Goal: Task Accomplishment & Management: Use online tool/utility

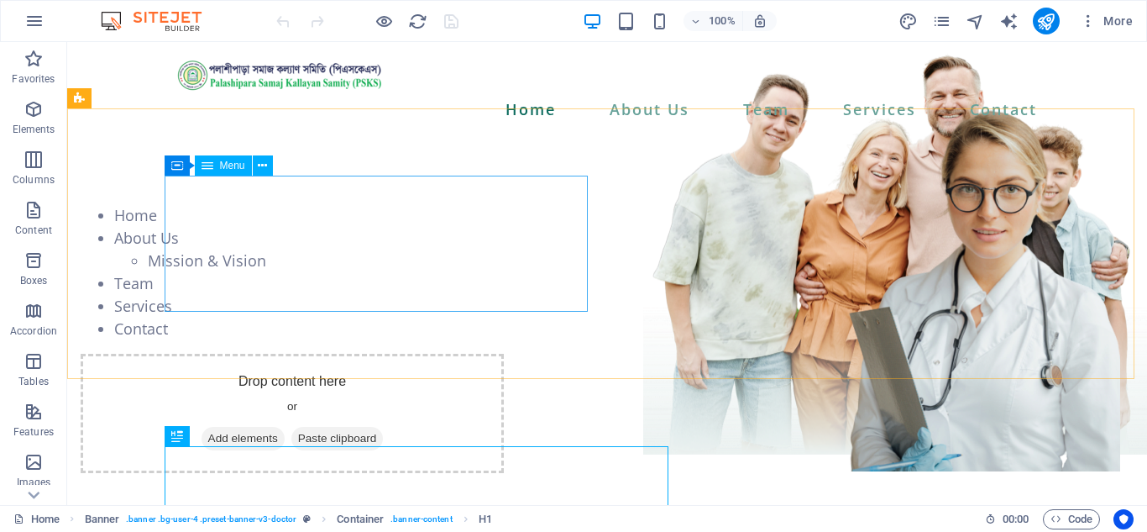
click at [229, 162] on span "Menu" at bounding box center [232, 165] width 25 height 10
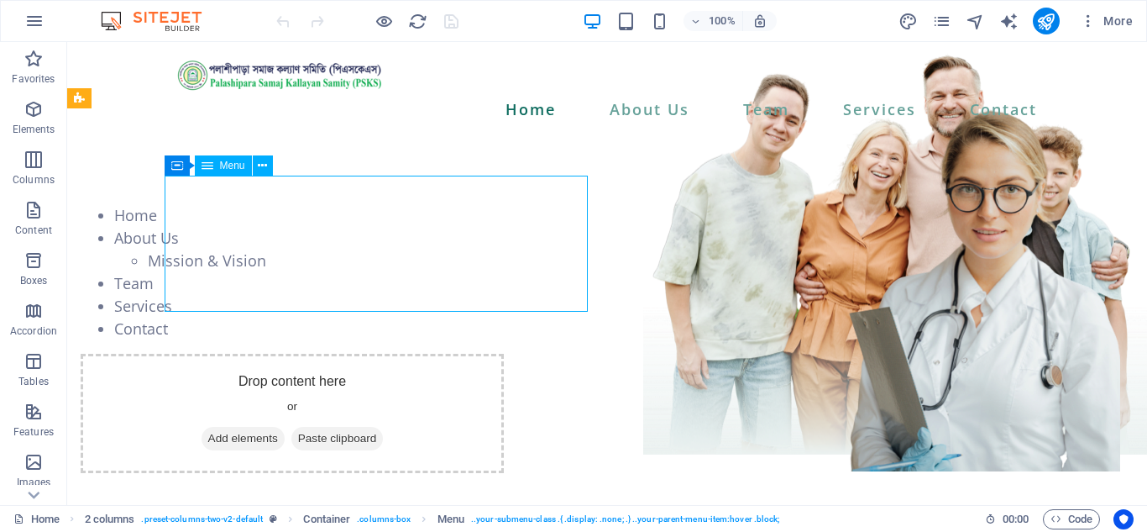
click at [229, 162] on span "Menu" at bounding box center [232, 165] width 25 height 10
select select
select select "2"
select select
select select "10"
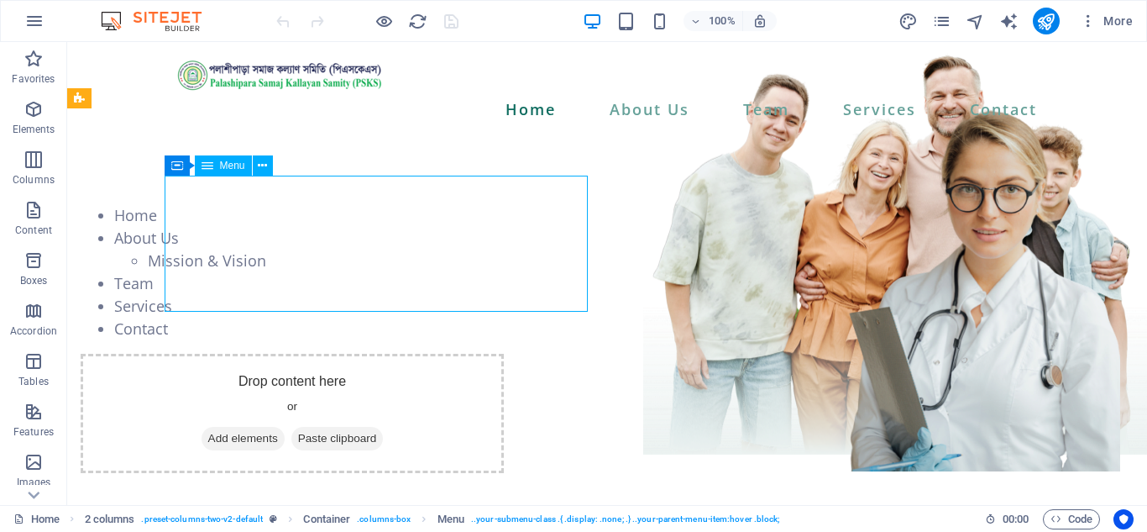
select select
select select "11"
select select
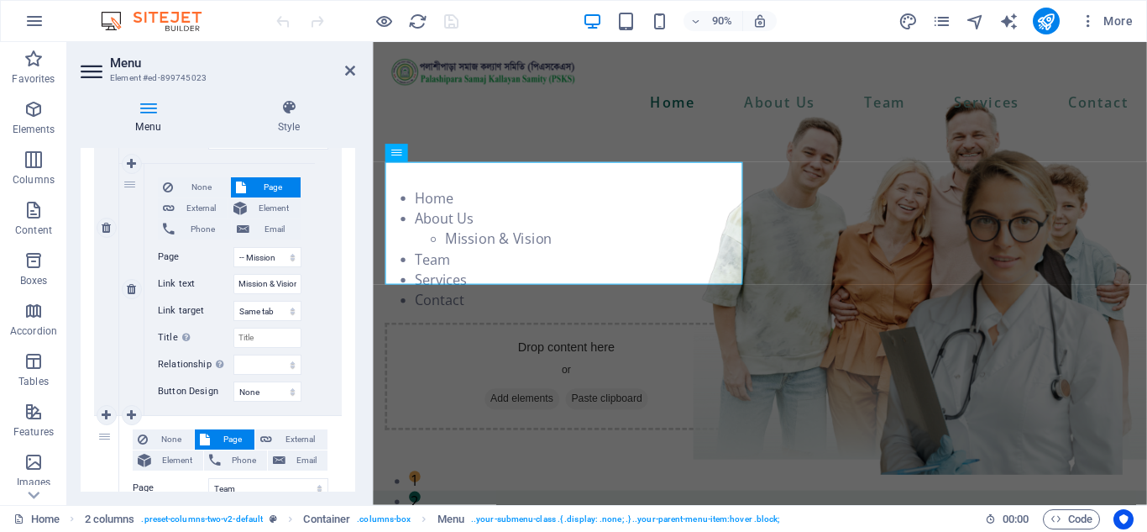
scroll to position [504, 0]
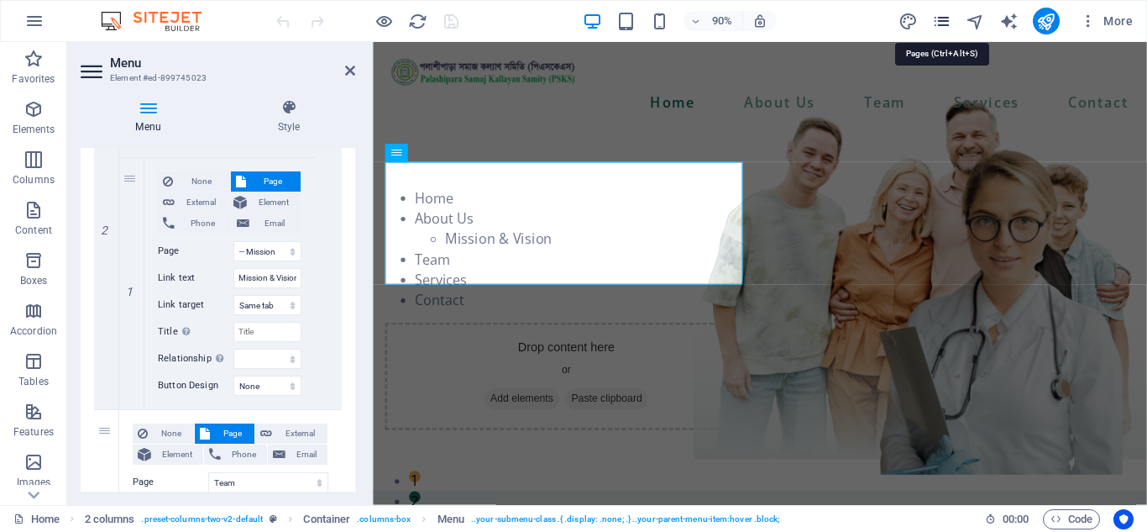
click at [946, 24] on icon "pages" at bounding box center [941, 21] width 19 height 19
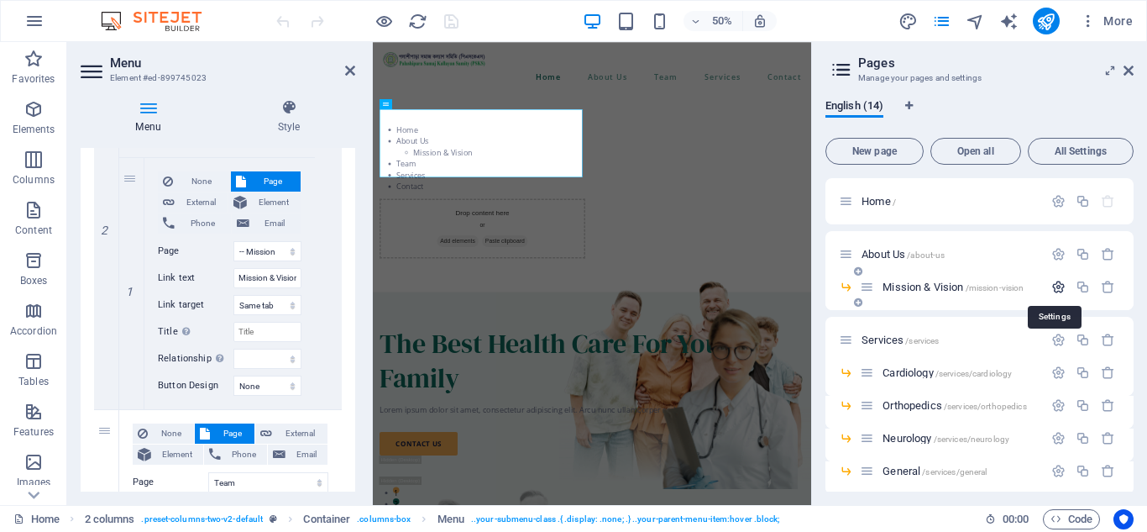
click at [1055, 282] on icon "button" at bounding box center [1058, 287] width 14 height 14
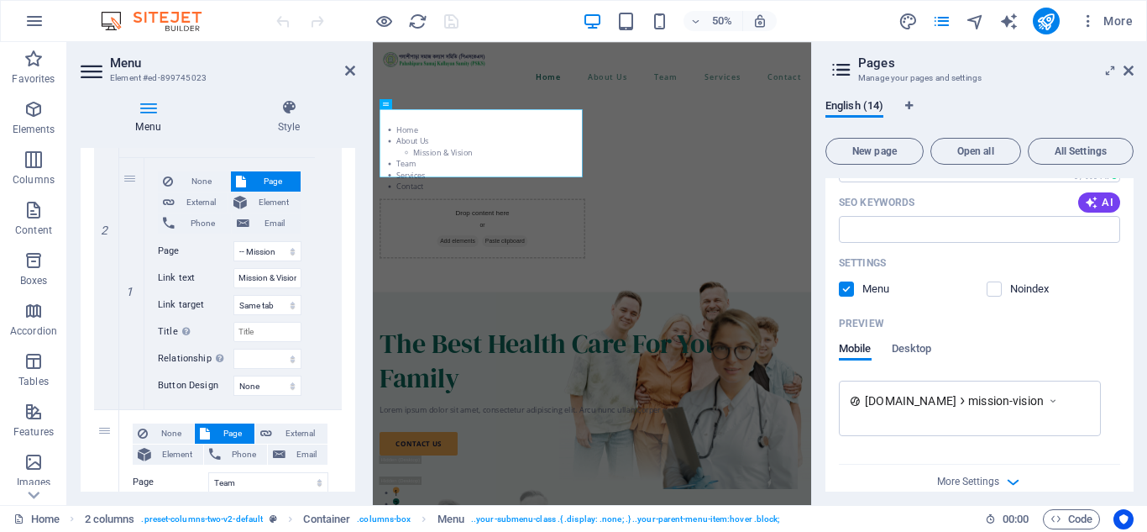
scroll to position [420, 0]
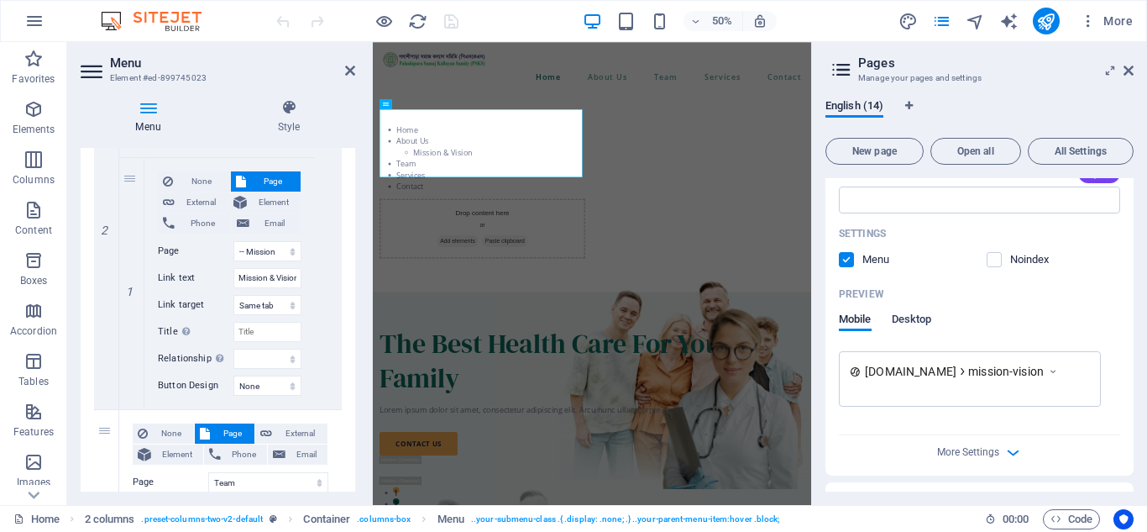
click at [924, 317] on span "Desktop" at bounding box center [912, 321] width 40 height 24
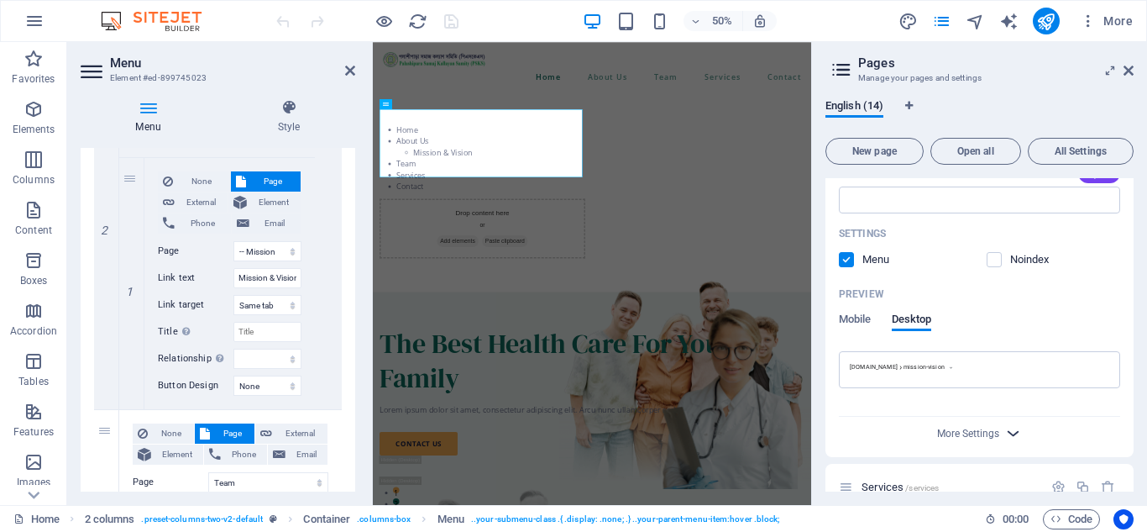
click at [1004, 432] on icon "button" at bounding box center [1013, 432] width 19 height 19
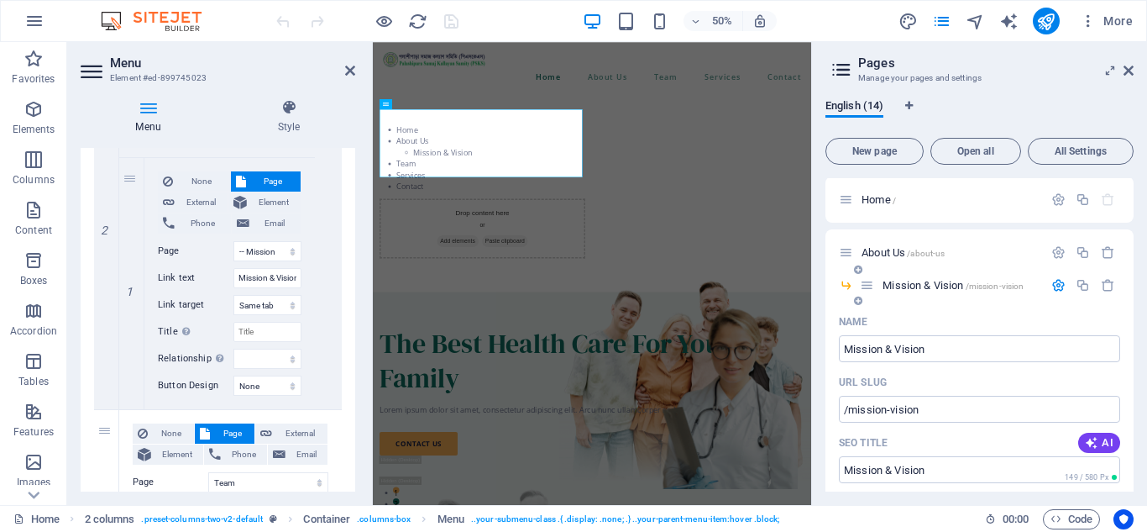
scroll to position [0, 0]
click at [281, 201] on span "Element" at bounding box center [274, 202] width 44 height 20
select select
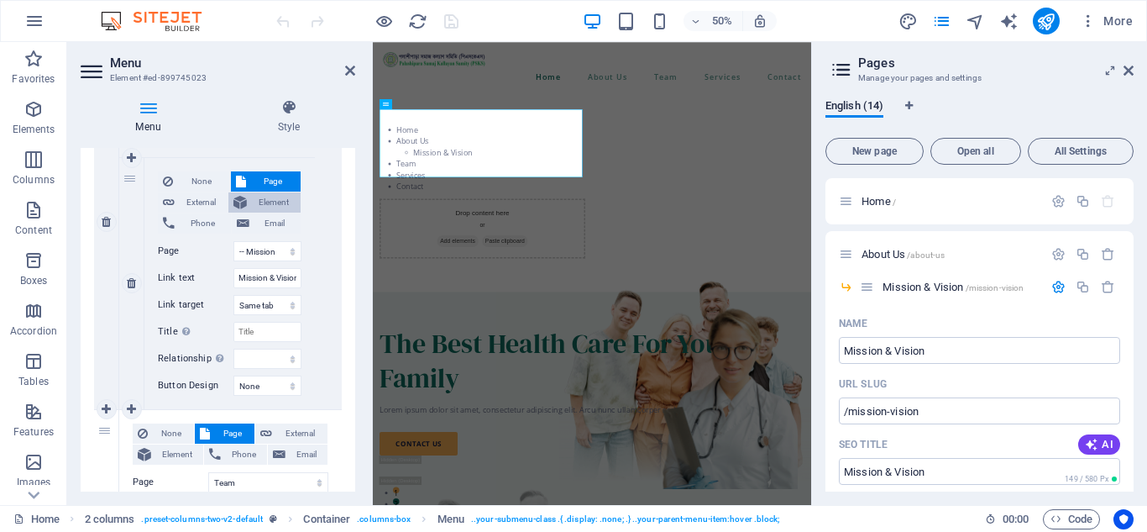
select select
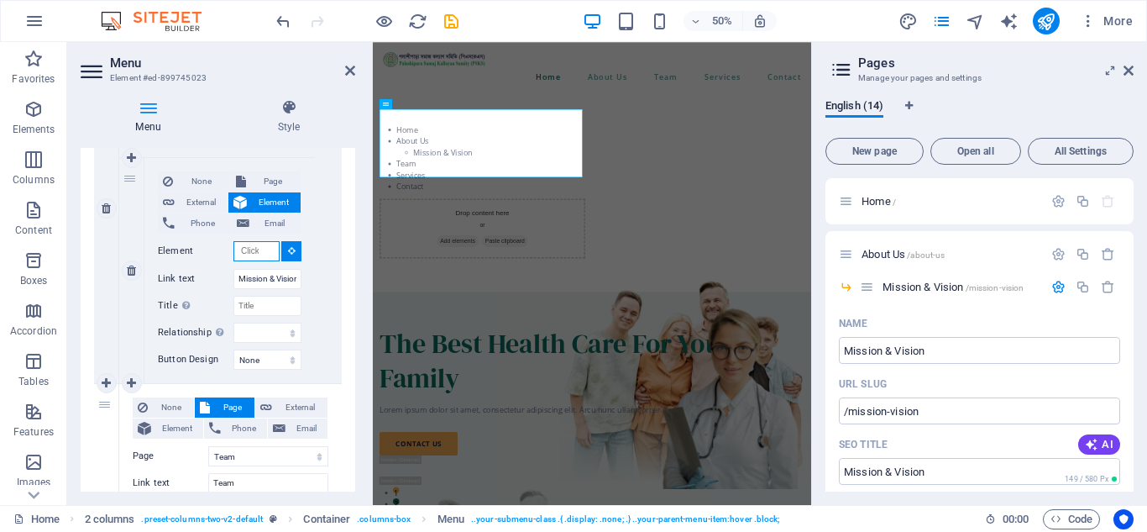
scroll to position [478, 0]
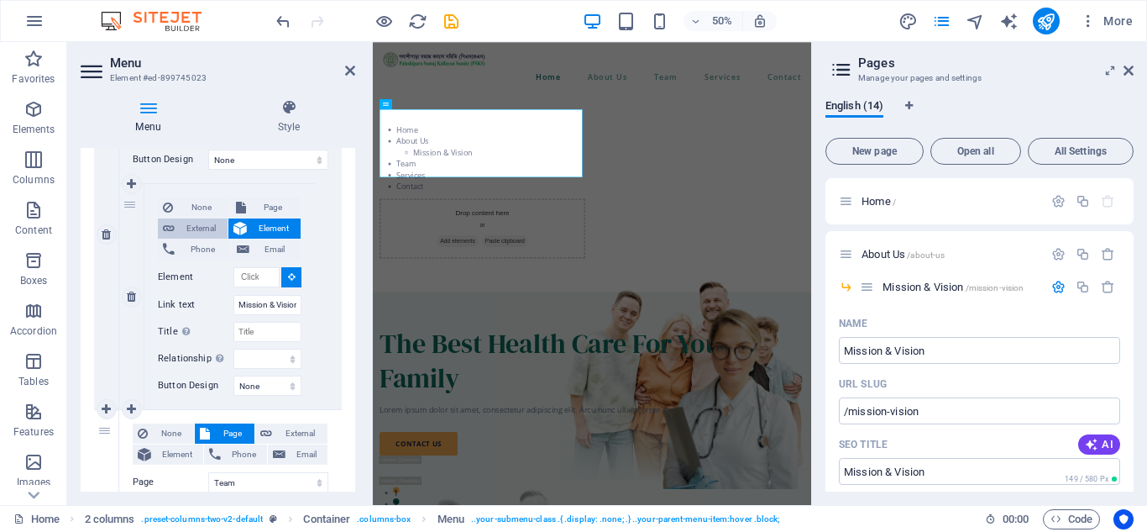
click at [201, 227] on span "External" at bounding box center [201, 228] width 43 height 20
select select
select select "blank"
select select
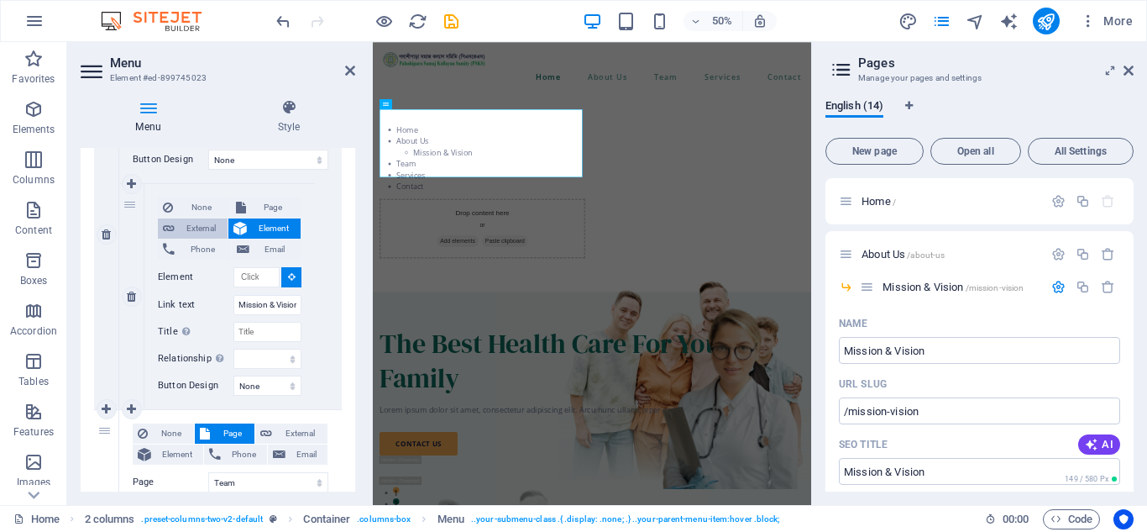
select select
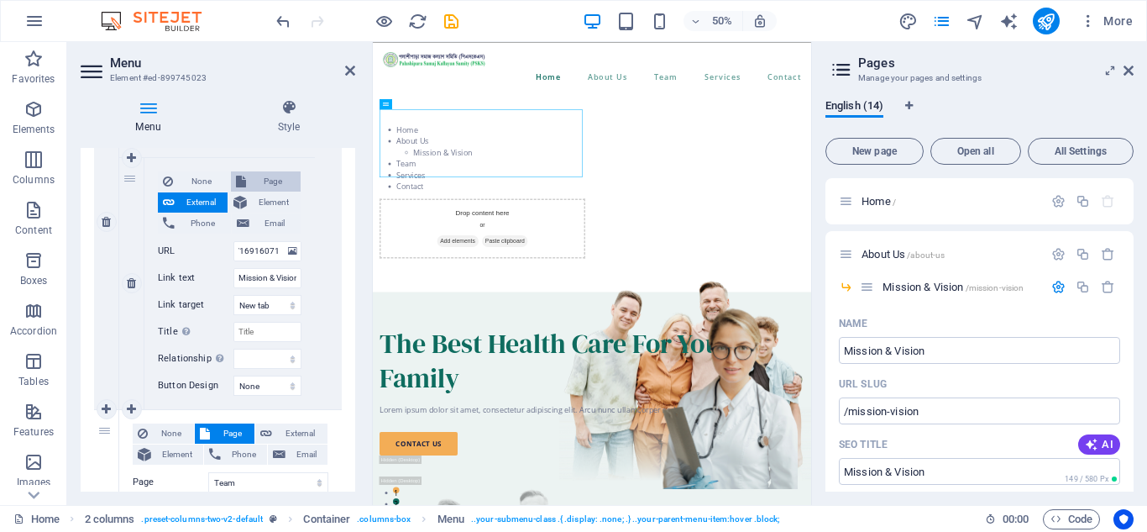
scroll to position [0, 0]
click at [272, 173] on span "Page" at bounding box center [273, 181] width 45 height 20
select select
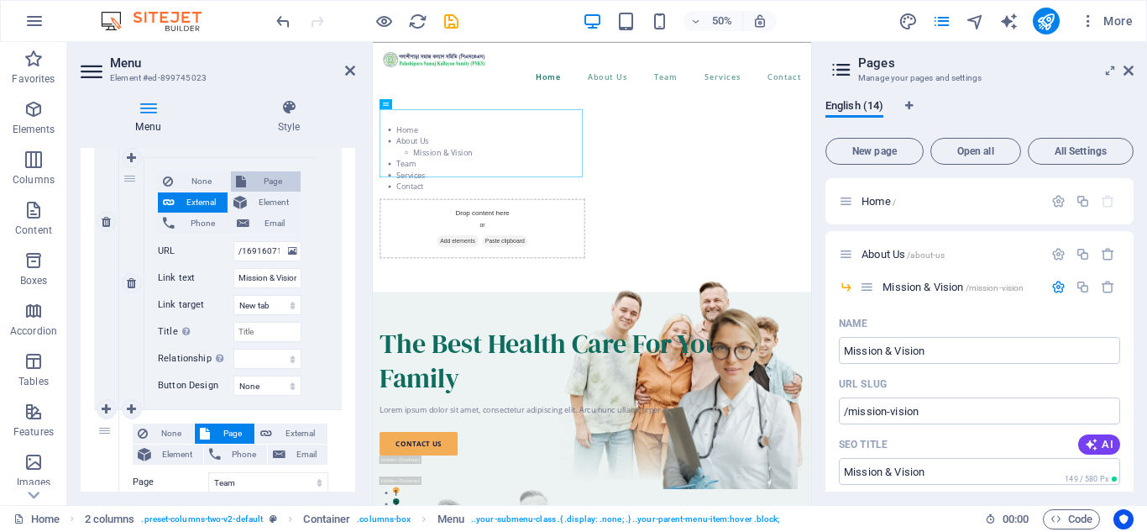
select select
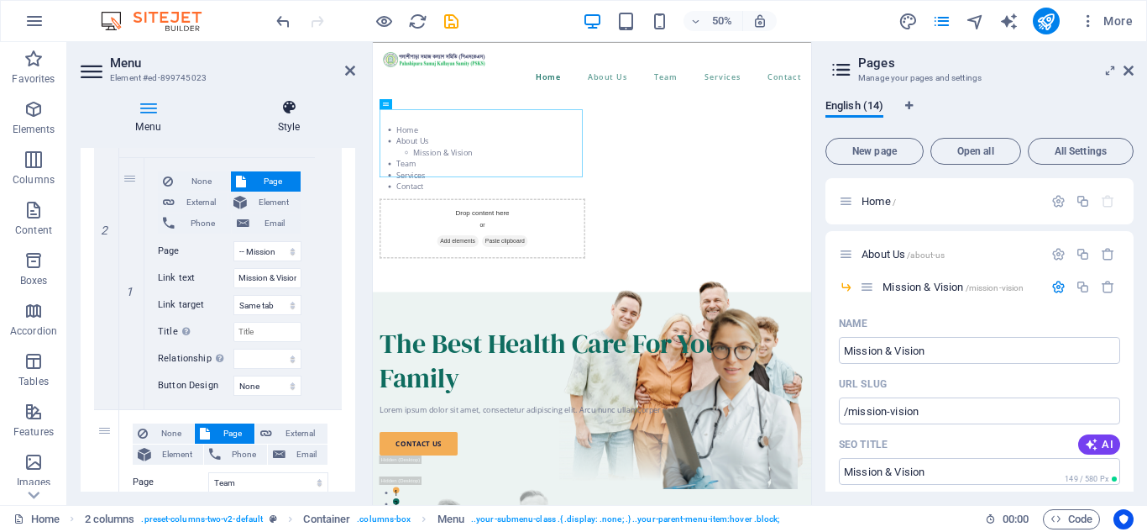
click at [285, 123] on h4 "Style" at bounding box center [289, 116] width 133 height 35
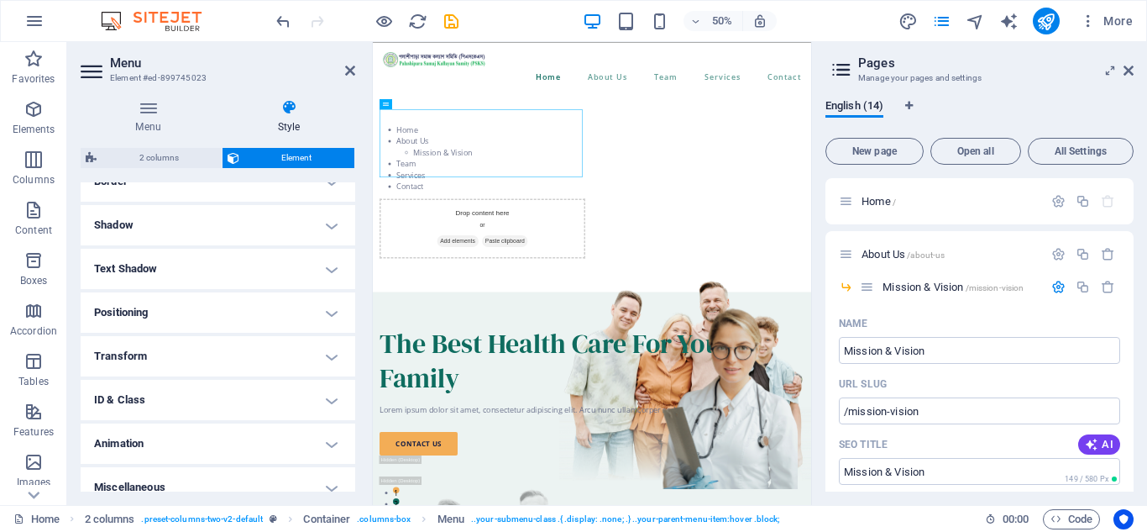
scroll to position [401, 0]
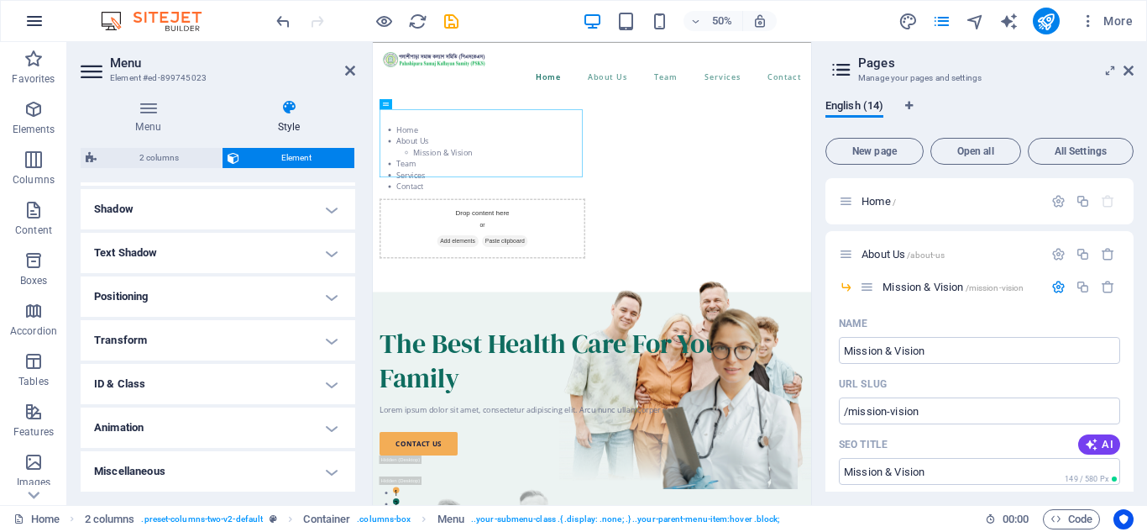
click at [32, 28] on icon "button" at bounding box center [34, 21] width 20 height 20
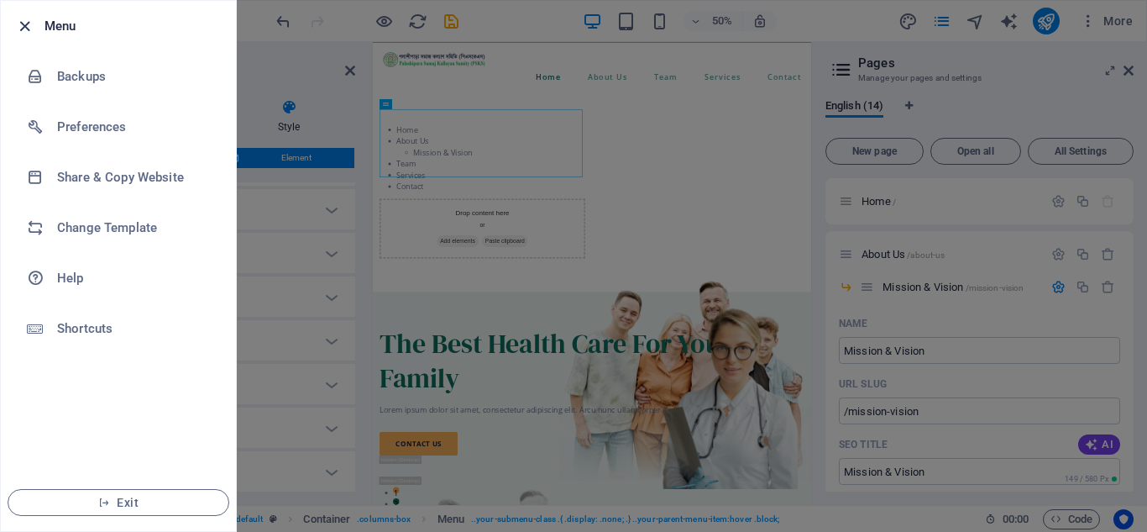
click at [29, 24] on icon "button" at bounding box center [24, 26] width 19 height 19
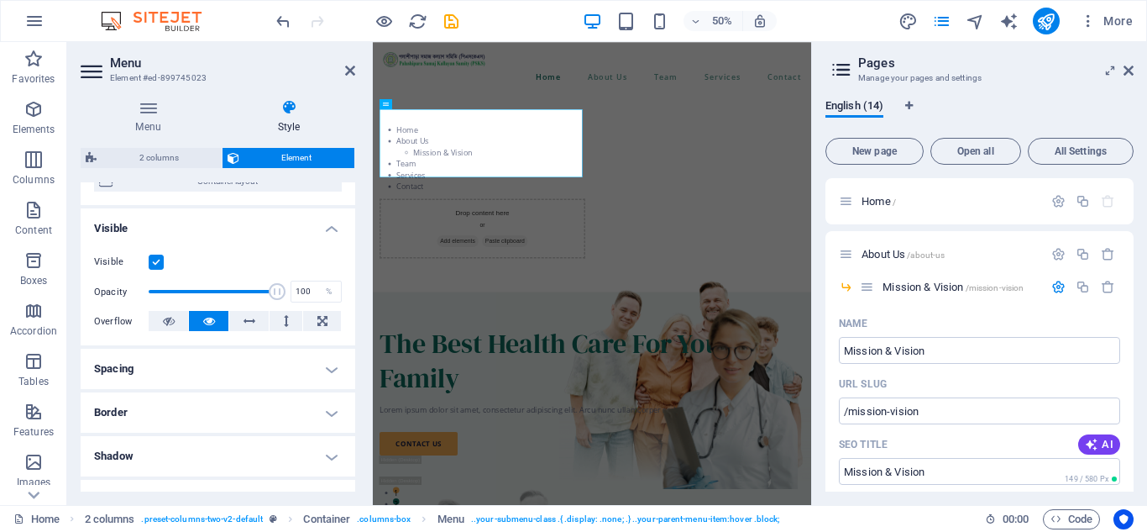
scroll to position [149, 0]
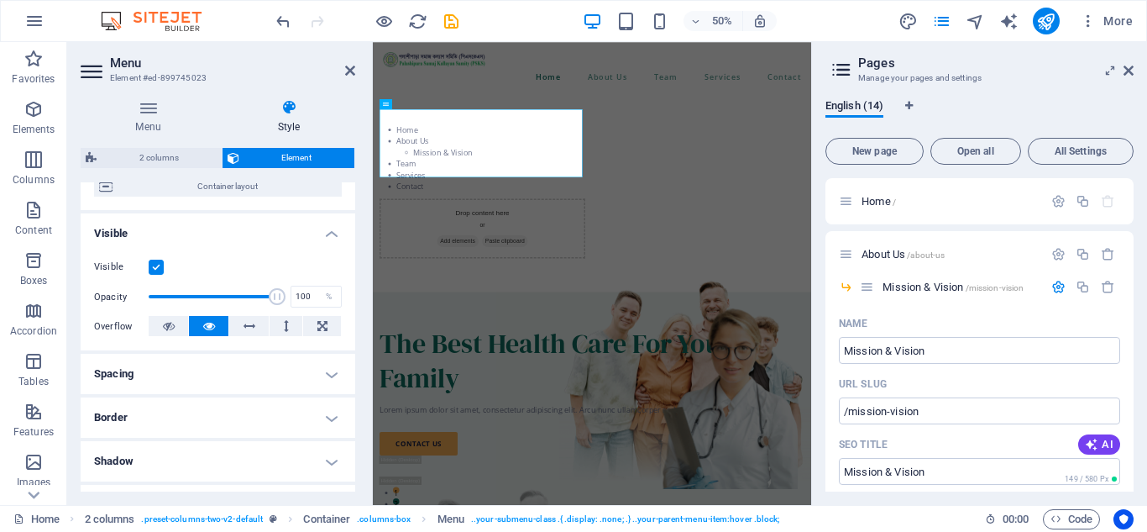
click at [248, 382] on h4 "Spacing" at bounding box center [218, 374] width 275 height 40
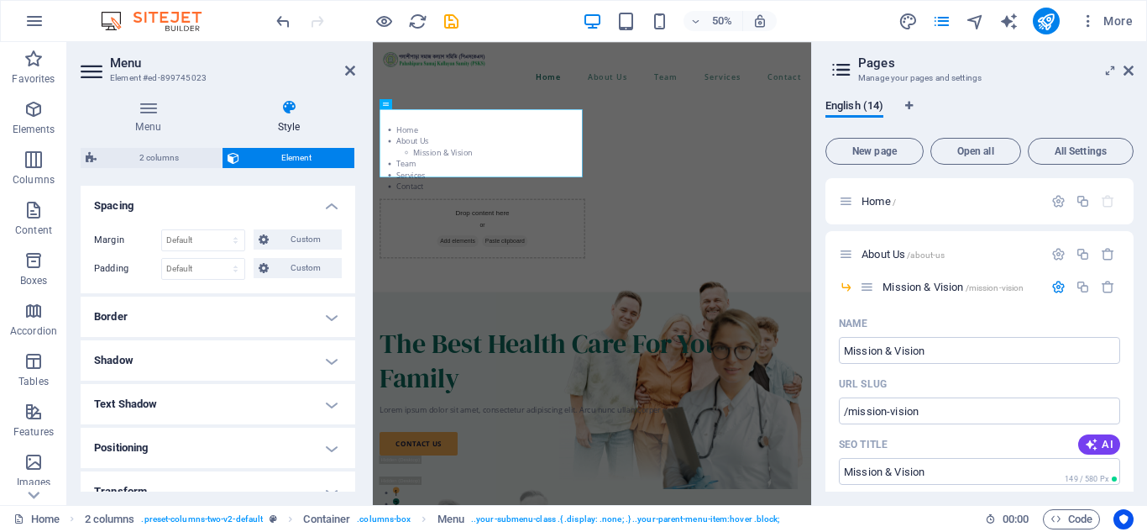
scroll to position [0, 0]
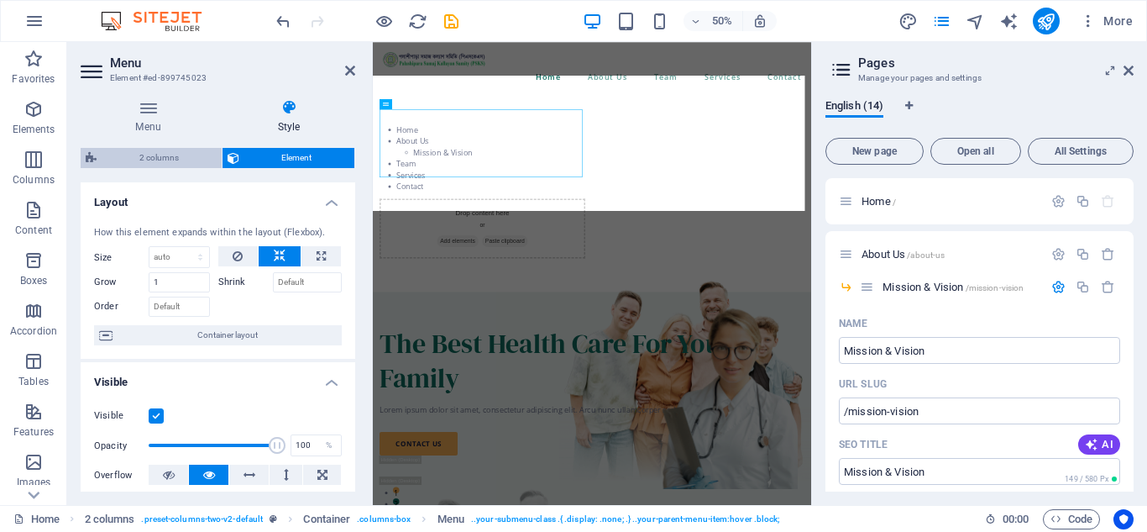
click at [165, 157] on span "2 columns" at bounding box center [159, 158] width 115 height 20
select select "rem"
select select "preset-columns-two-v2-default"
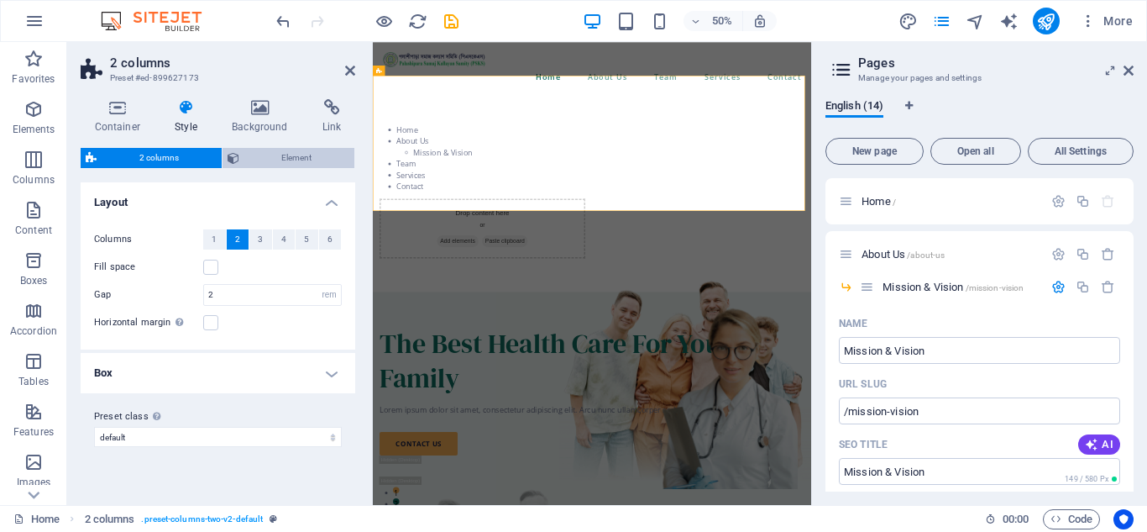
click at [265, 153] on span "Element" at bounding box center [297, 158] width 106 height 20
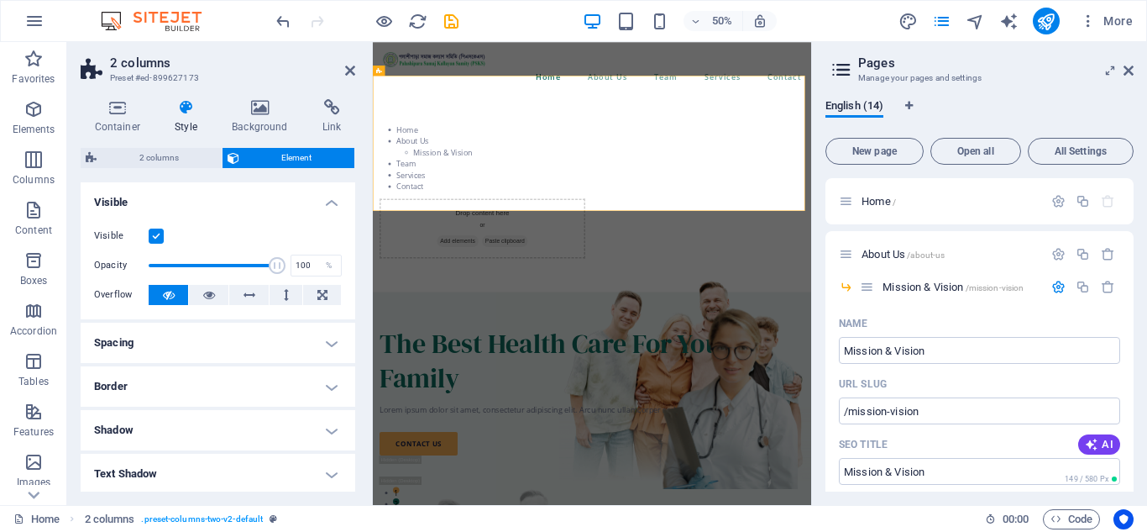
click at [187, 110] on icon at bounding box center [186, 107] width 50 height 17
click at [435, 149] on div "Home About Us Mission & Vision Team Services Contact Drop content here or Add e…" at bounding box center [811, 338] width 877 height 403
click at [430, 215] on nav "Home About Us Mission & Vision Team Services Contact" at bounding box center [591, 272] width 411 height 136
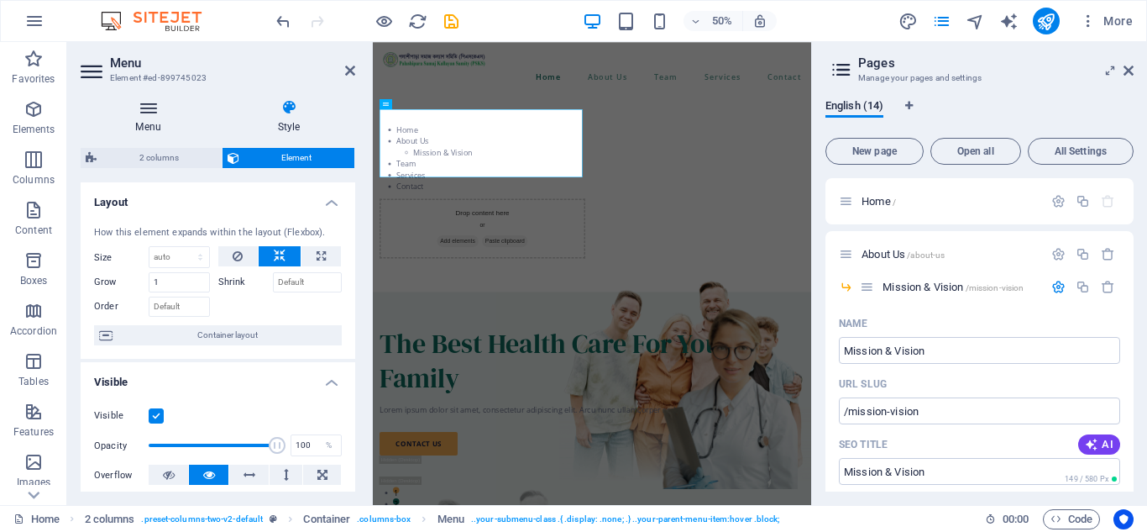
click at [146, 116] on h4 "Menu" at bounding box center [152, 116] width 142 height 35
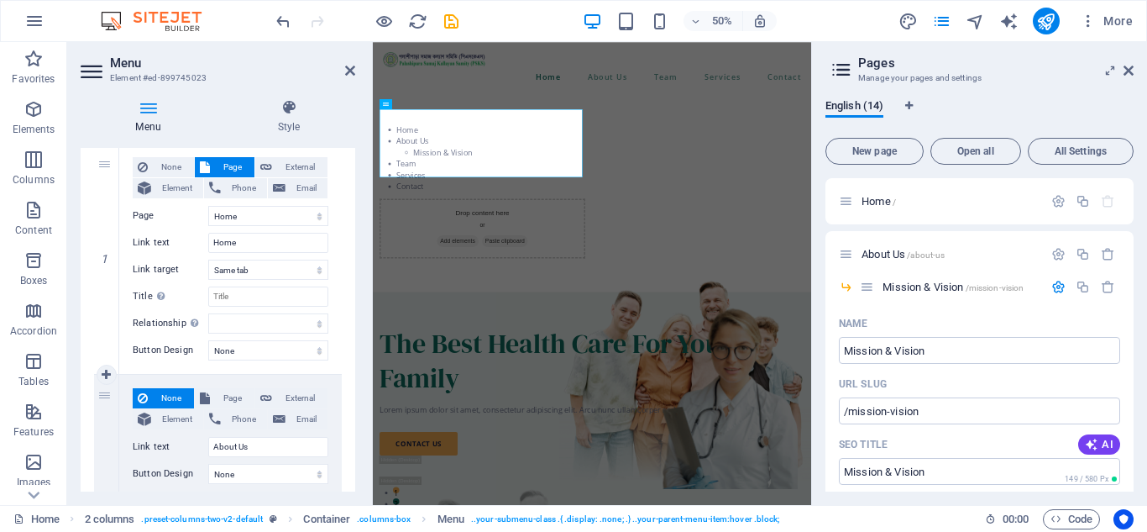
scroll to position [168, 0]
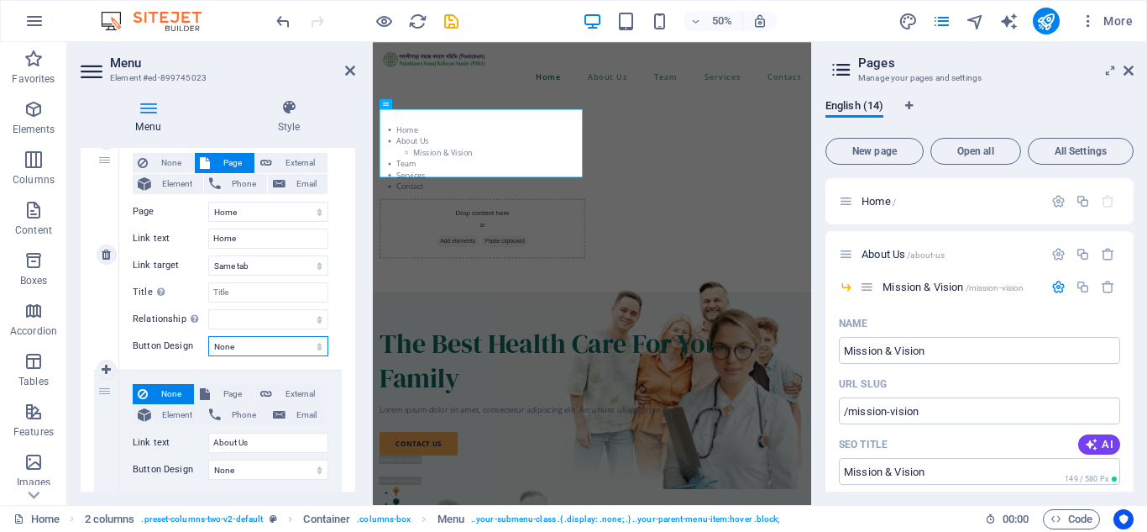
click at [258, 346] on select "None Default Primary Secondary" at bounding box center [268, 346] width 120 height 20
click at [347, 66] on icon at bounding box center [350, 70] width 10 height 13
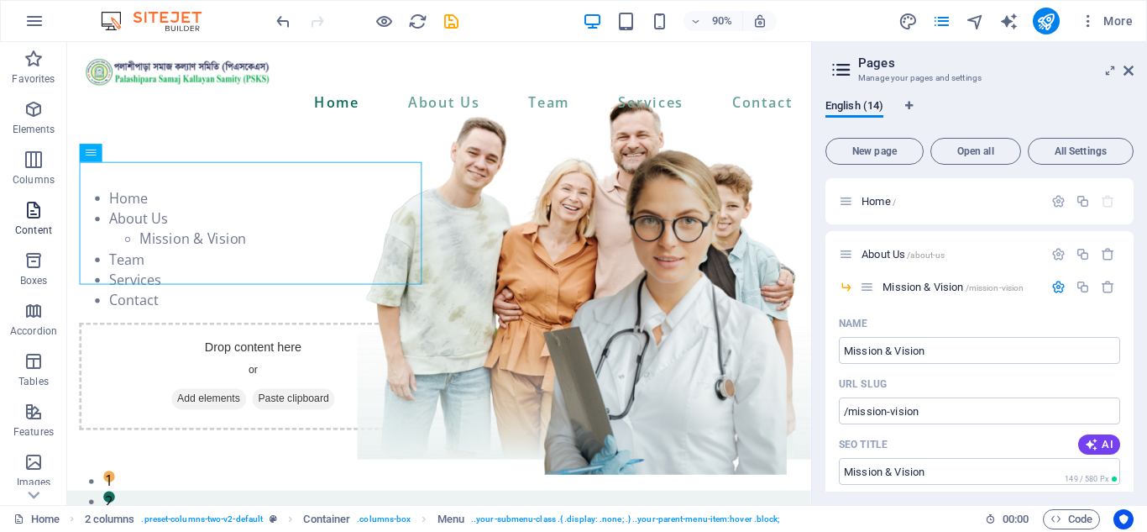
click at [32, 209] on icon "button" at bounding box center [34, 210] width 20 height 20
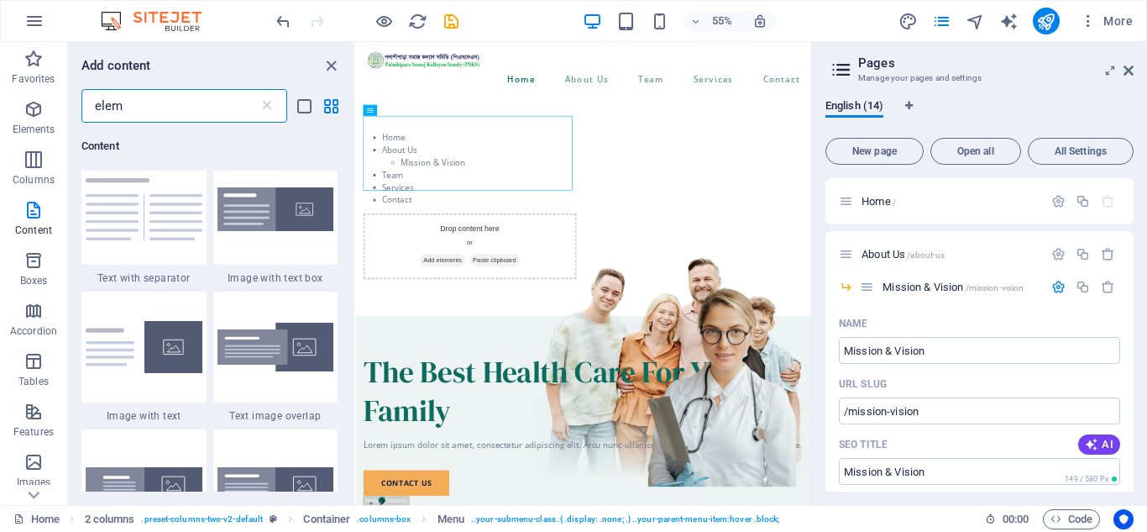
scroll to position [0, 0]
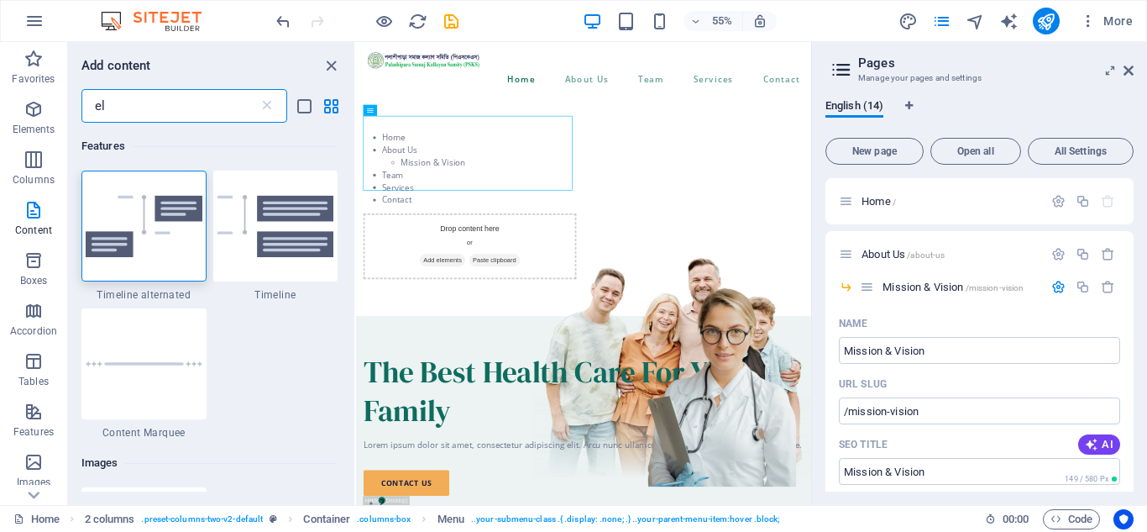
type input "e"
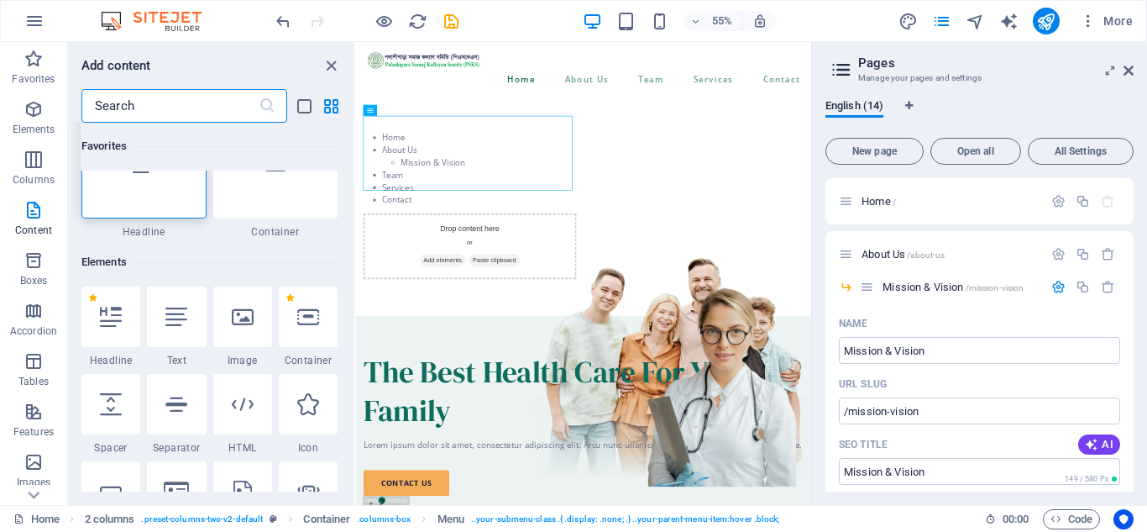
scroll to position [84, 0]
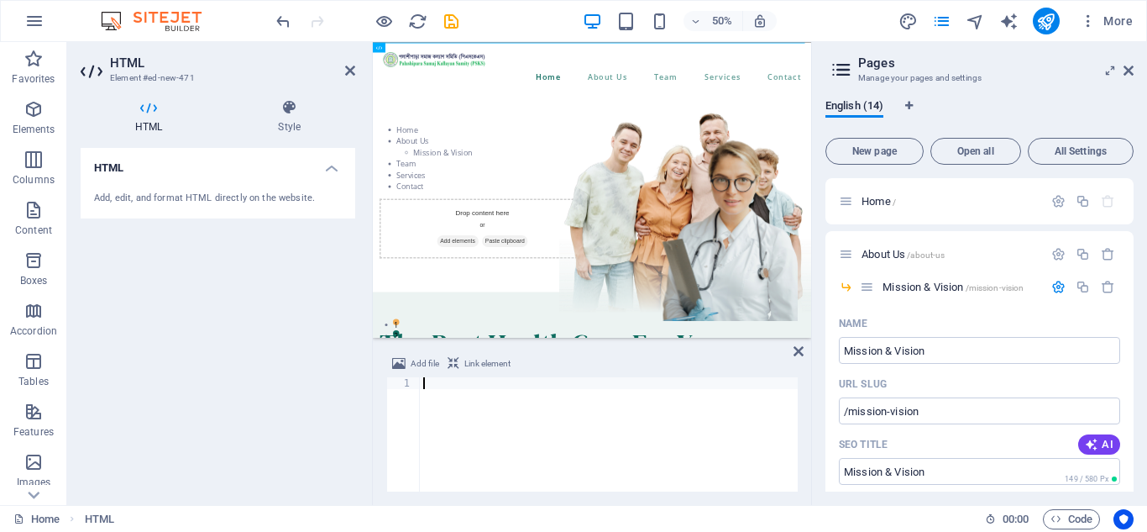
type textarea "</script>"
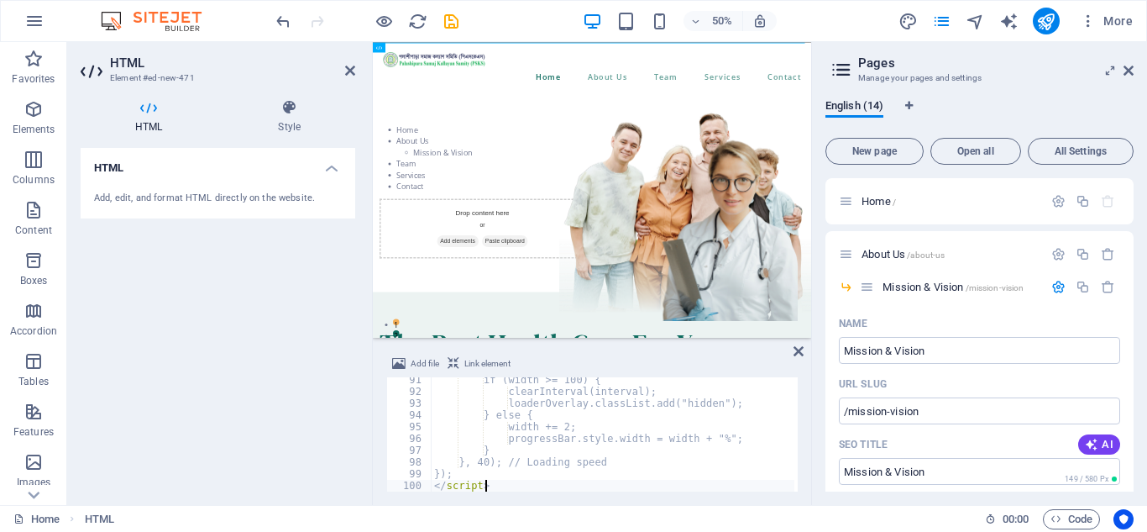
scroll to position [1061, 0]
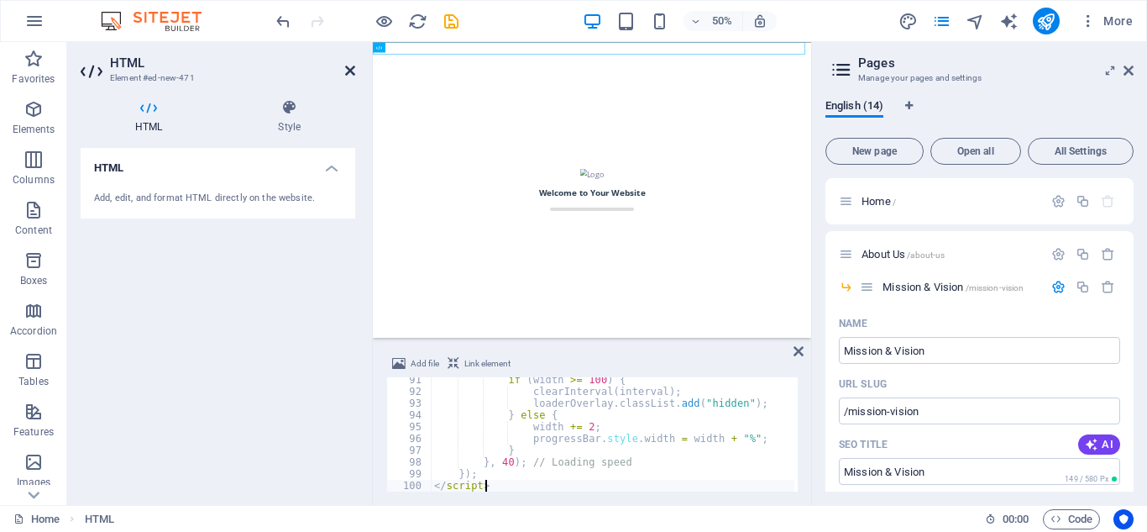
click at [352, 67] on icon at bounding box center [350, 70] width 10 height 13
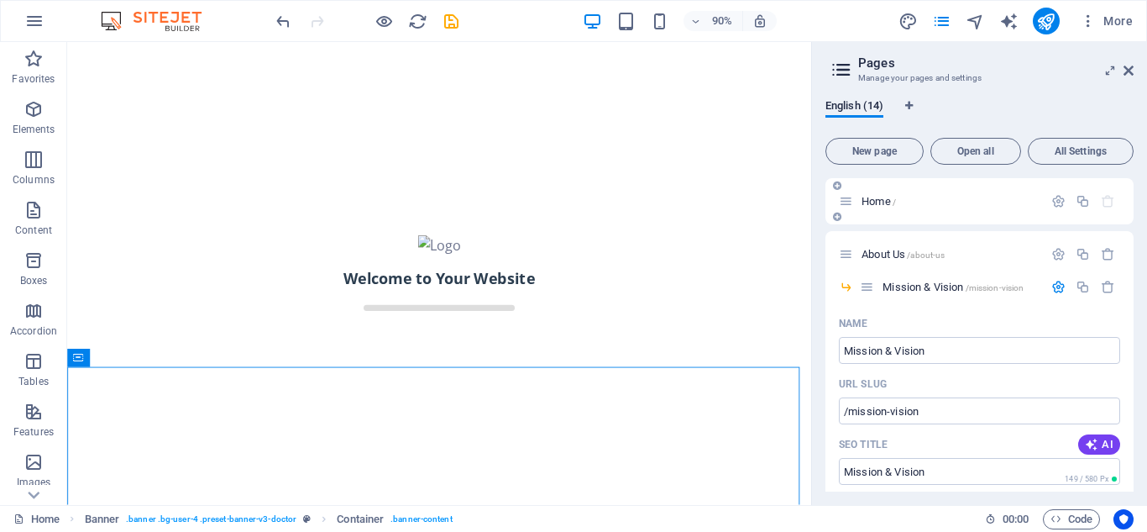
click at [885, 204] on span "Home /" at bounding box center [879, 201] width 34 height 13
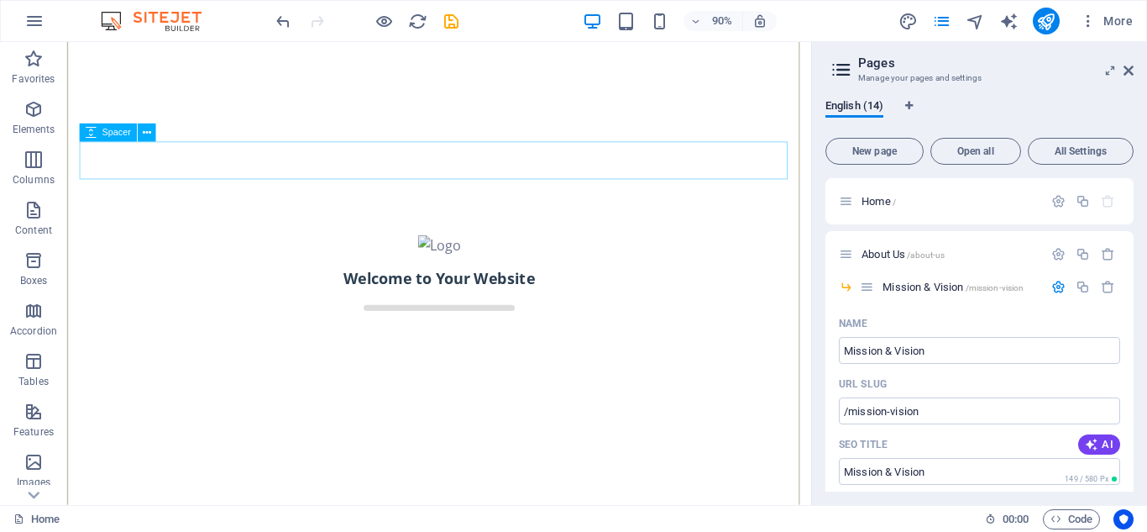
scroll to position [840, 0]
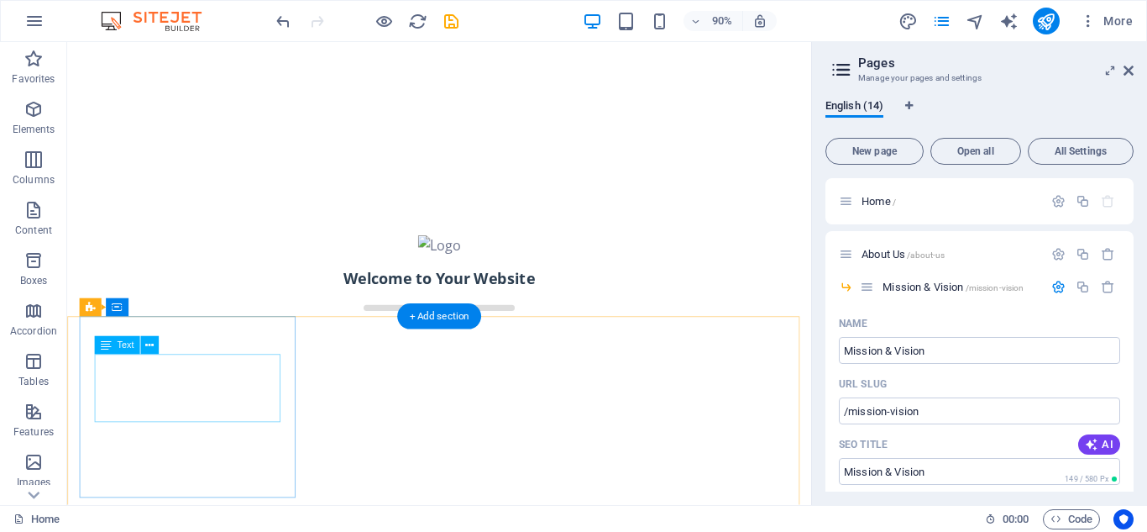
click at [205, 499] on div "200+" at bounding box center [202, 537] width 211 height 76
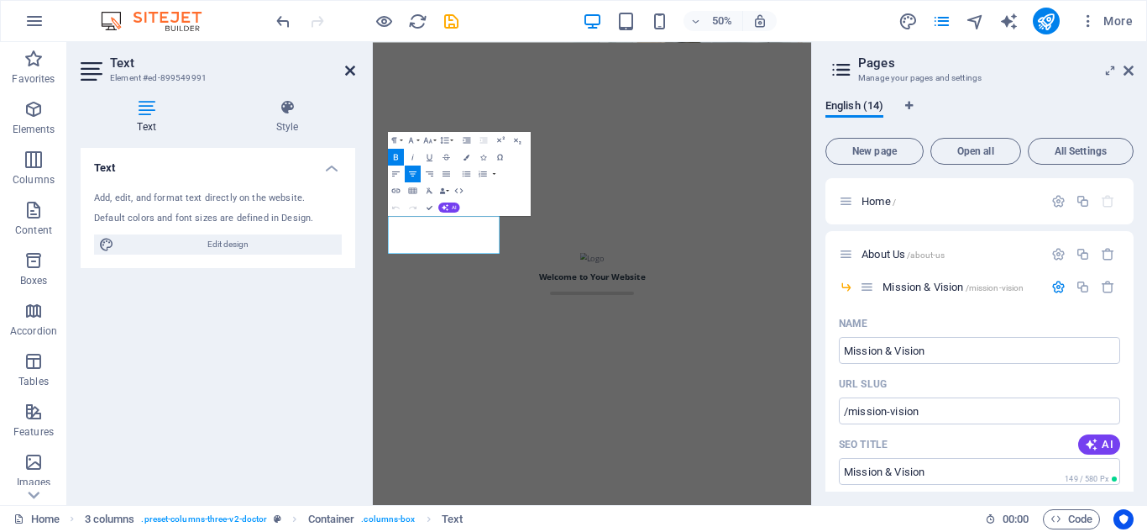
click at [349, 69] on icon at bounding box center [350, 70] width 10 height 13
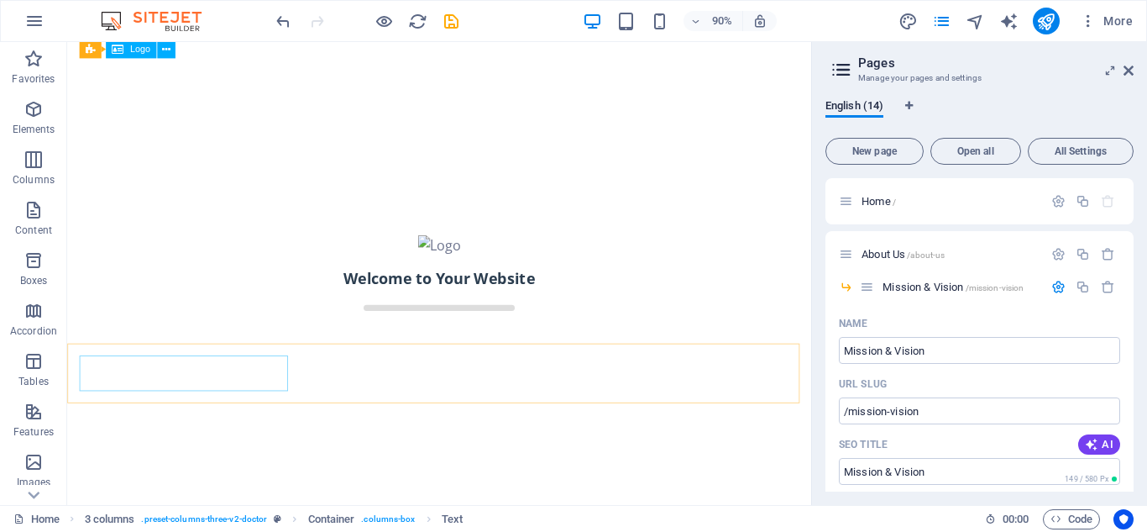
scroll to position [0, 0]
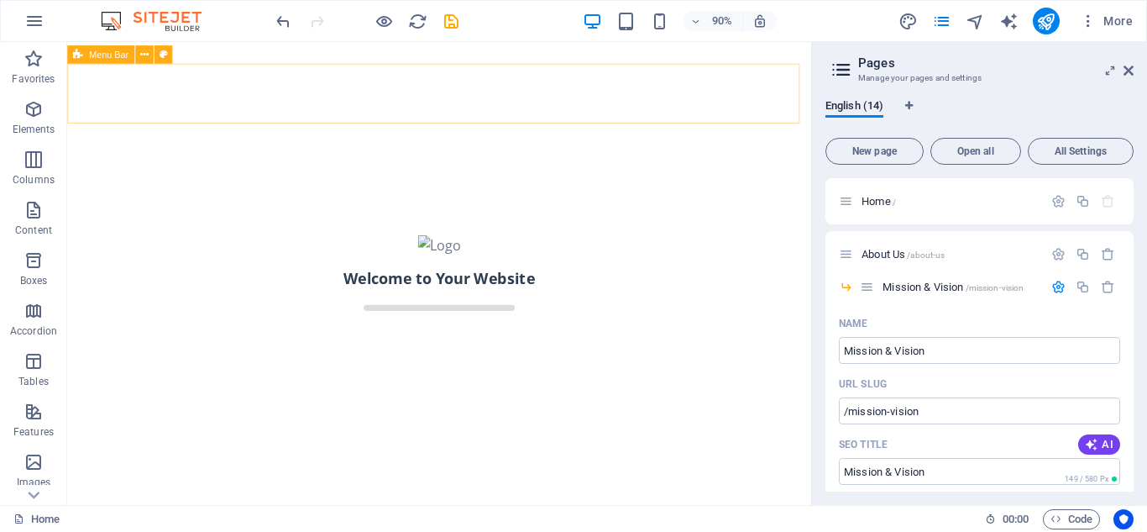
click at [114, 56] on span "Menu Bar" at bounding box center [108, 54] width 39 height 9
drag, startPoint x: 114, startPoint y: 56, endPoint x: 398, endPoint y: 450, distance: 485.5
click at [114, 56] on span "Menu Bar" at bounding box center [108, 54] width 39 height 9
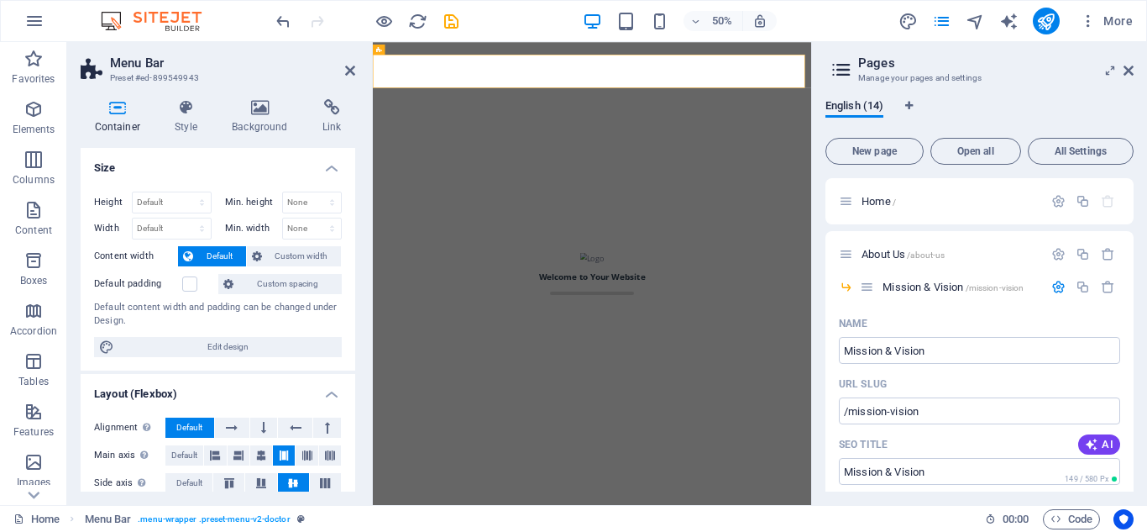
click at [450, 22] on icon "save" at bounding box center [451, 21] width 19 height 19
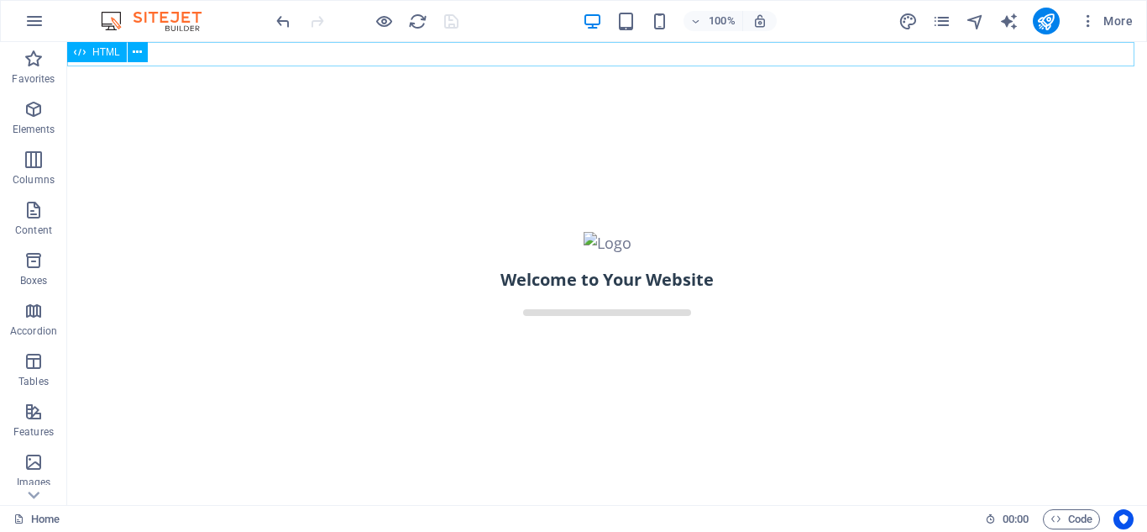
click at [109, 54] on span "HTML" at bounding box center [106, 52] width 28 height 10
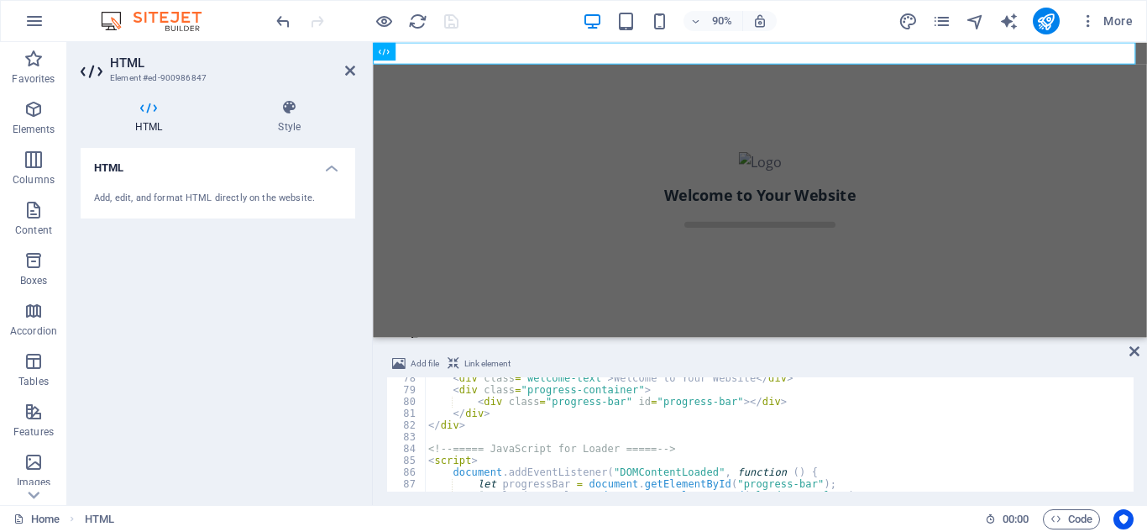
scroll to position [860, 0]
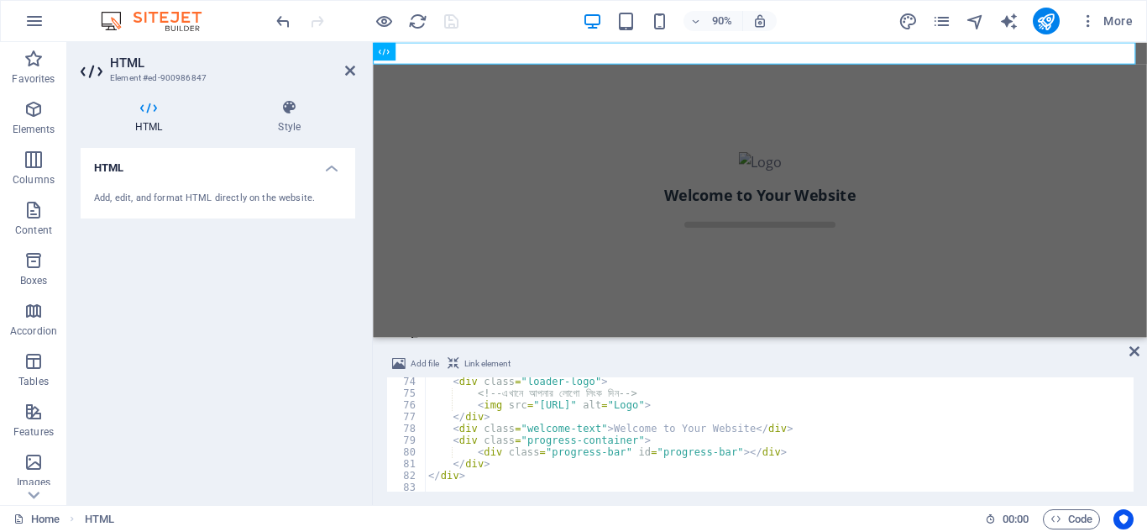
click at [474, 393] on div "< div class = "loader-logo" > <!-- এখানে আপনার লোগো লিংক দিন --> < img src = "h…" at bounding box center [777, 444] width 705 height 138
click at [531, 404] on div "< div class = "loader-logo" > <!-- এখানে আপনার লোগো লিংক দিন --> < img src = "h…" at bounding box center [777, 444] width 705 height 138
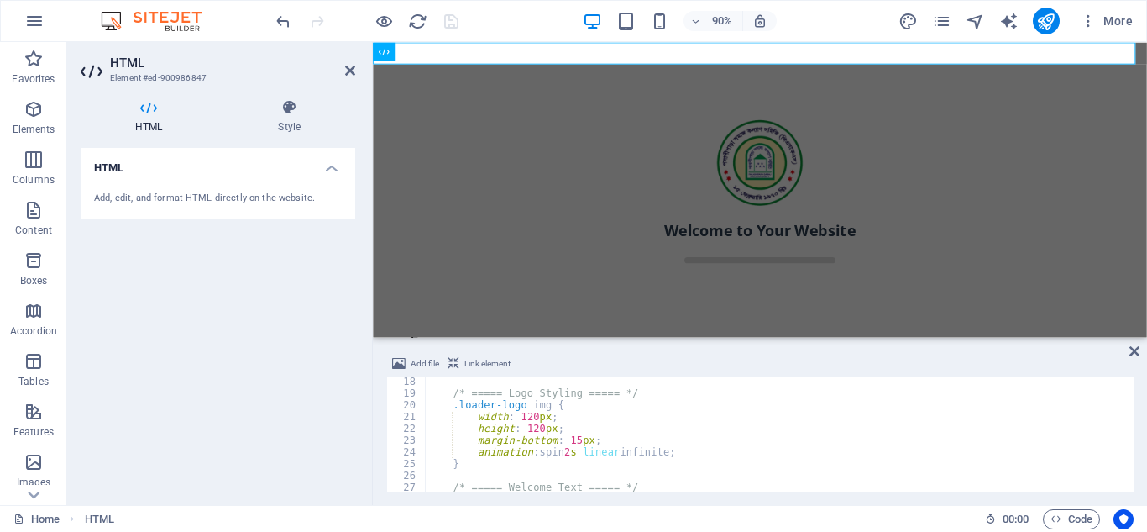
scroll to position [202, 0]
click at [567, 455] on div "/* ===== Logo Styling ===== */ .loader-logo img { width : 120 px ; height : 120…" at bounding box center [777, 444] width 705 height 138
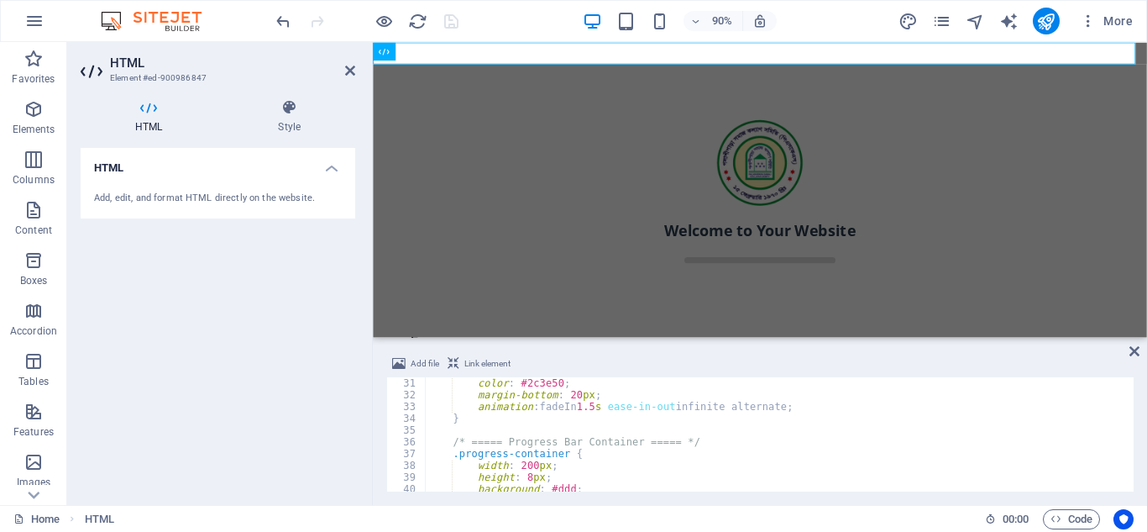
scroll to position [403, 0]
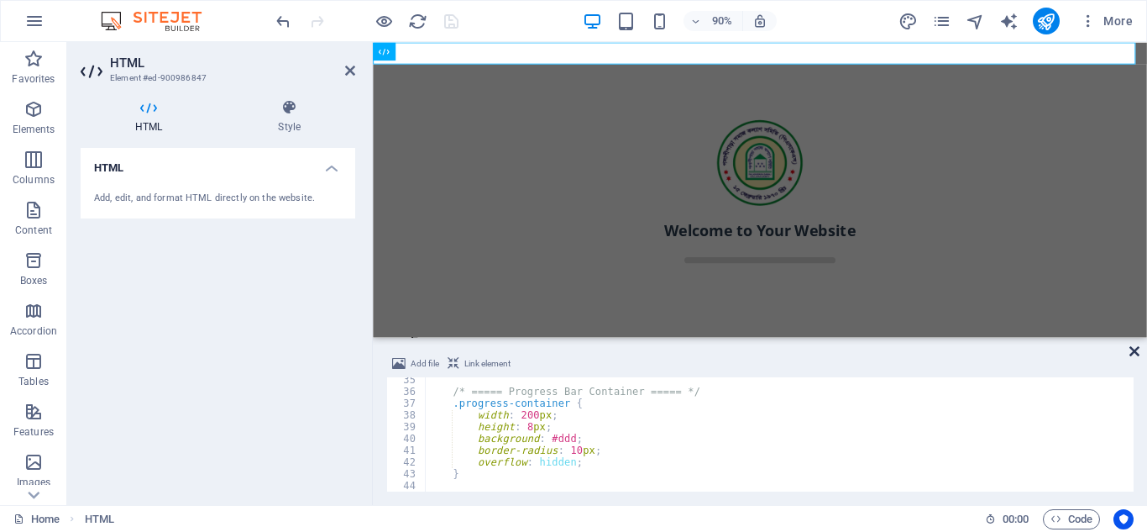
type textarea "animation: spin 30s linear infinite;"
click at [1133, 354] on icon at bounding box center [1134, 350] width 10 height 13
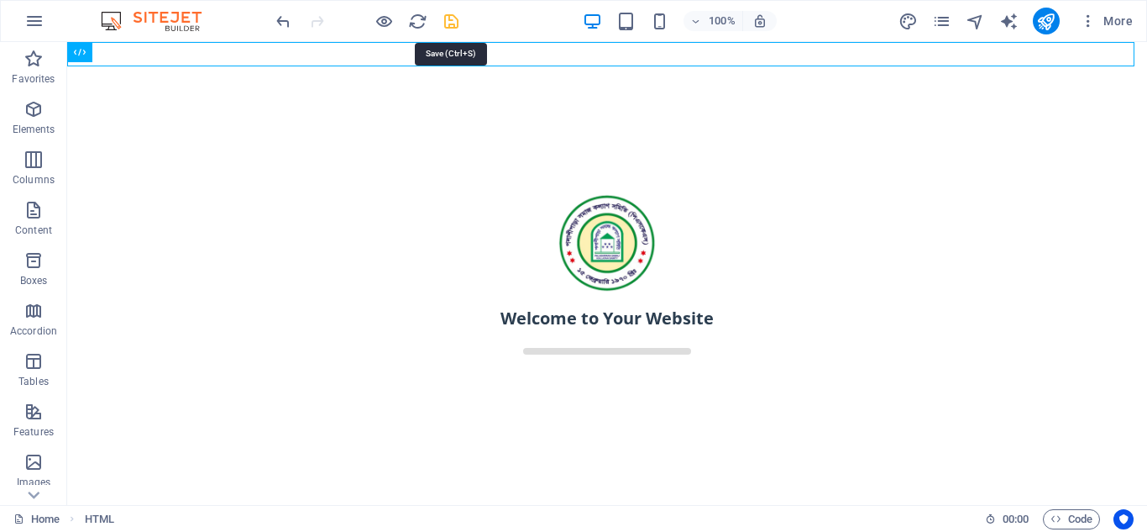
click at [459, 23] on icon "save" at bounding box center [451, 21] width 19 height 19
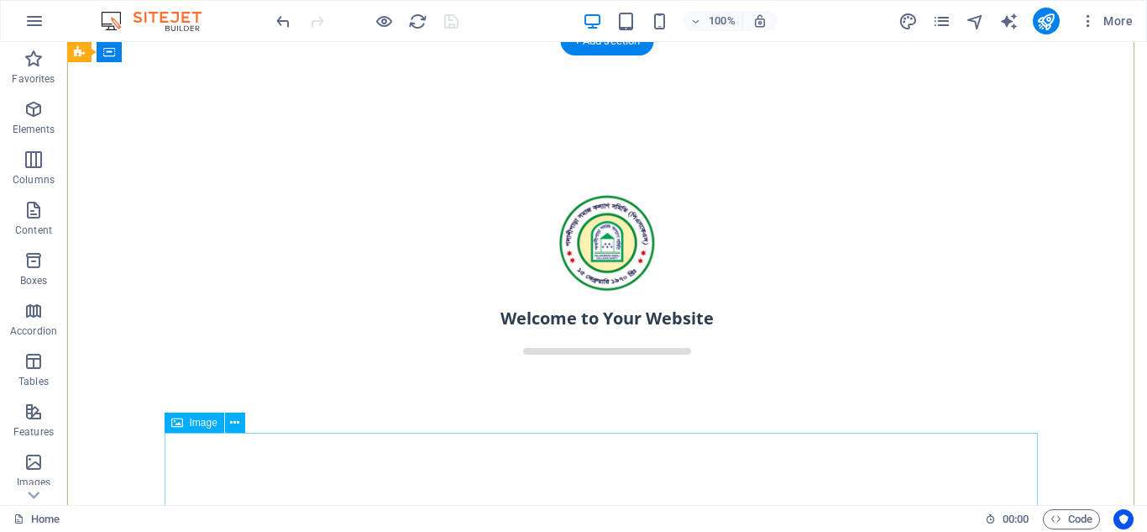
scroll to position [0, 0]
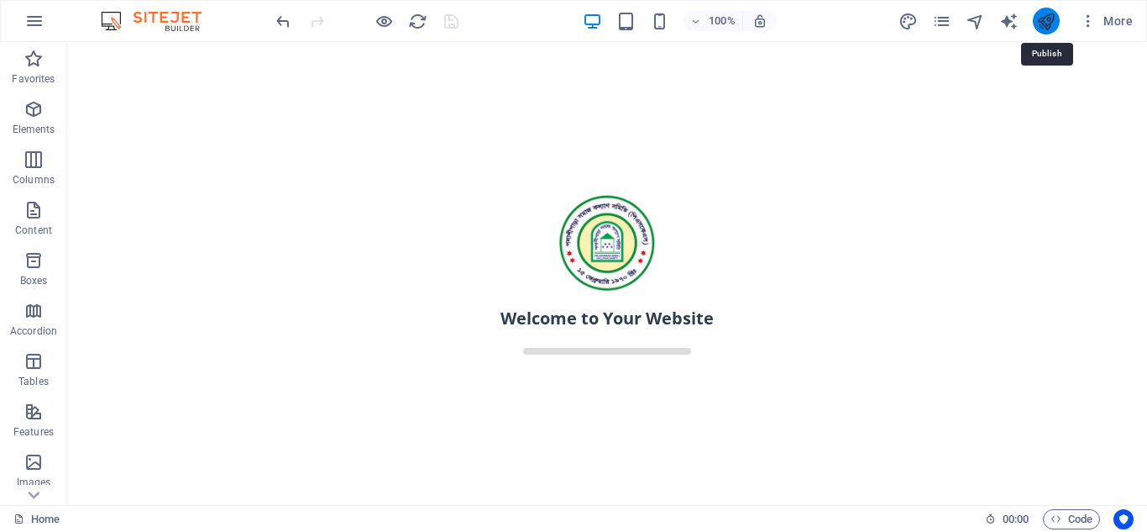
click at [1044, 18] on icon "publish" at bounding box center [1045, 21] width 19 height 19
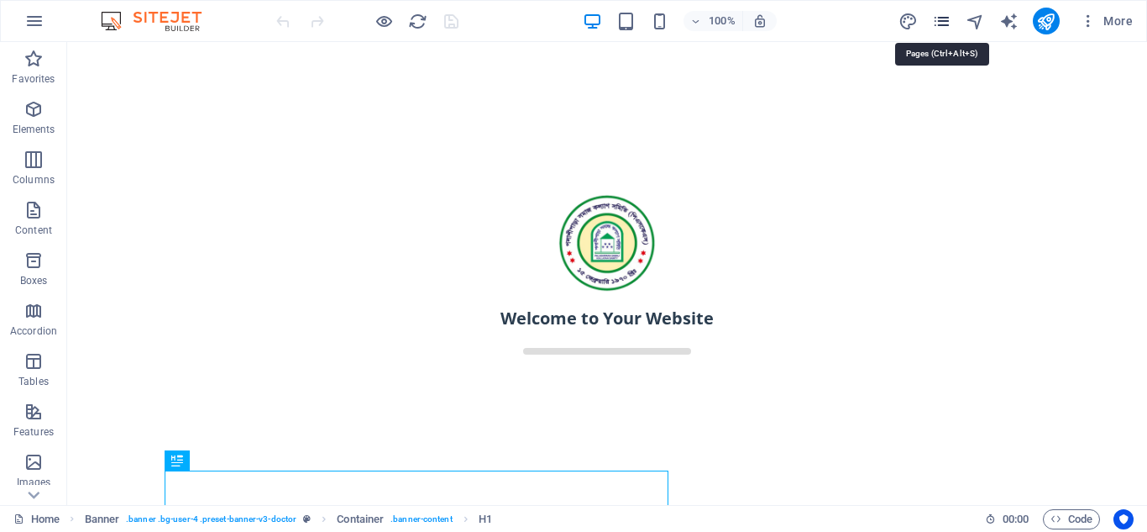
click at [934, 22] on icon "pages" at bounding box center [941, 21] width 19 height 19
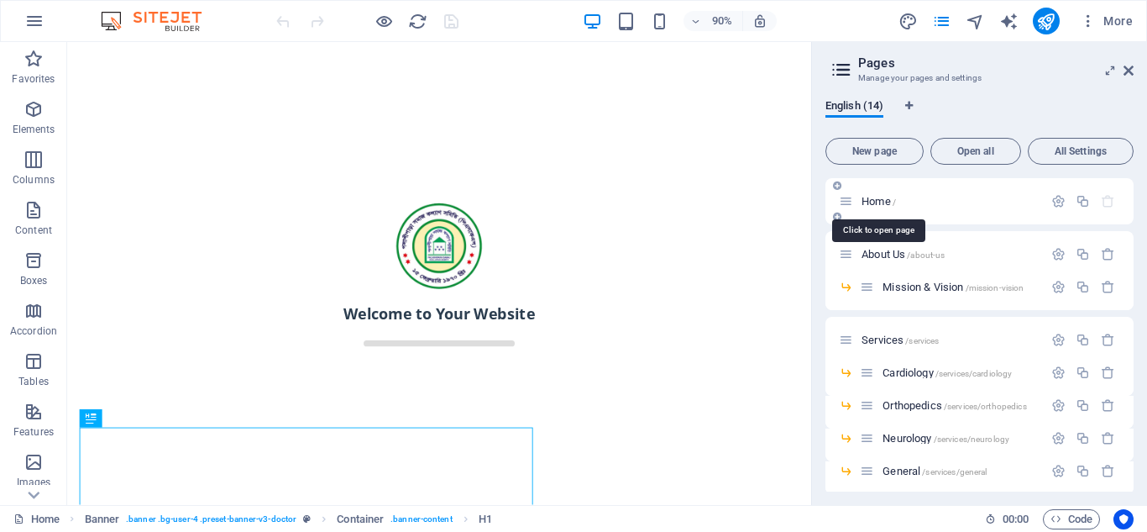
click at [880, 201] on span "Home /" at bounding box center [879, 201] width 34 height 13
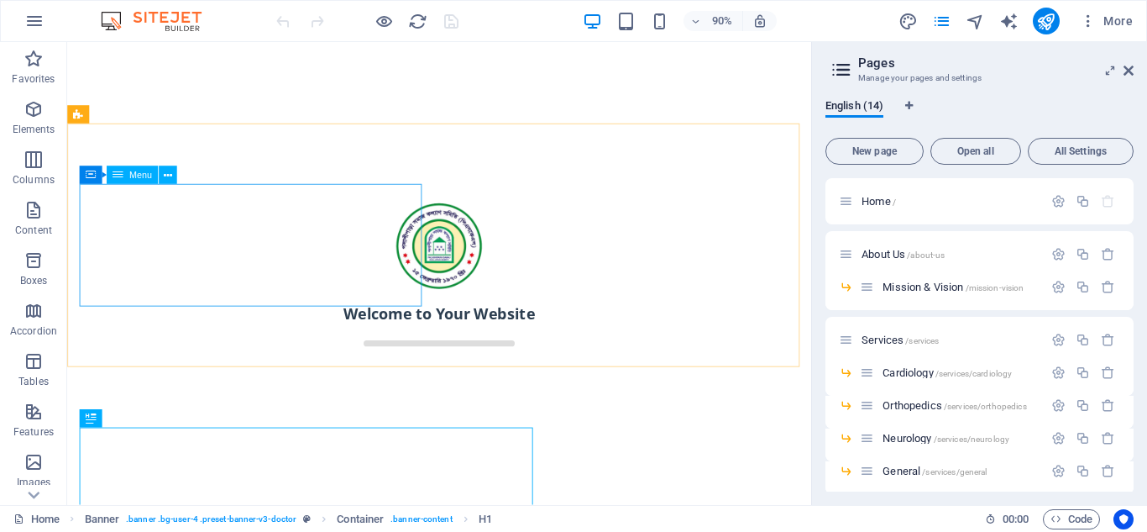
click at [135, 174] on span "Menu" at bounding box center [140, 174] width 23 height 9
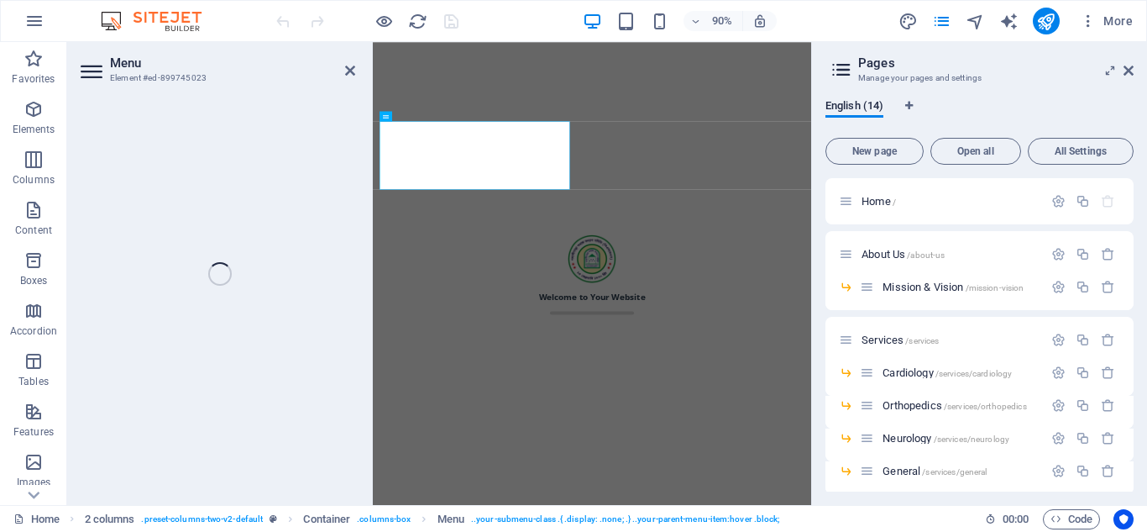
select select
select select "2"
select select
select select "10"
select select
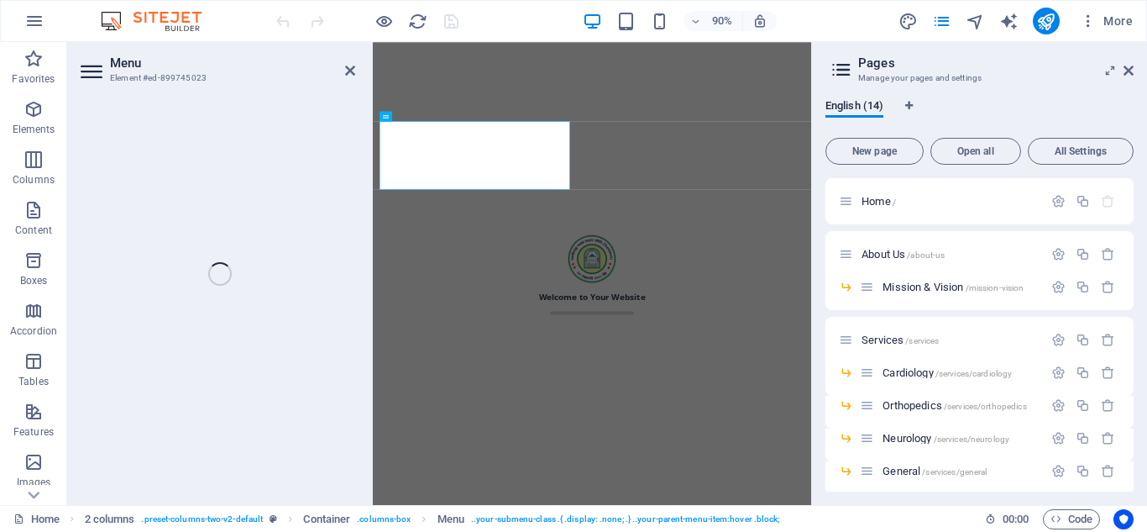
select select "11"
select select
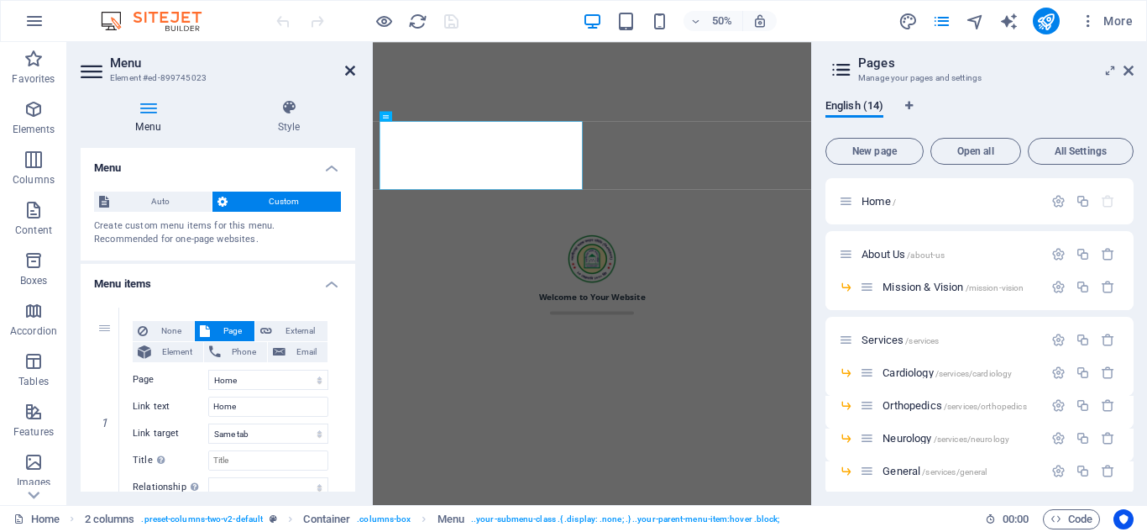
click at [350, 68] on icon at bounding box center [350, 70] width 10 height 13
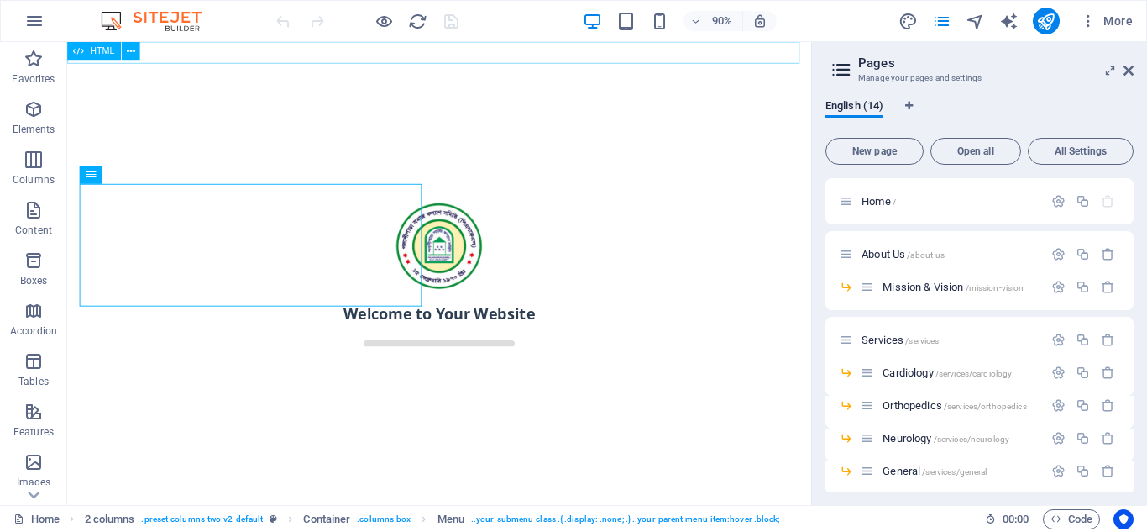
click at [95, 50] on span "HTML" at bounding box center [102, 50] width 24 height 9
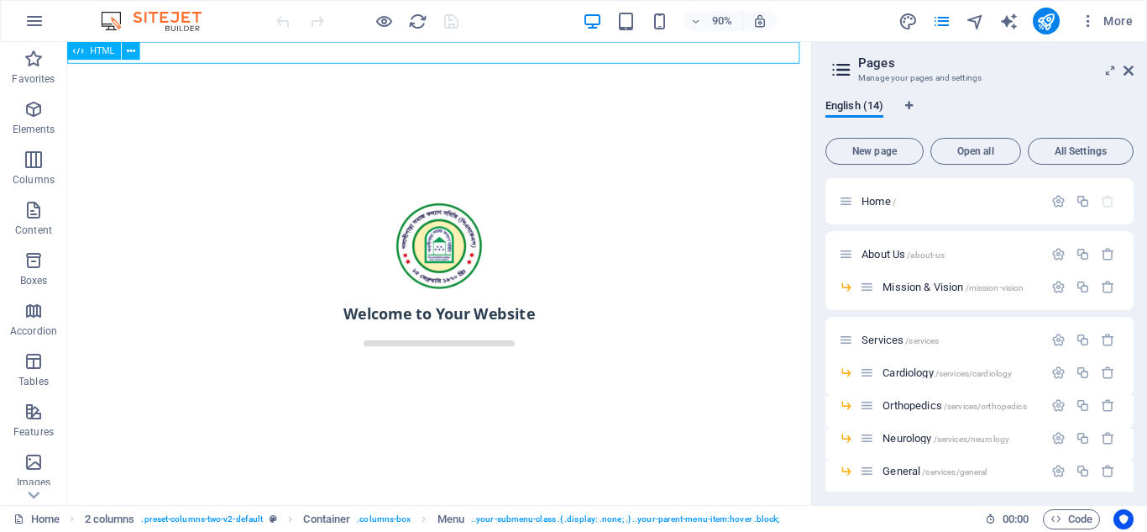
click at [95, 50] on span "HTML" at bounding box center [102, 50] width 24 height 9
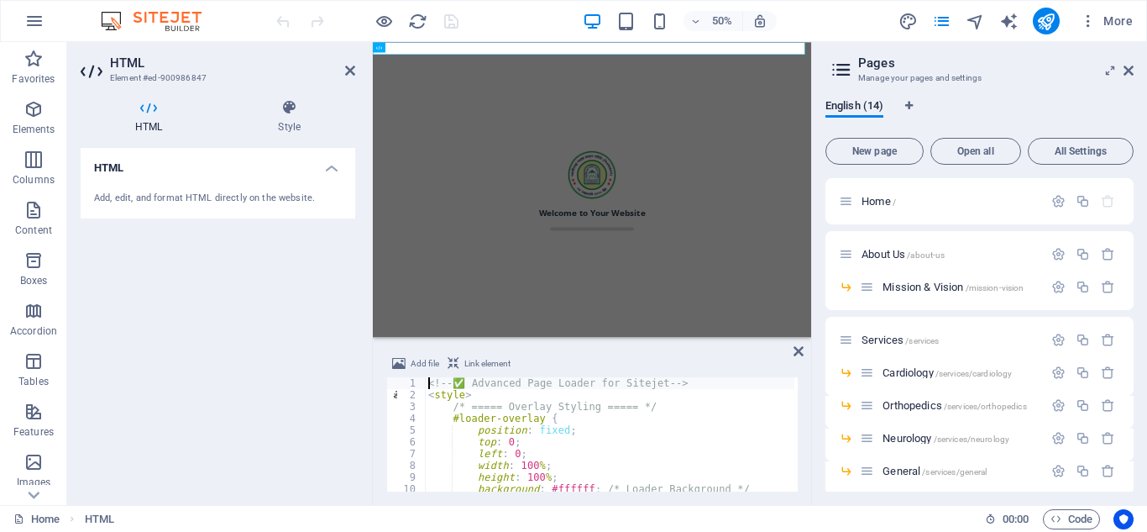
click at [642, 452] on div "<!-- ✅ Advanced Page Loader for Sitejet --> < style > /* ===== Overlay Styling …" at bounding box center [728, 444] width 606 height 134
type textarea "}); </script>"
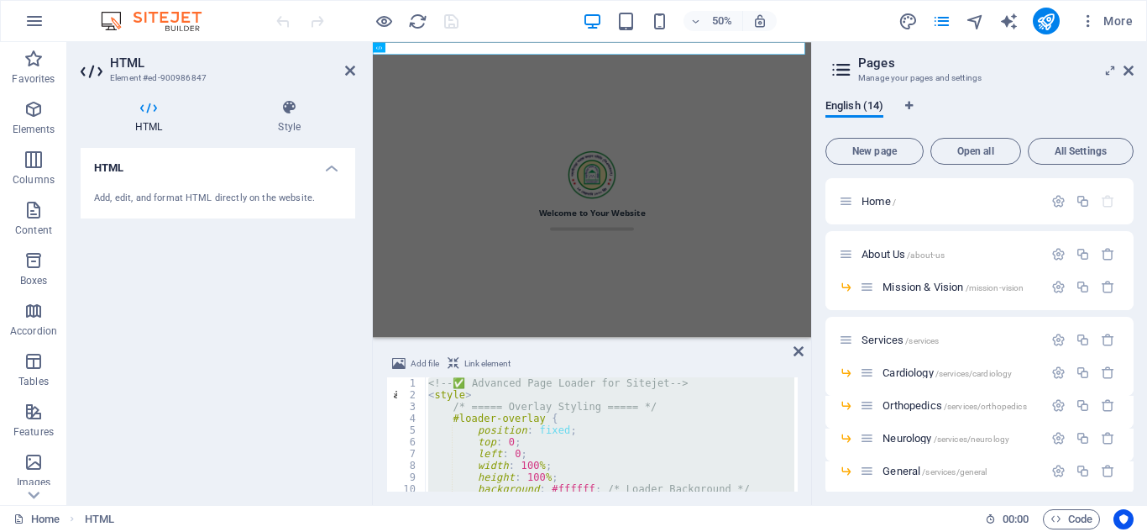
click at [357, 67] on aside "HTML Element #ed-900986847 HTML Style HTML Add, edit, and format HTML directly …" at bounding box center [220, 273] width 306 height 463
click at [354, 71] on icon at bounding box center [350, 70] width 10 height 13
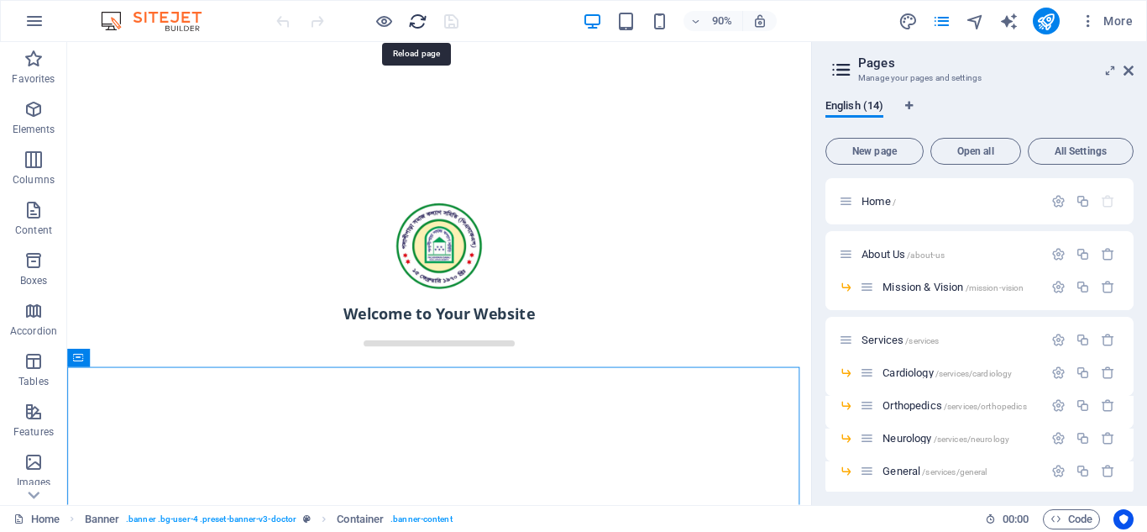
click at [422, 24] on icon "reload" at bounding box center [417, 21] width 19 height 19
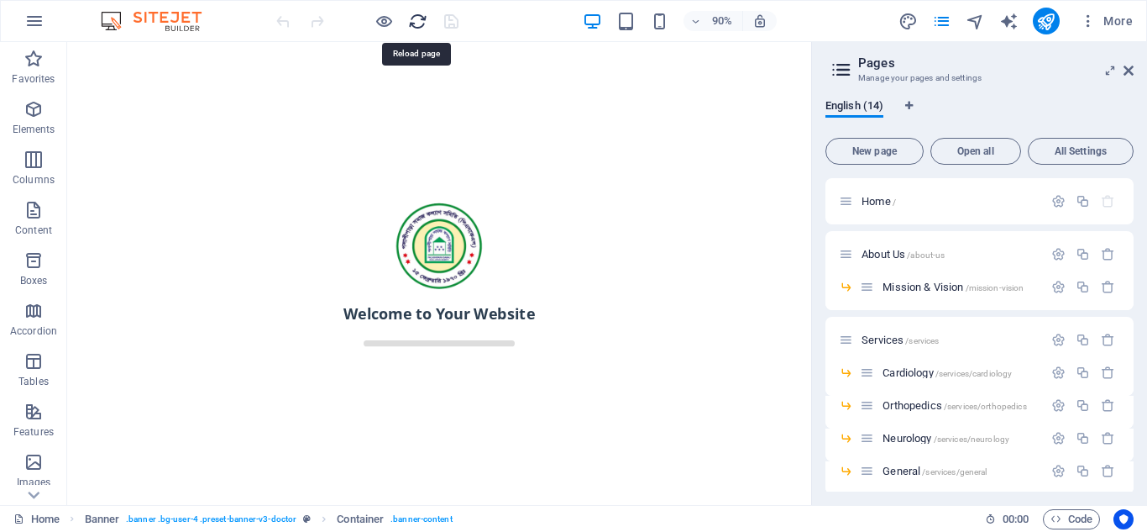
click at [418, 15] on icon "reload" at bounding box center [417, 21] width 19 height 19
click at [131, 51] on icon at bounding box center [130, 51] width 8 height 16
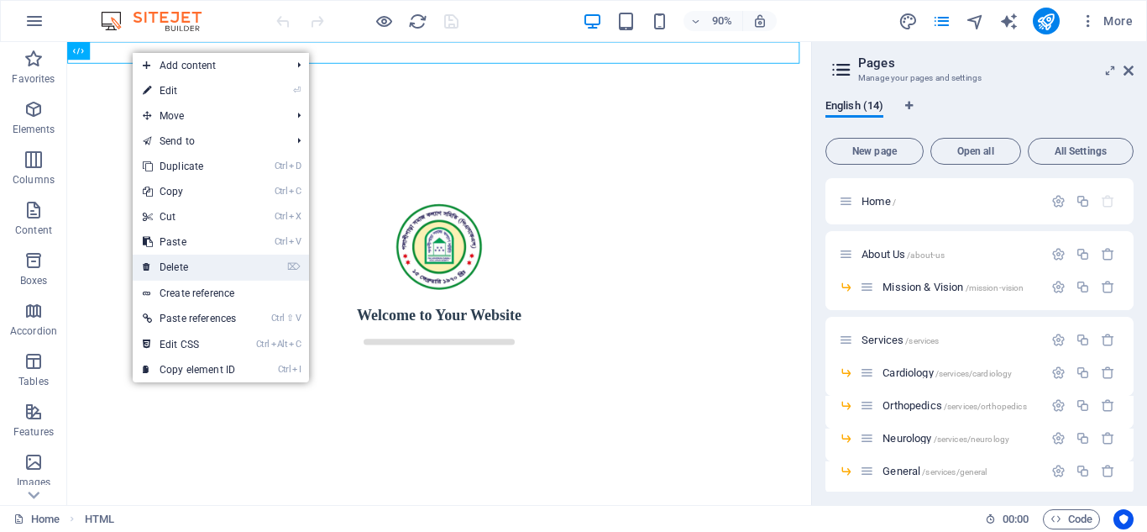
click at [195, 271] on link "⌦ Delete" at bounding box center [189, 266] width 113 height 25
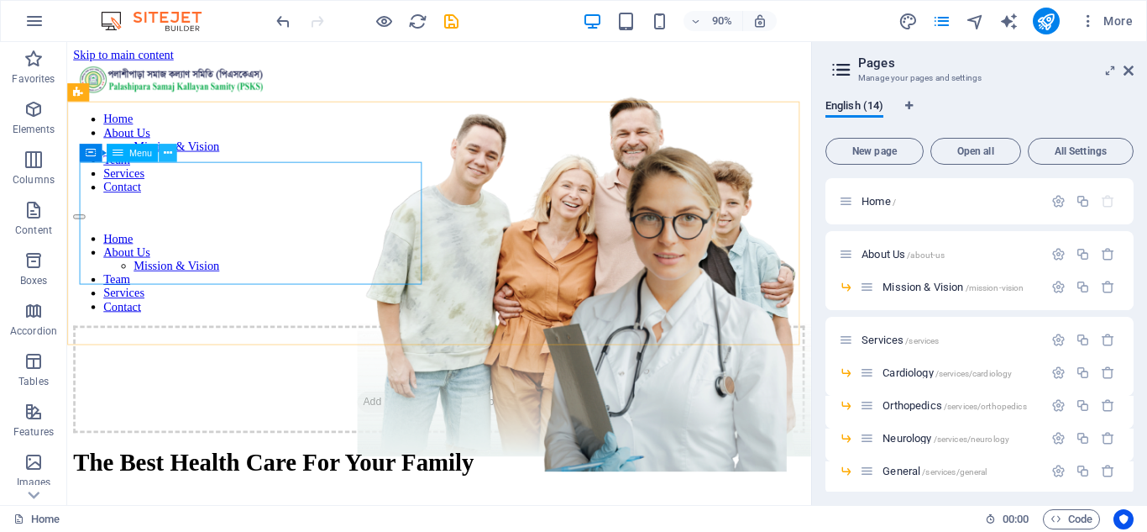
click at [165, 158] on icon at bounding box center [168, 153] width 8 height 16
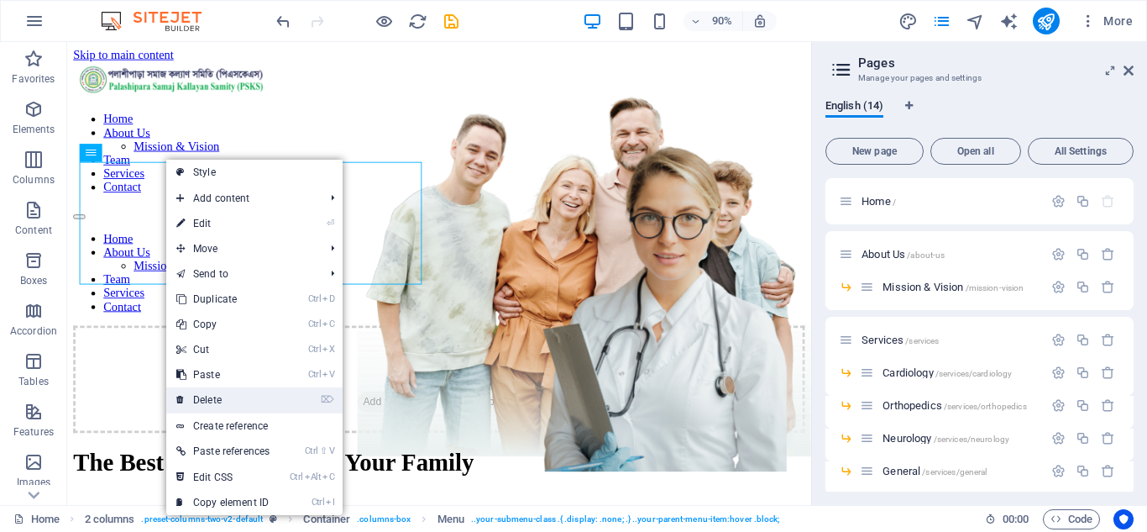
click at [250, 396] on link "⌦ Delete" at bounding box center [222, 399] width 113 height 25
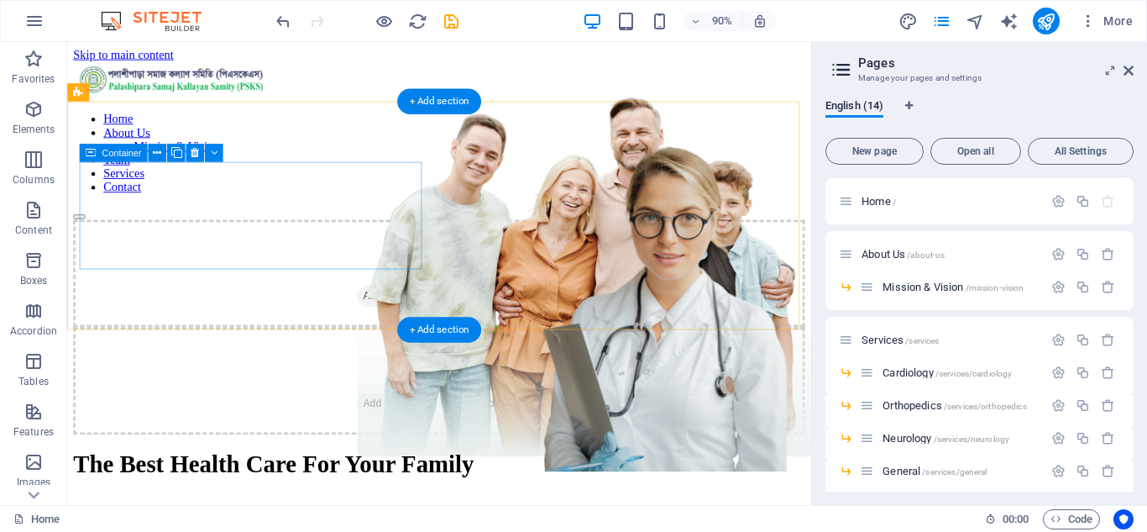
click at [390, 312] on span "Add elements" at bounding box center [431, 324] width 83 height 24
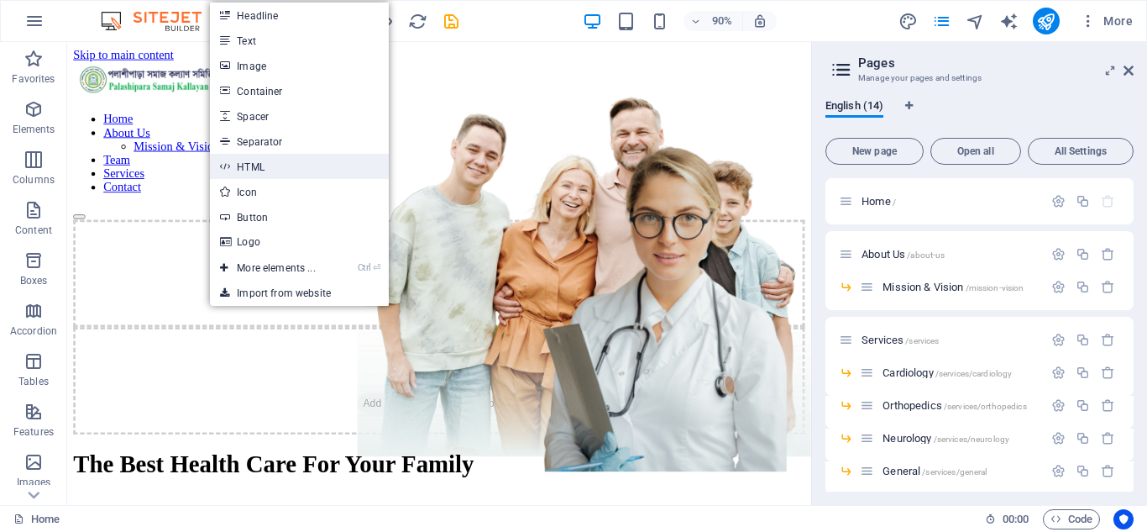
click at [256, 162] on link "HTML" at bounding box center [299, 166] width 178 height 25
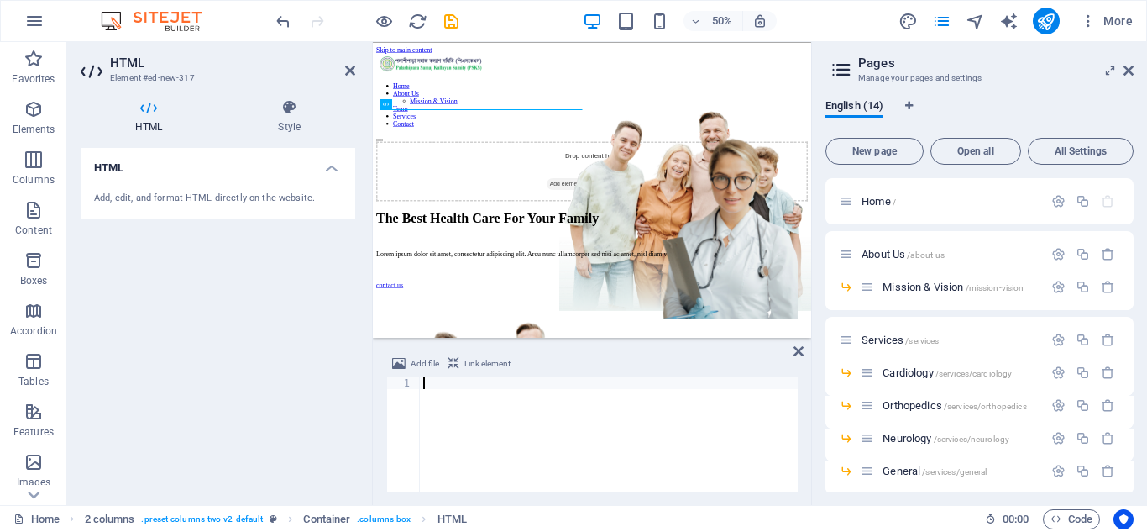
paste textarea "</script>"
type textarea "</script>"
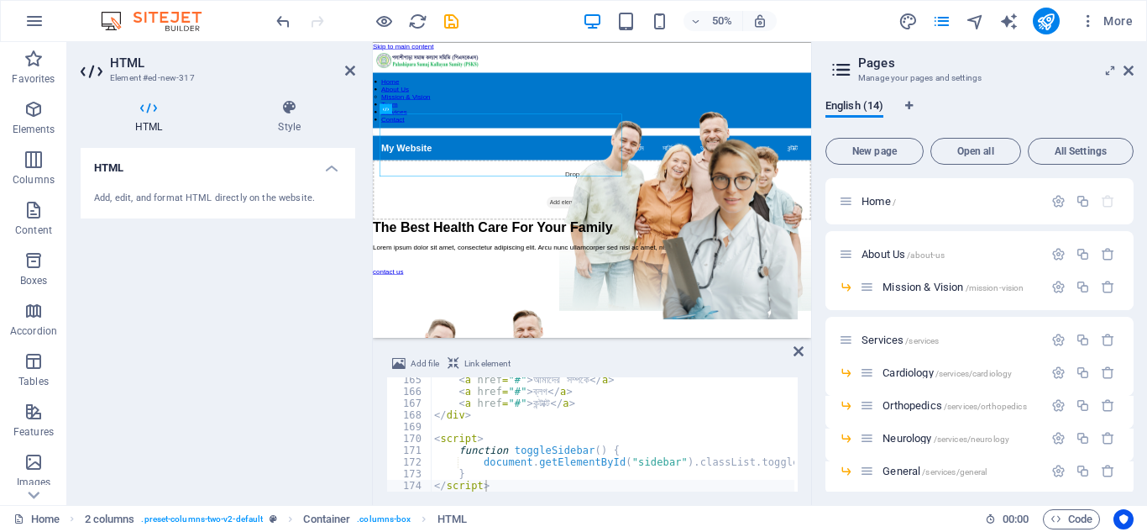
click at [162, 117] on h4 "HTML" at bounding box center [152, 116] width 143 height 35
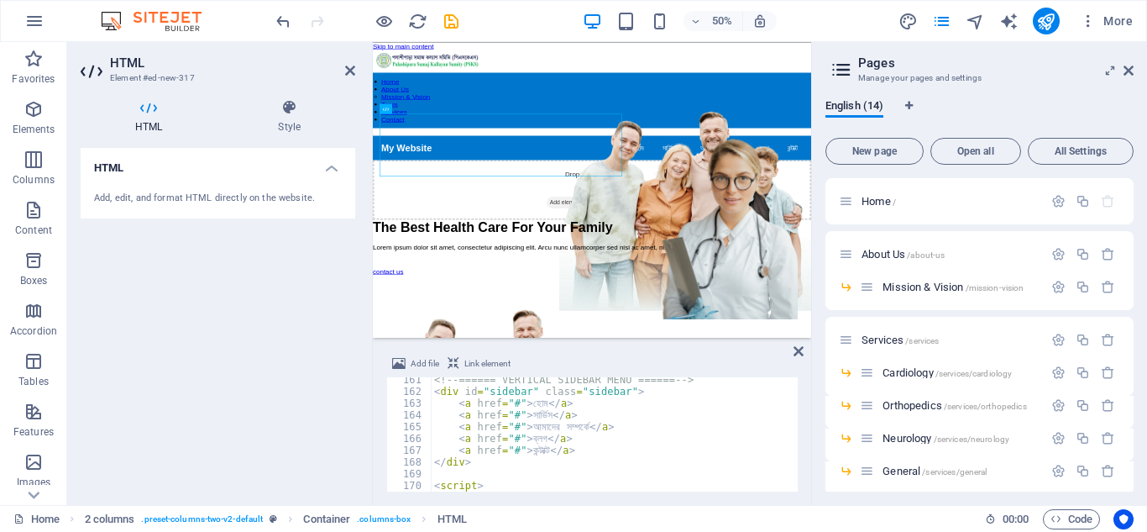
scroll to position [1884, 0]
click at [346, 66] on icon at bounding box center [350, 70] width 10 height 13
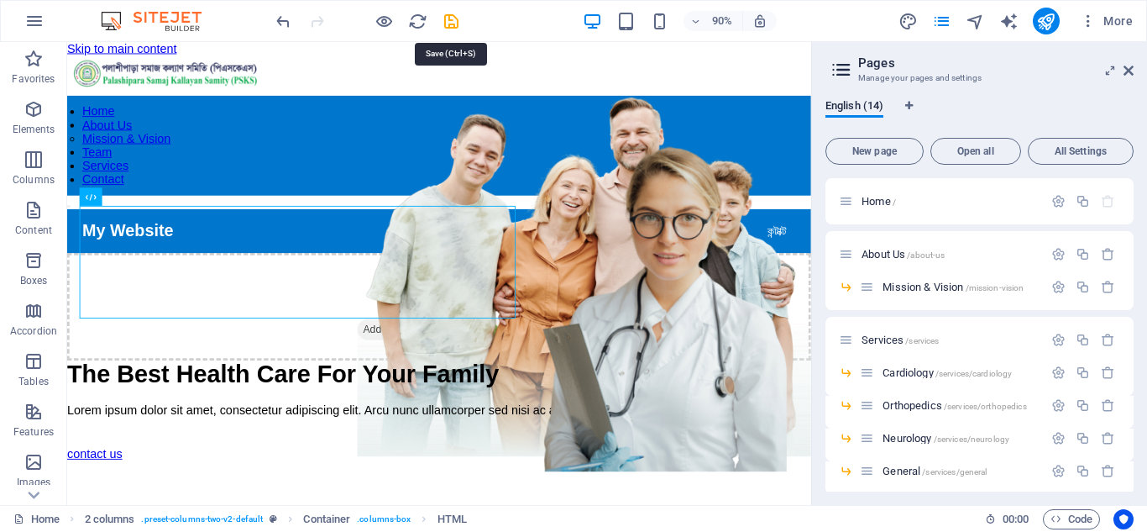
click at [448, 23] on icon "save" at bounding box center [451, 21] width 19 height 19
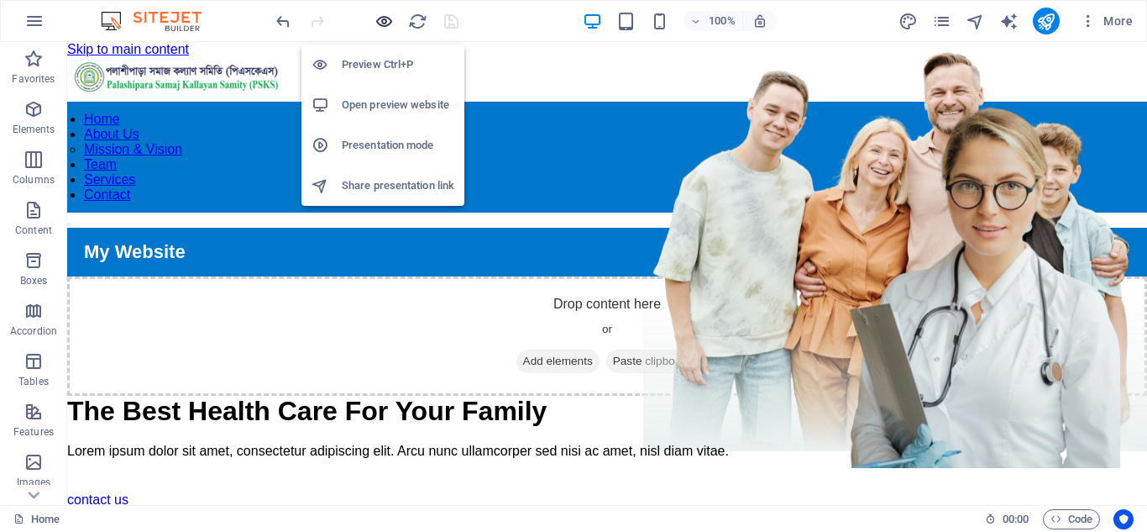
click at [382, 19] on icon "button" at bounding box center [384, 21] width 19 height 19
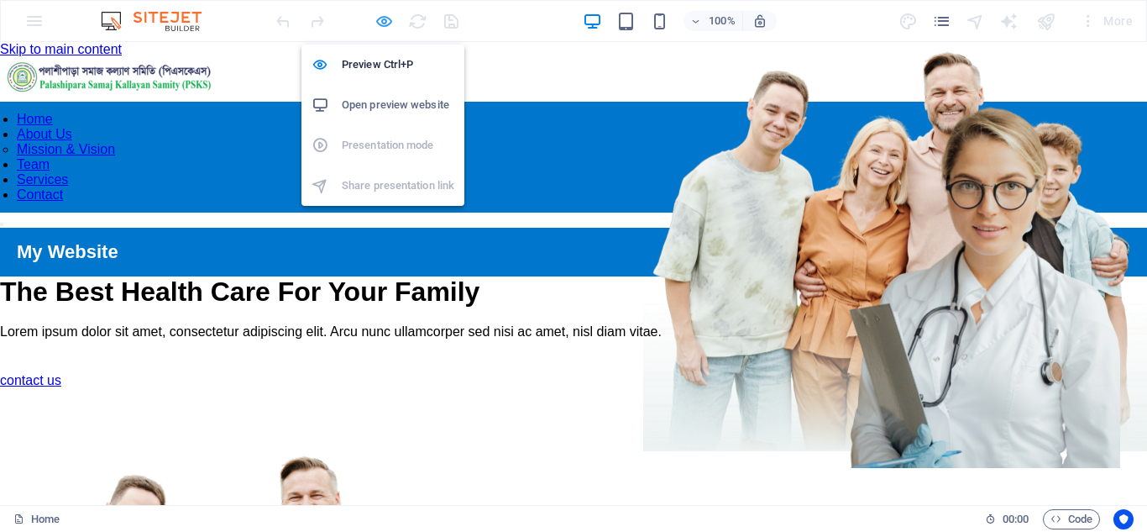
click at [389, 24] on icon "button" at bounding box center [384, 21] width 19 height 19
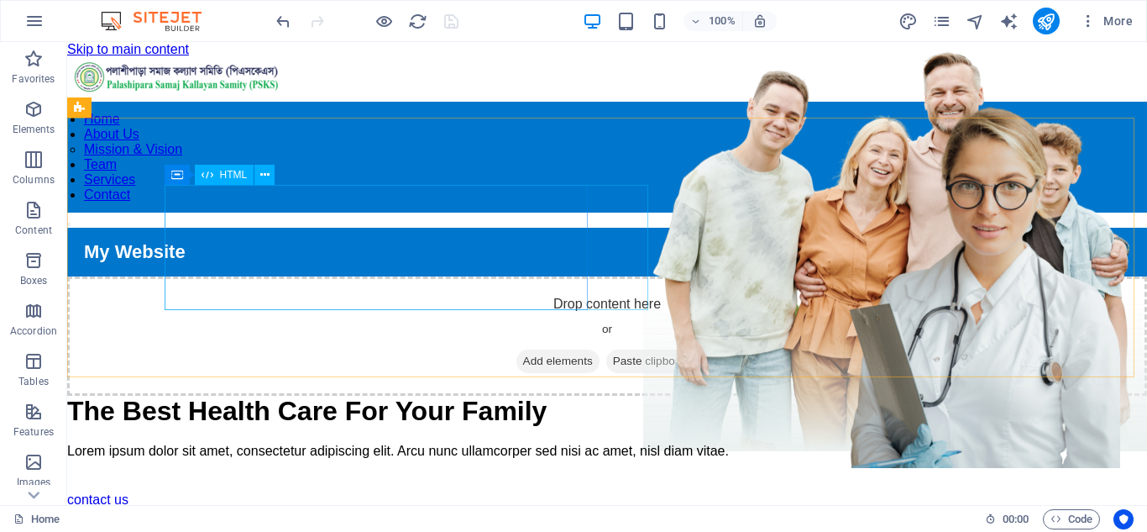
click at [228, 176] on span "HTML" at bounding box center [234, 175] width 28 height 10
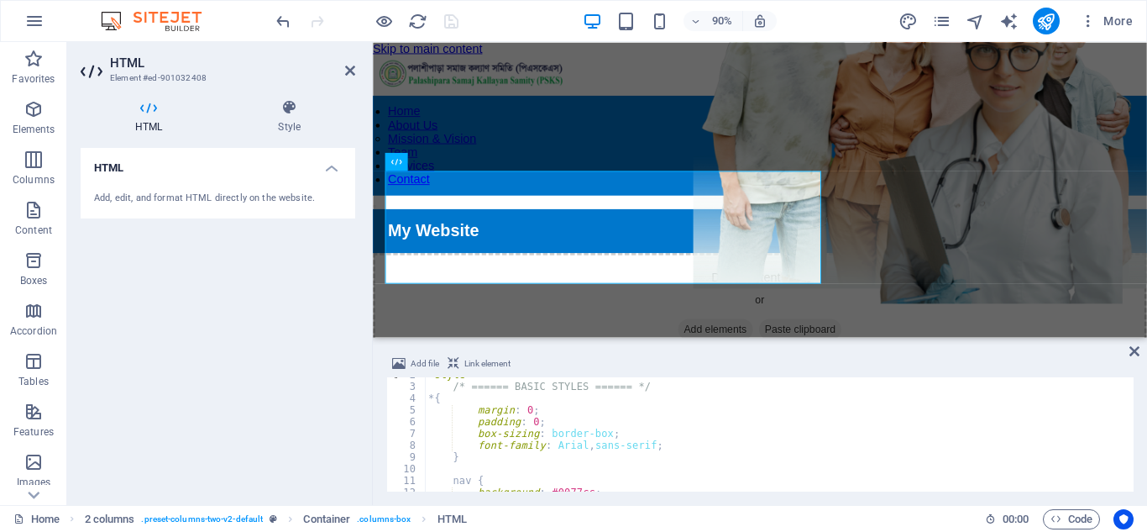
scroll to position [0, 0]
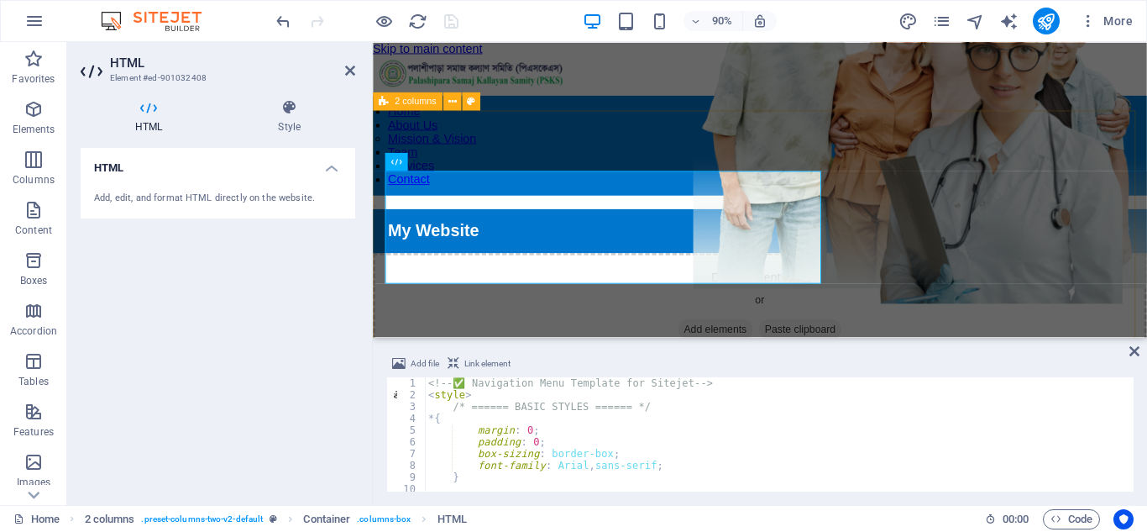
drag, startPoint x: 1130, startPoint y: 379, endPoint x: 803, endPoint y: 316, distance: 333.5
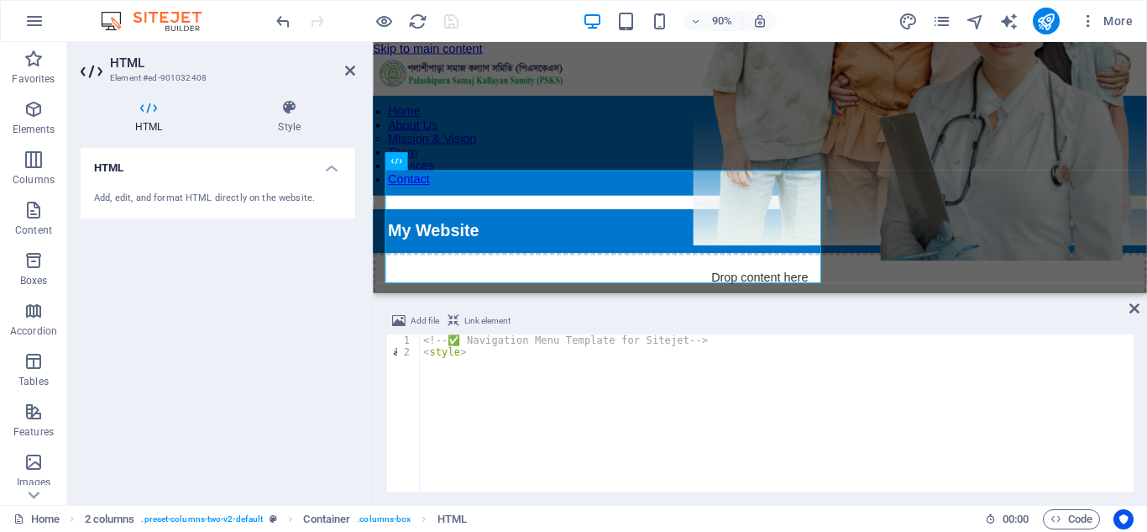
click at [715, 290] on div "HTML Menu Bar Logo Menu 2 columns Container Banner Container Banner H1 Containe…" at bounding box center [760, 168] width 774 height 252
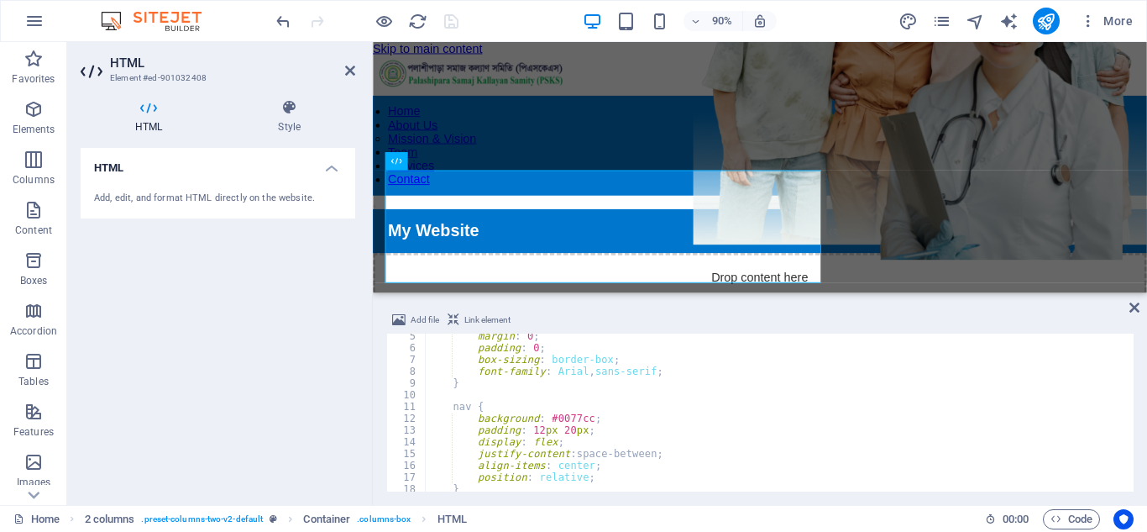
scroll to position [101, 0]
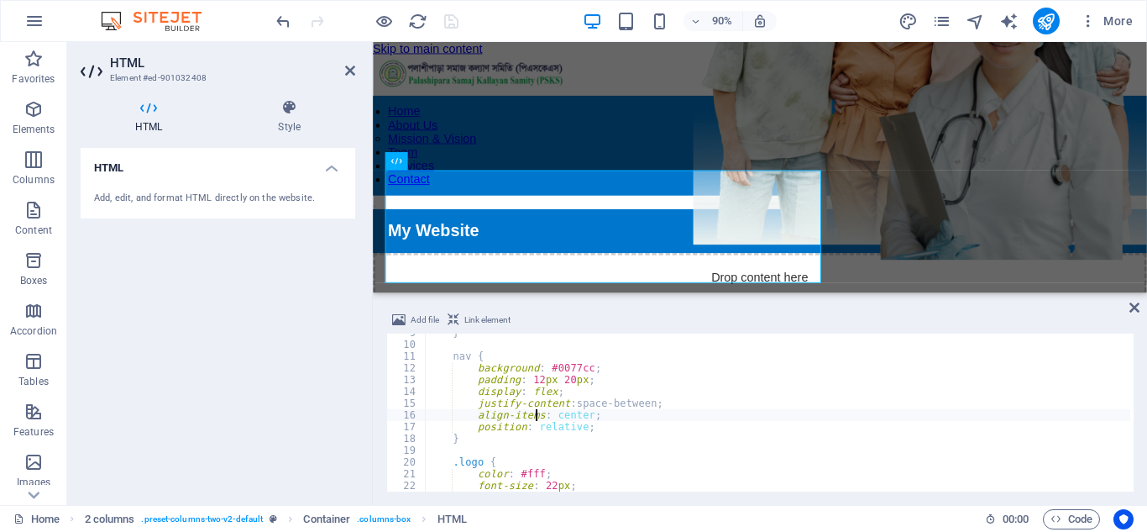
click at [536, 409] on div "} nav { background : #0077cc ; padding : 12 px 20 px ; display : flex ; justify…" at bounding box center [777, 417] width 705 height 181
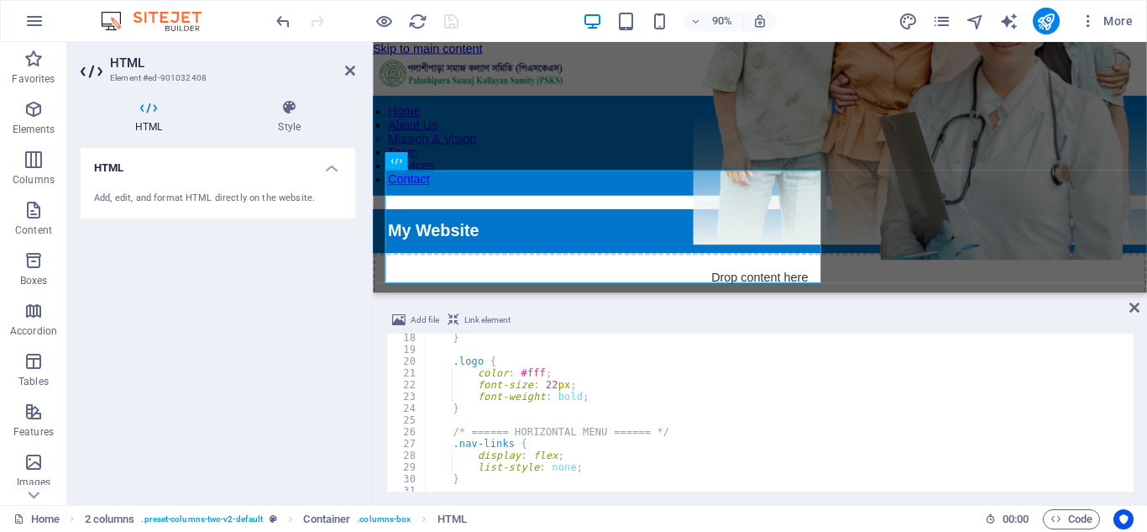
scroll to position [252, 0]
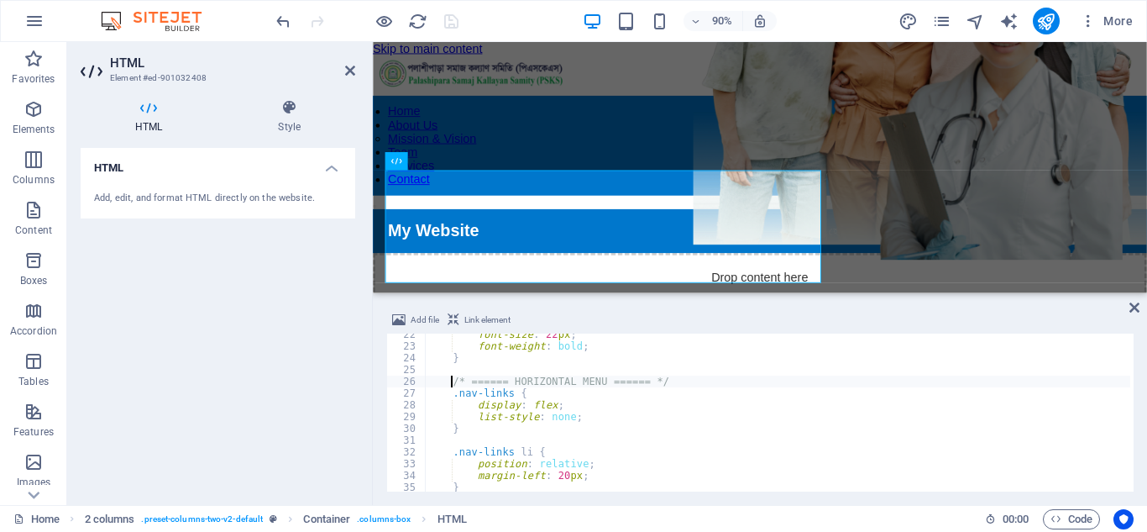
click at [449, 383] on div "font-size : 22 px ; font-weight : bold ; } /* ====== HORIZONTAL MENU ====== */ …" at bounding box center [777, 418] width 705 height 181
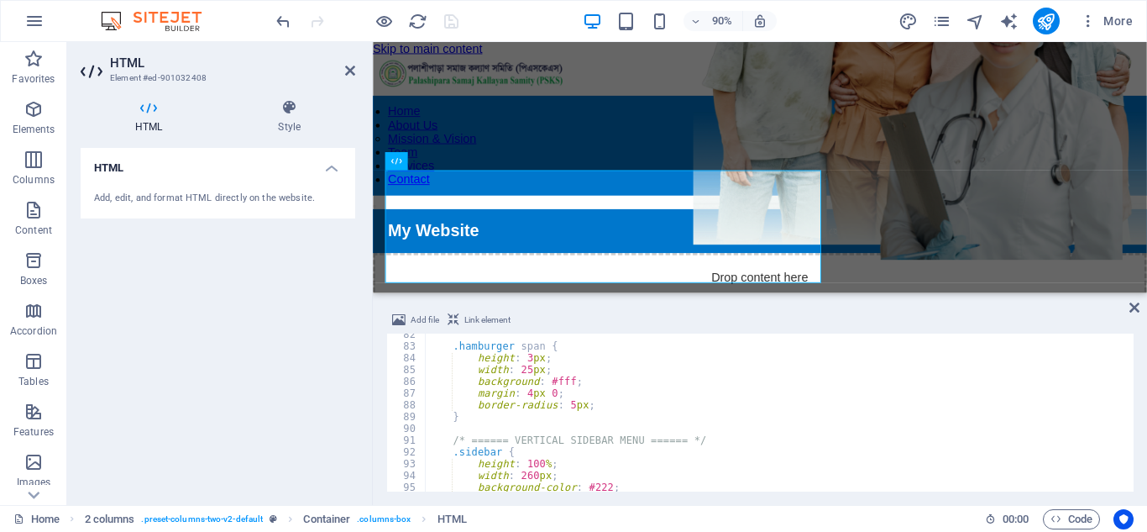
scroll to position [957, 0]
click at [456, 418] on div ".hamburger span { height : 3 px ; width : 25 px ; background : #fff ; margin : …" at bounding box center [777, 418] width 705 height 181
type textarea "border-radius: 5px; }"
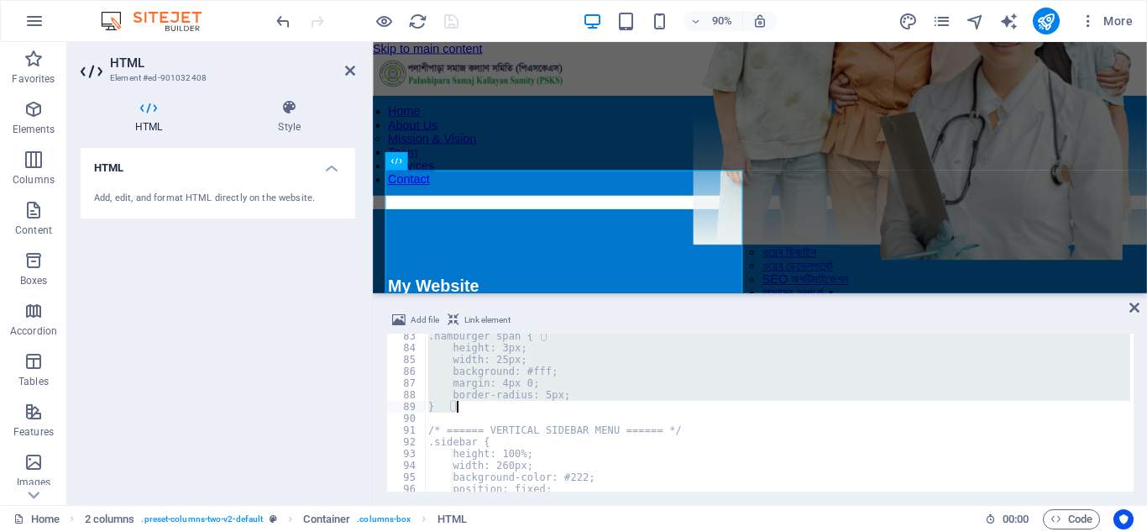
scroll to position [967, 0]
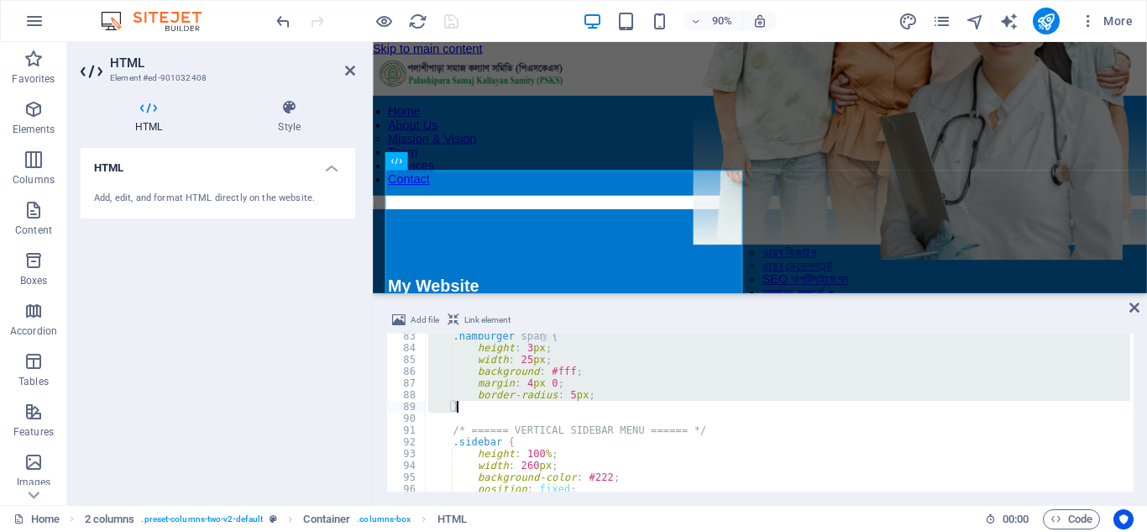
click at [521, 406] on div ".hamburger span { height : 3 px ; width : 25 px ; background : #fff ; margin : …" at bounding box center [777, 412] width 705 height 158
type textarea "}"
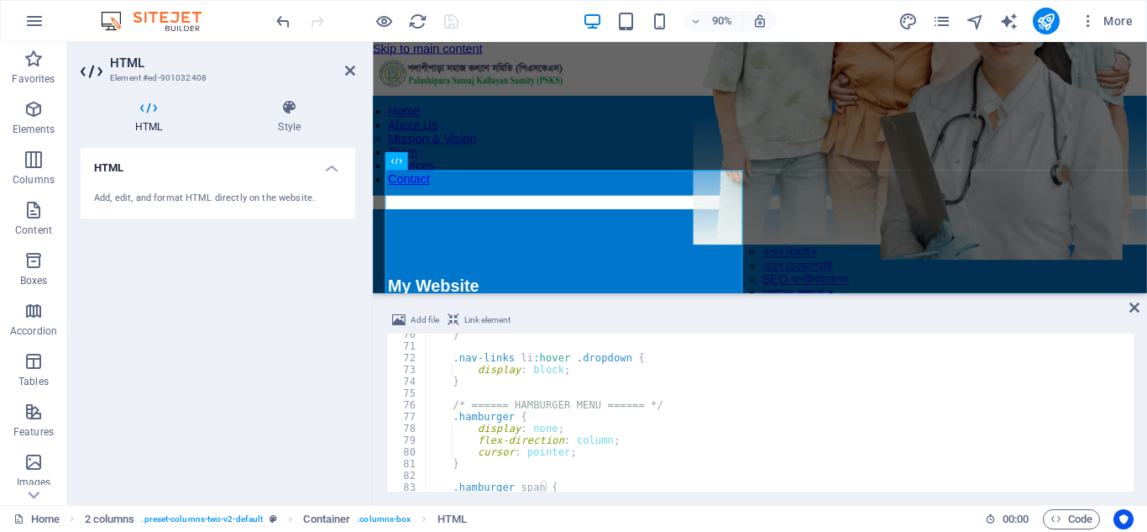
scroll to position [816, 0]
click at [456, 381] on div "} .nav-links li :hover .dropdown { display : block ; } /* ====== HAMBURGER MENU…" at bounding box center [777, 418] width 705 height 181
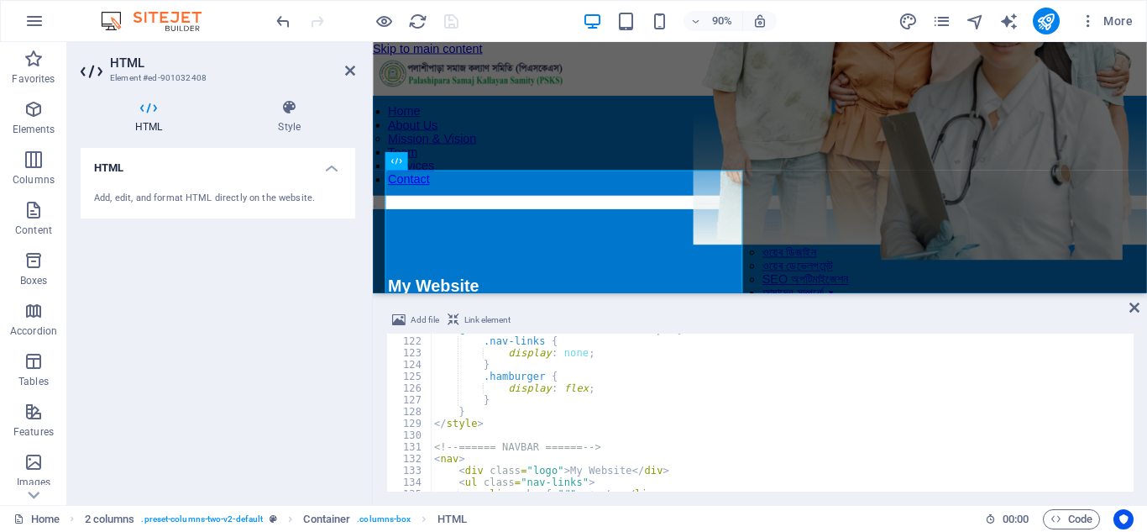
scroll to position [1471, 0]
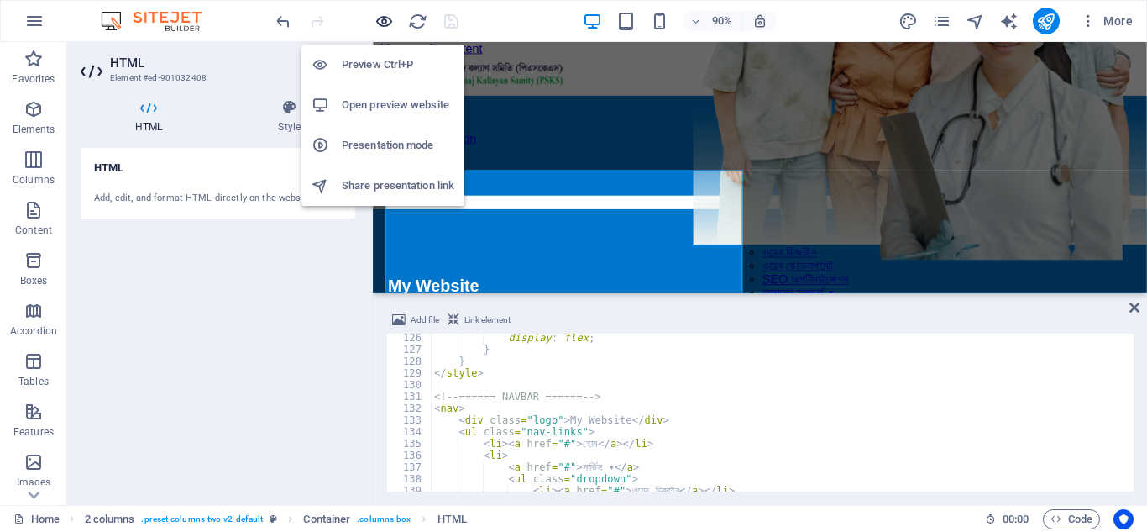
click at [381, 16] on icon "button" at bounding box center [384, 21] width 19 height 19
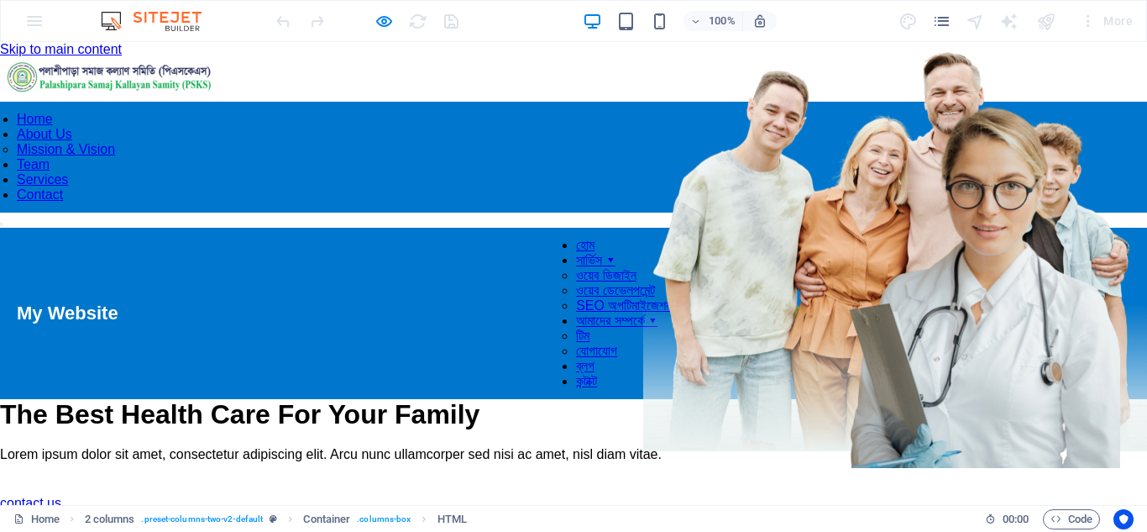
click at [576, 318] on link "আমাদের সম্পর্কে ▾" at bounding box center [616, 320] width 81 height 14
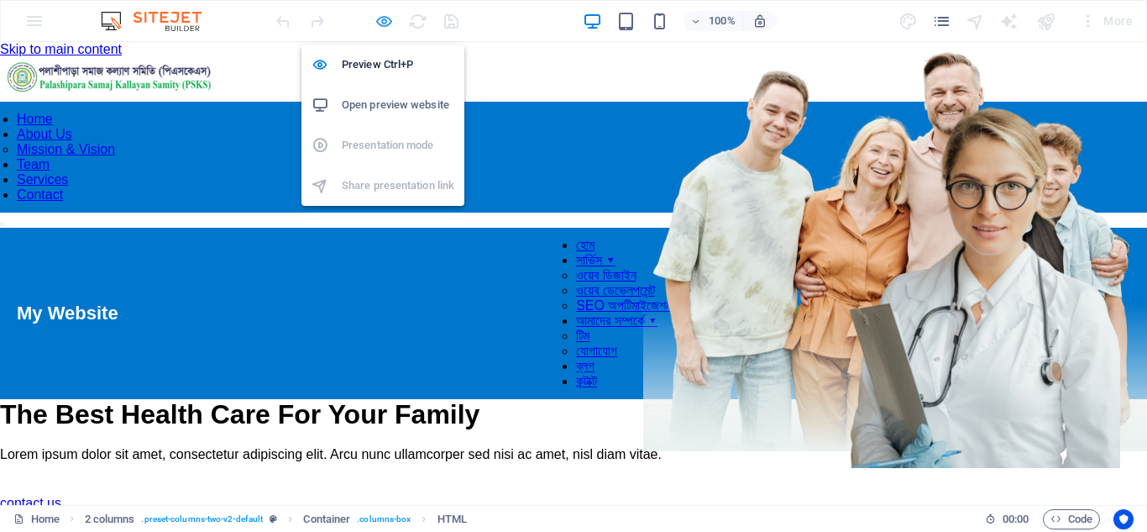
click at [382, 24] on icon "button" at bounding box center [384, 21] width 19 height 19
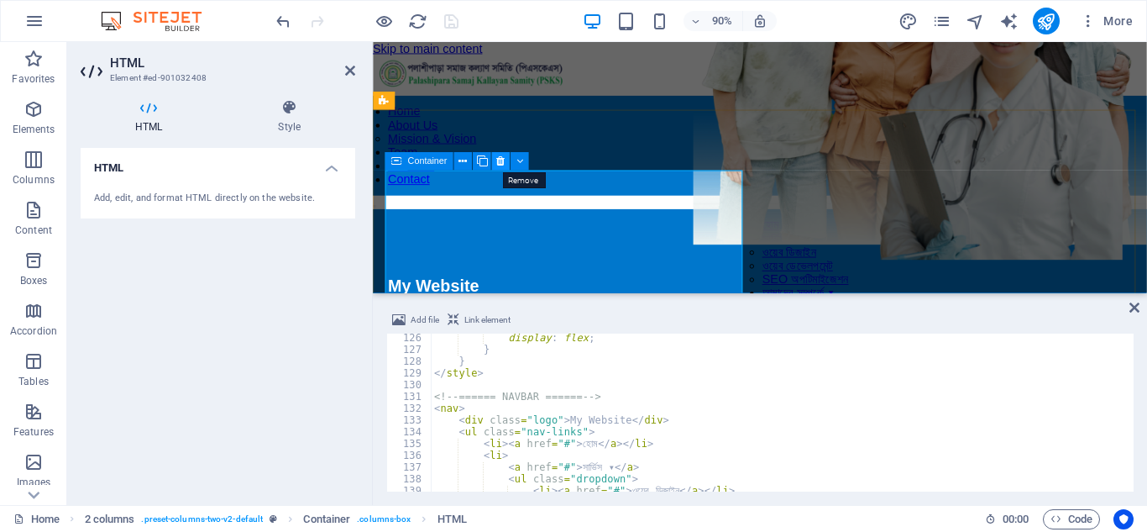
click at [497, 162] on icon at bounding box center [500, 162] width 8 height 16
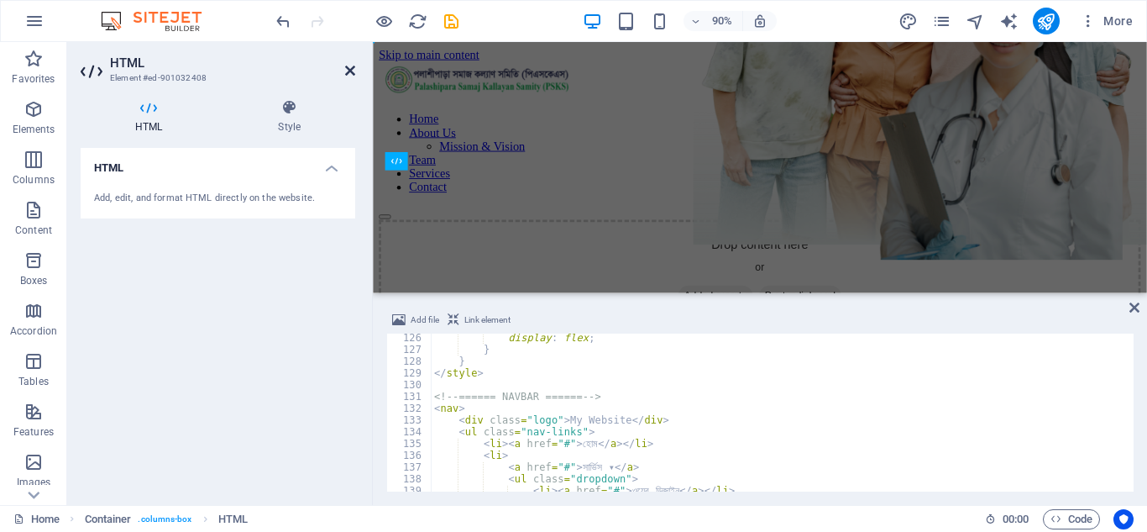
click at [354, 69] on icon at bounding box center [350, 70] width 10 height 13
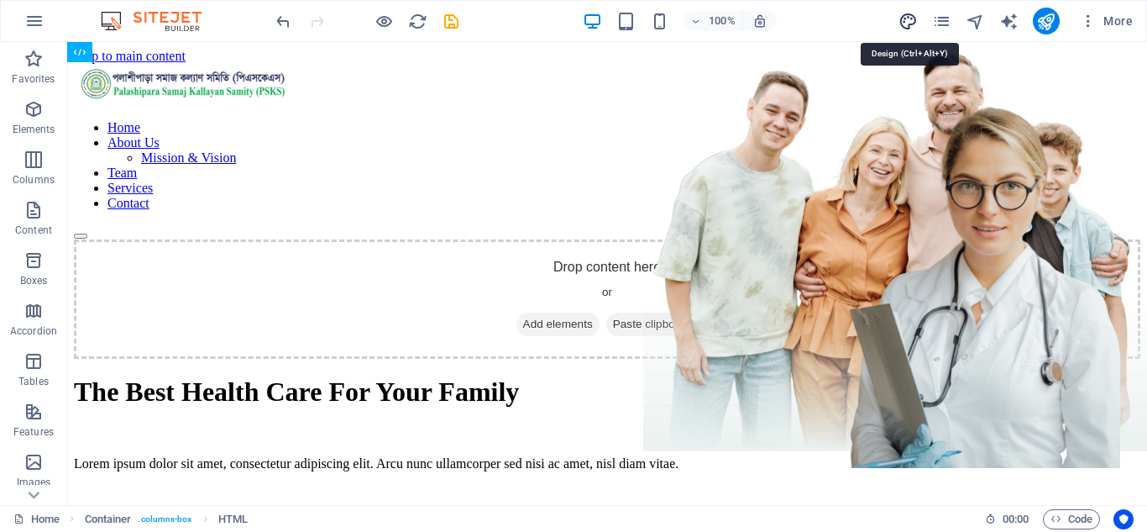
click at [911, 26] on icon "design" at bounding box center [908, 21] width 19 height 19
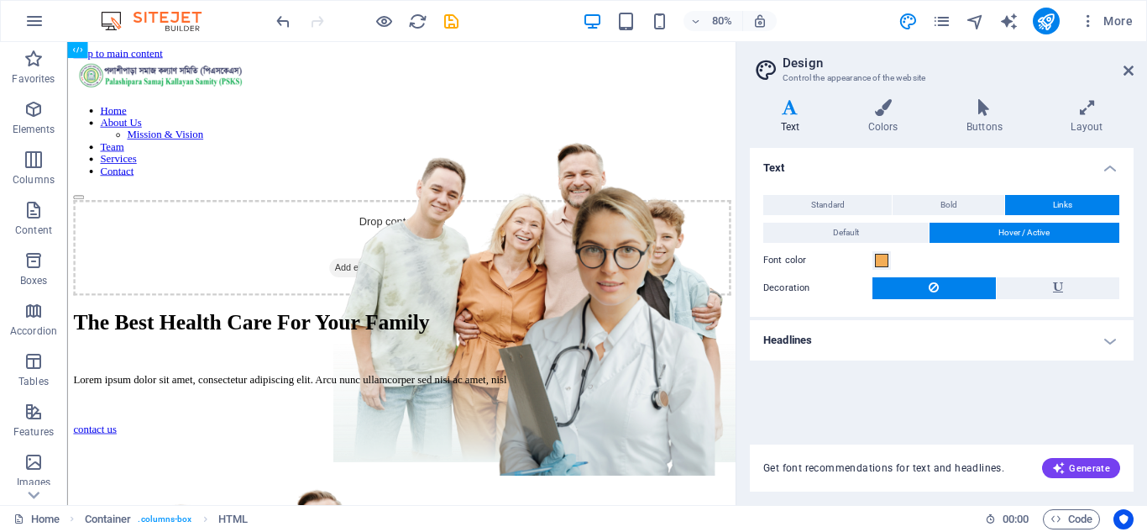
click at [1110, 338] on h4 "Headlines" at bounding box center [942, 340] width 384 height 40
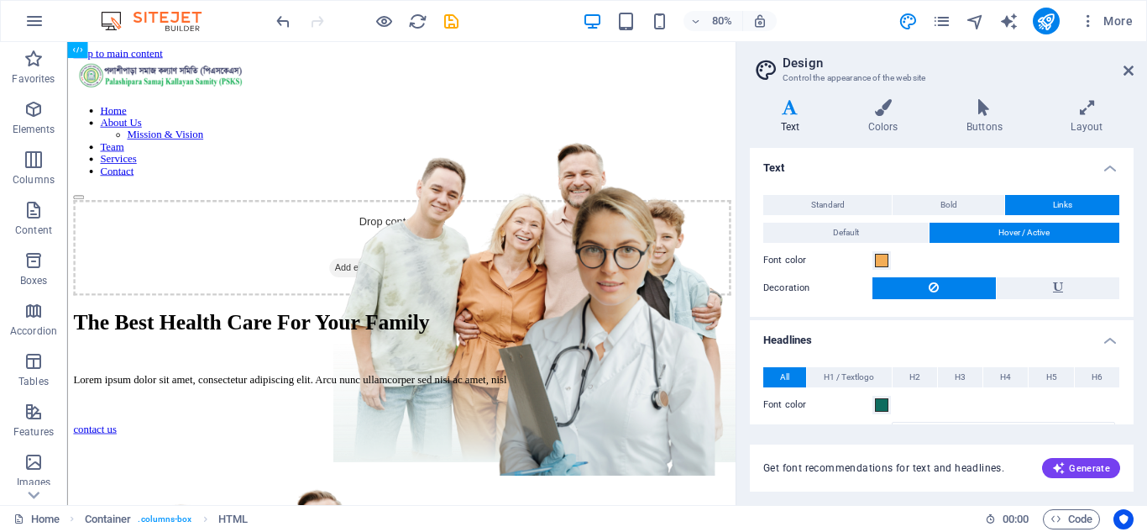
click at [1110, 338] on h4 "Headlines" at bounding box center [942, 335] width 384 height 30
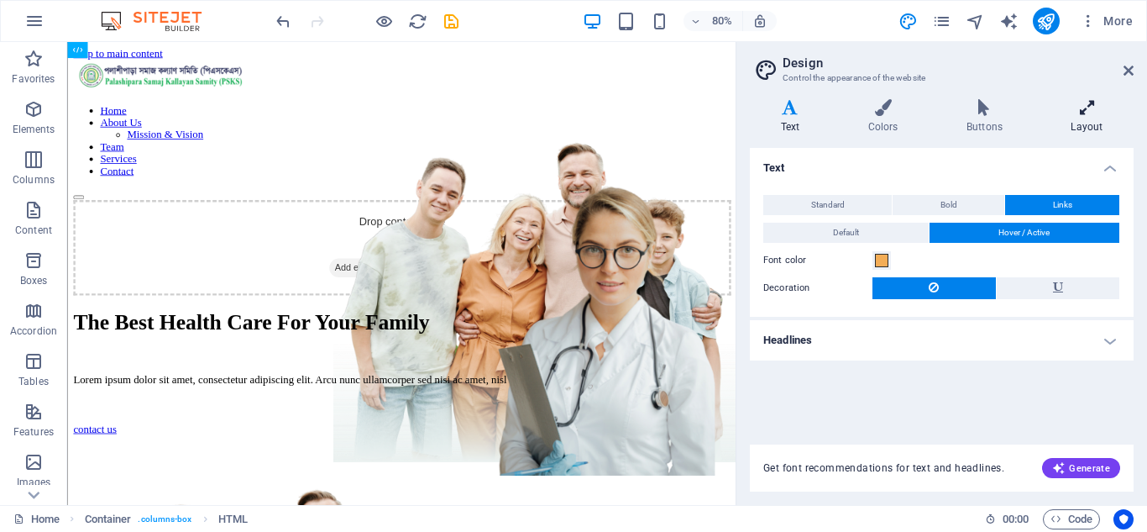
click at [1093, 116] on h4 "Layout" at bounding box center [1086, 116] width 93 height 35
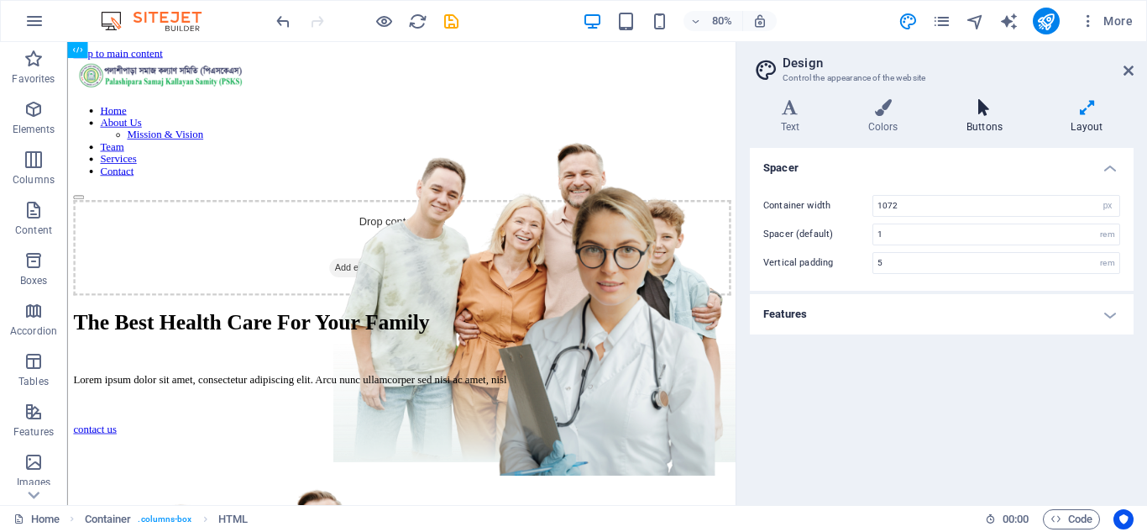
click at [986, 123] on h4 "Buttons" at bounding box center [987, 116] width 104 height 35
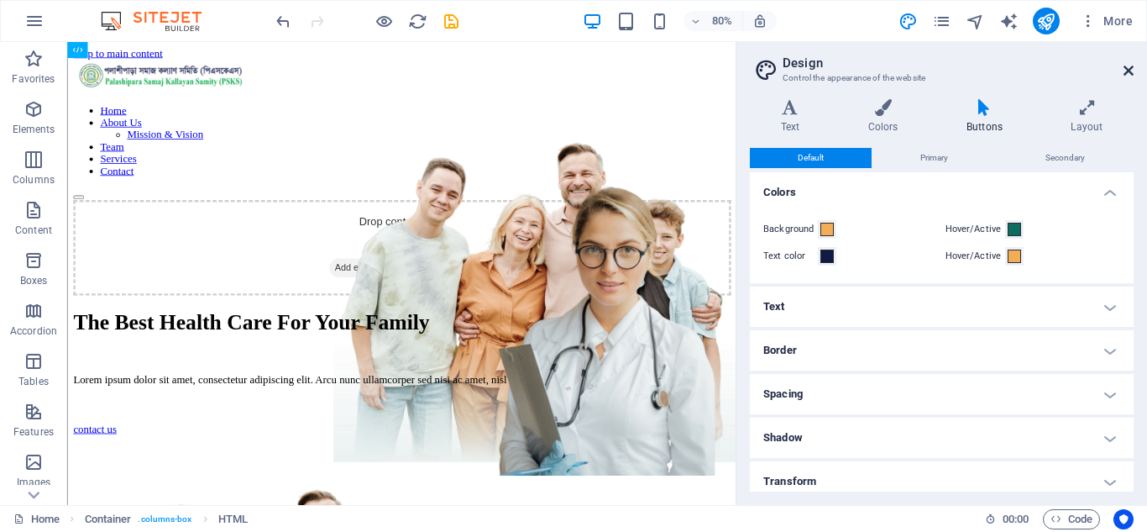
click at [1126, 75] on icon at bounding box center [1129, 70] width 10 height 13
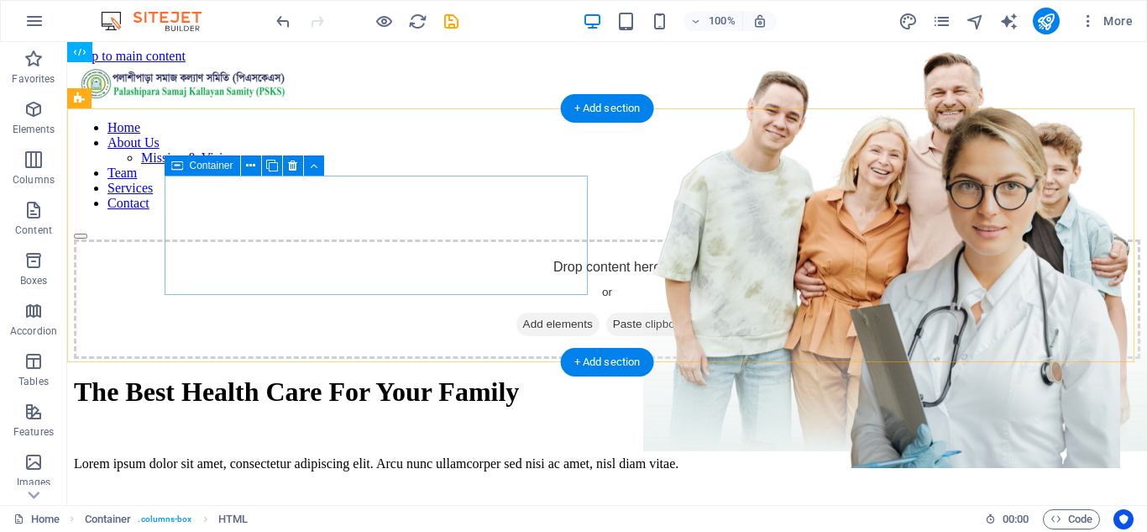
click at [516, 312] on span "Add elements" at bounding box center [557, 324] width 83 height 24
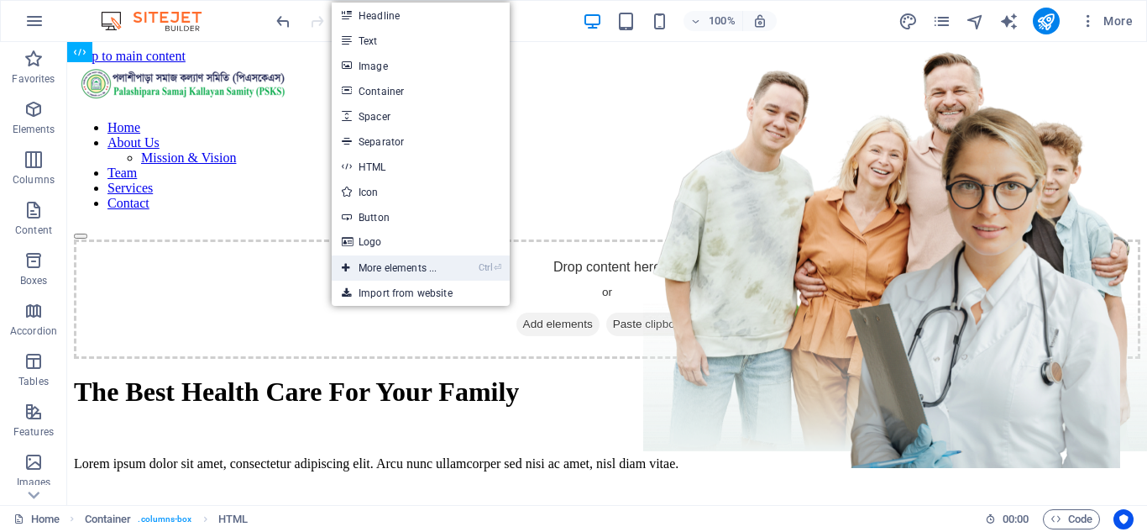
click at [412, 261] on link "Ctrl ⏎ More elements ..." at bounding box center [389, 267] width 115 height 25
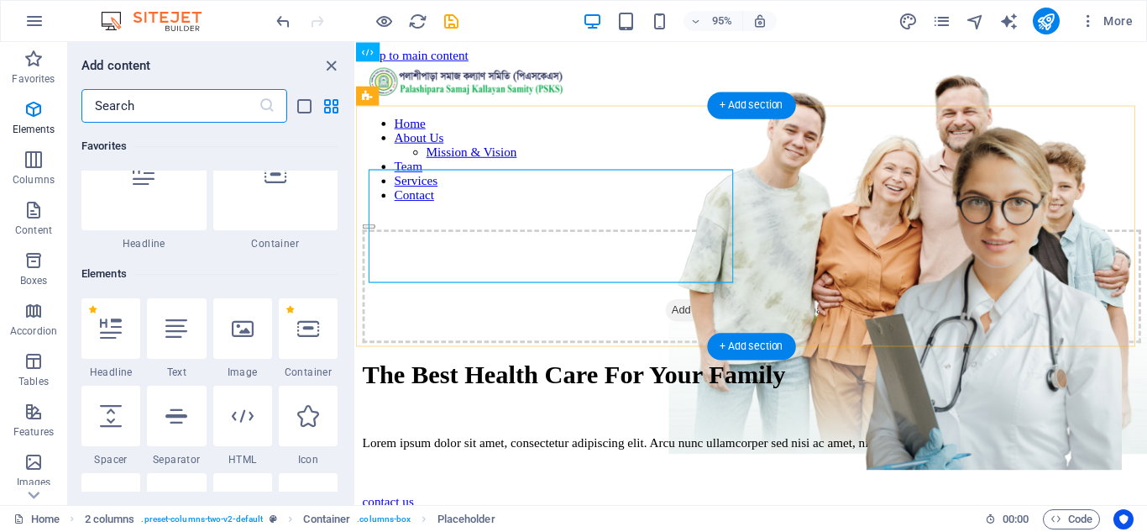
scroll to position [179, 0]
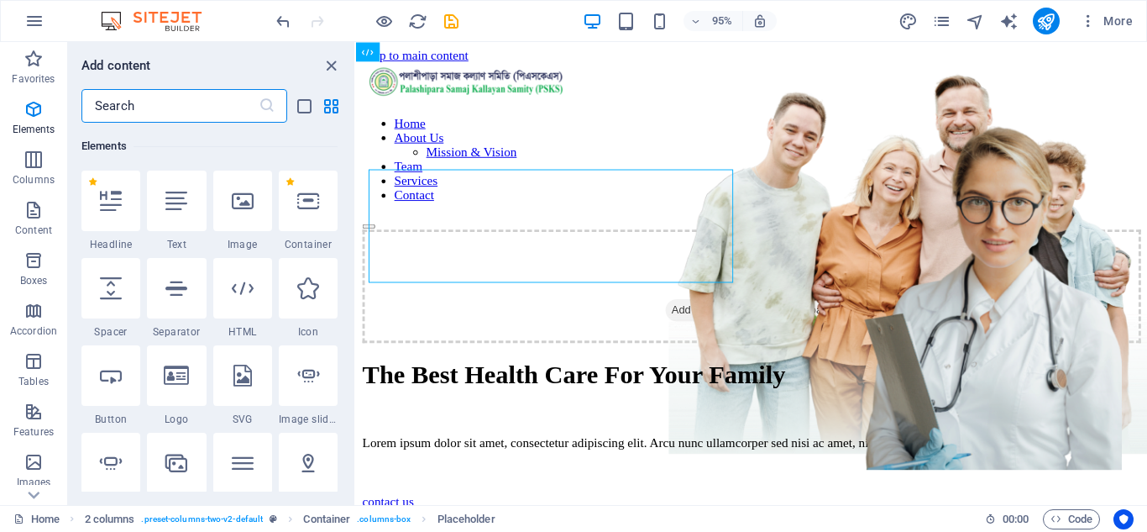
click at [214, 104] on input "text" at bounding box center [169, 106] width 177 height 34
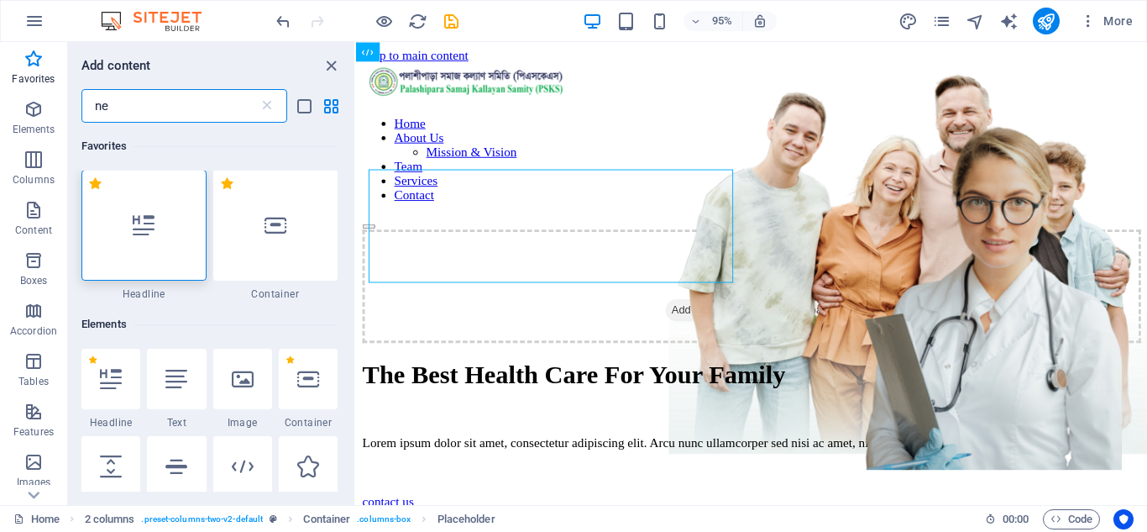
scroll to position [0, 0]
type input "n"
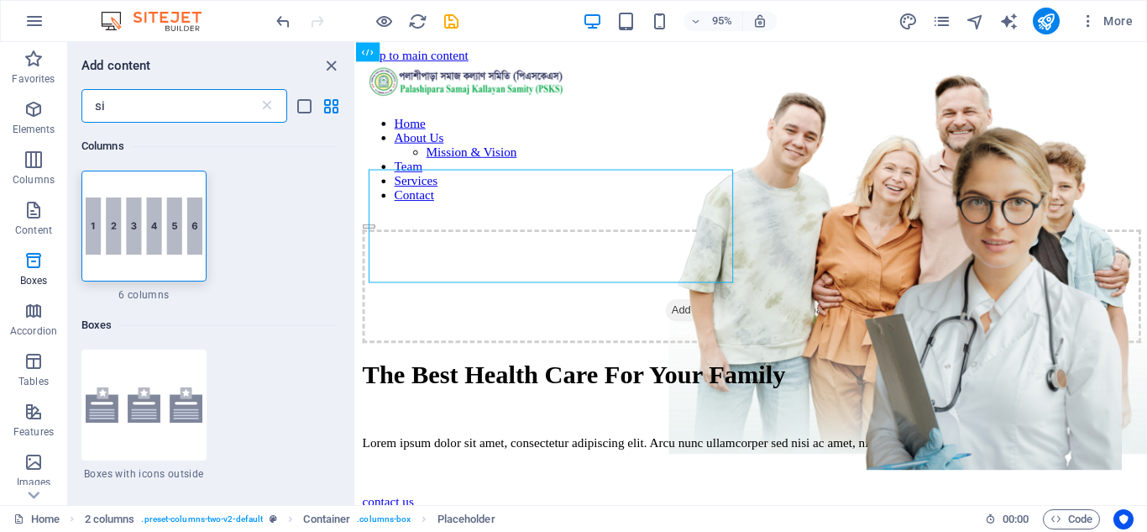
type input "s"
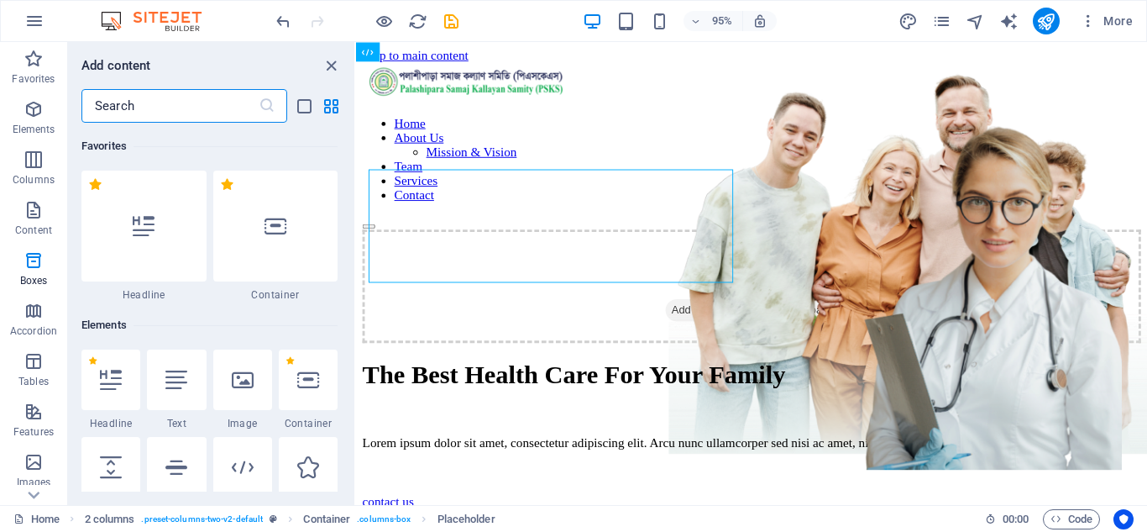
type input "m"
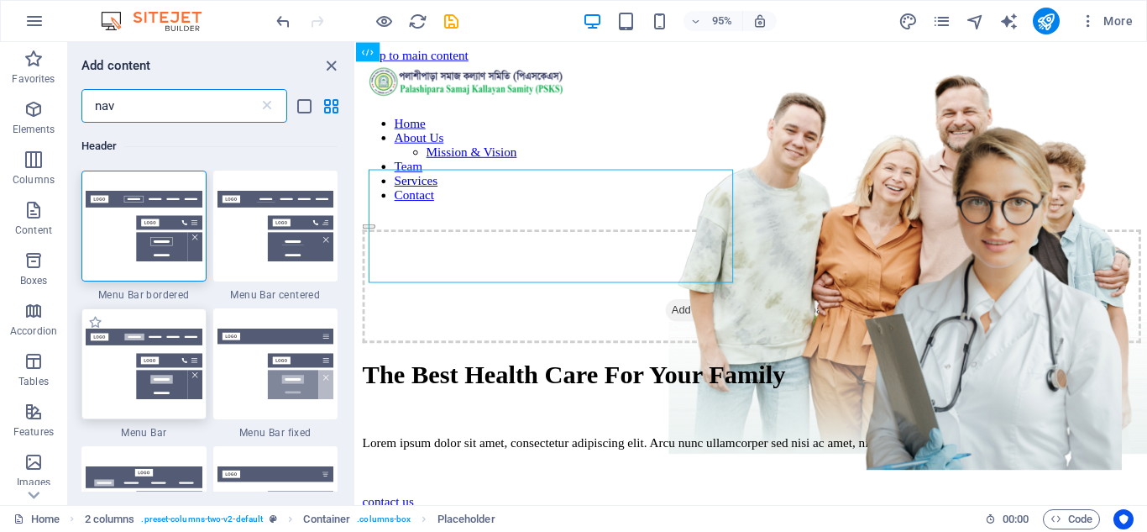
type input "nav"
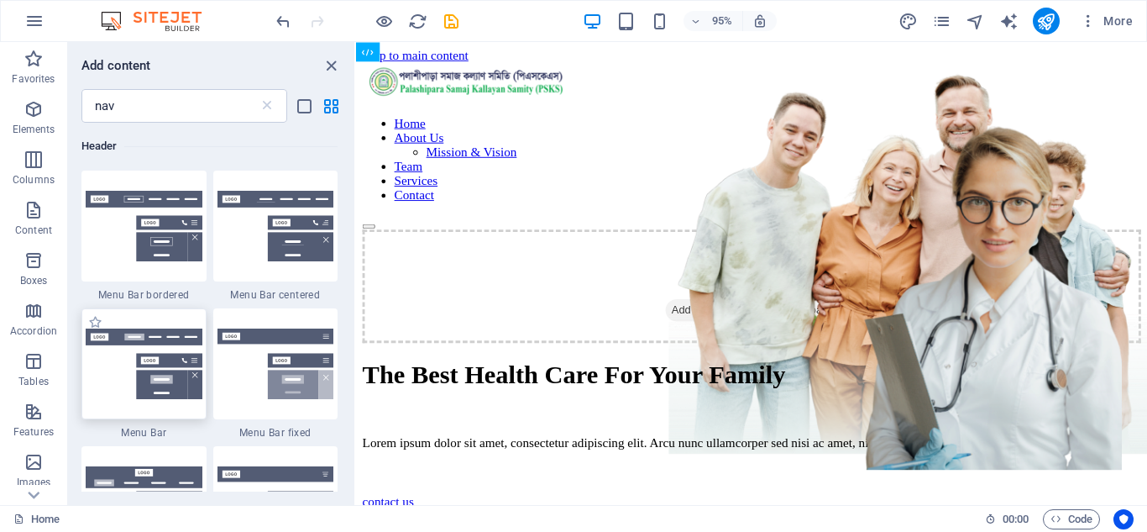
click at [132, 350] on div at bounding box center [143, 363] width 125 height 111
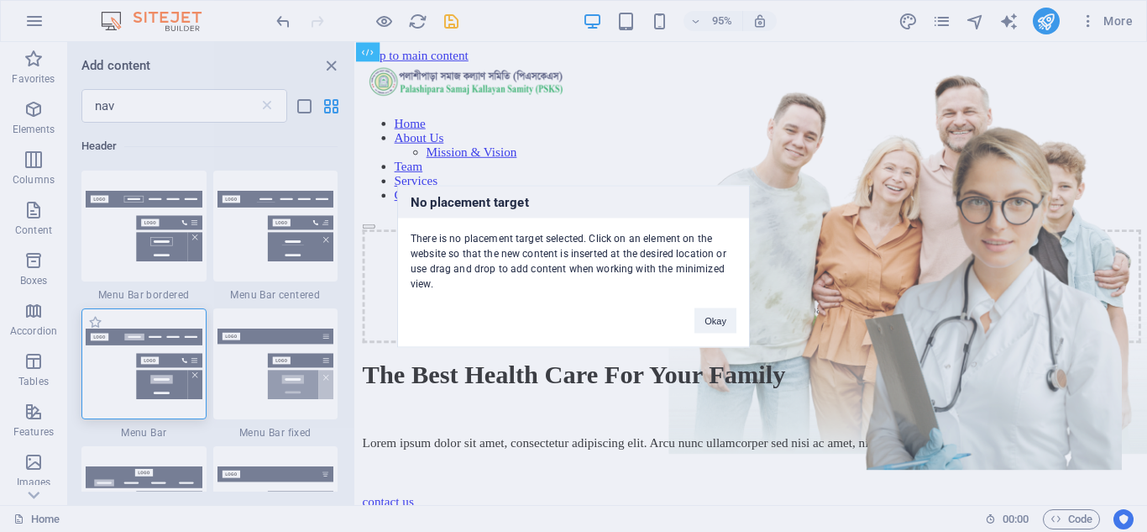
click at [140, 386] on div "No placement target There is no placement target selected. Click on an element …" at bounding box center [573, 266] width 1147 height 532
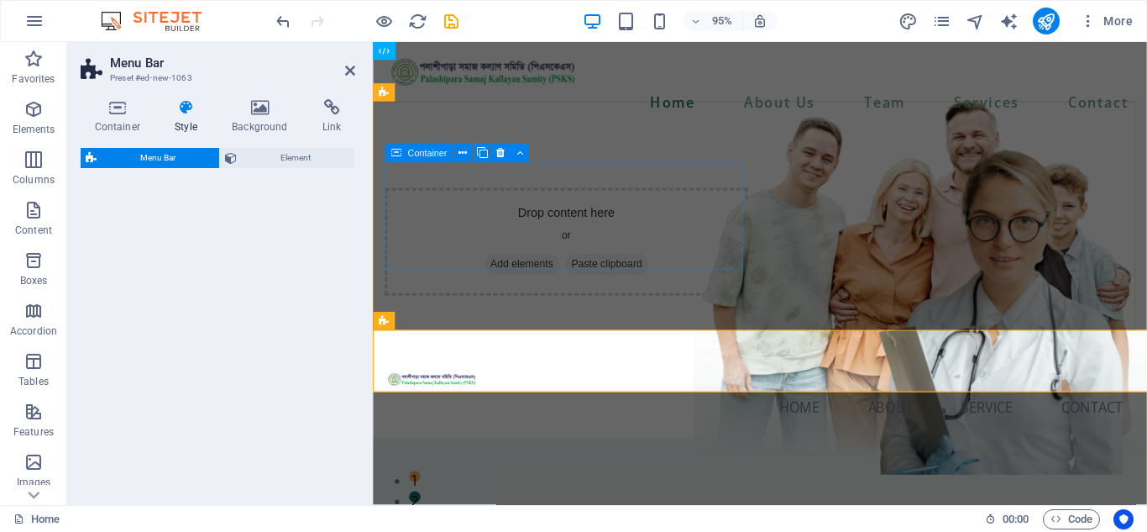
select select "rem"
select select "preset-menu-v2-default"
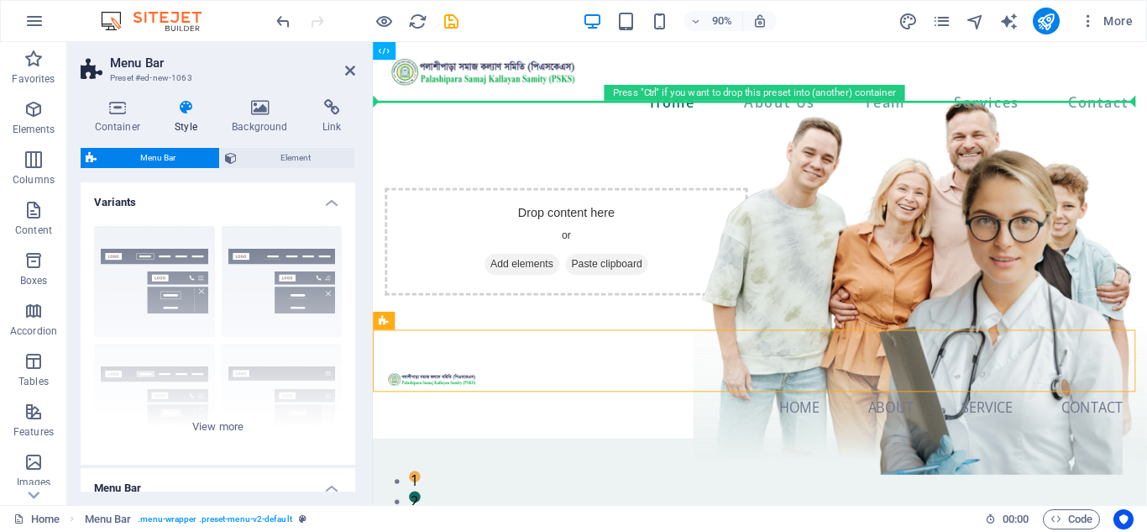
drag, startPoint x: 789, startPoint y: 365, endPoint x: 486, endPoint y: 107, distance: 397.3
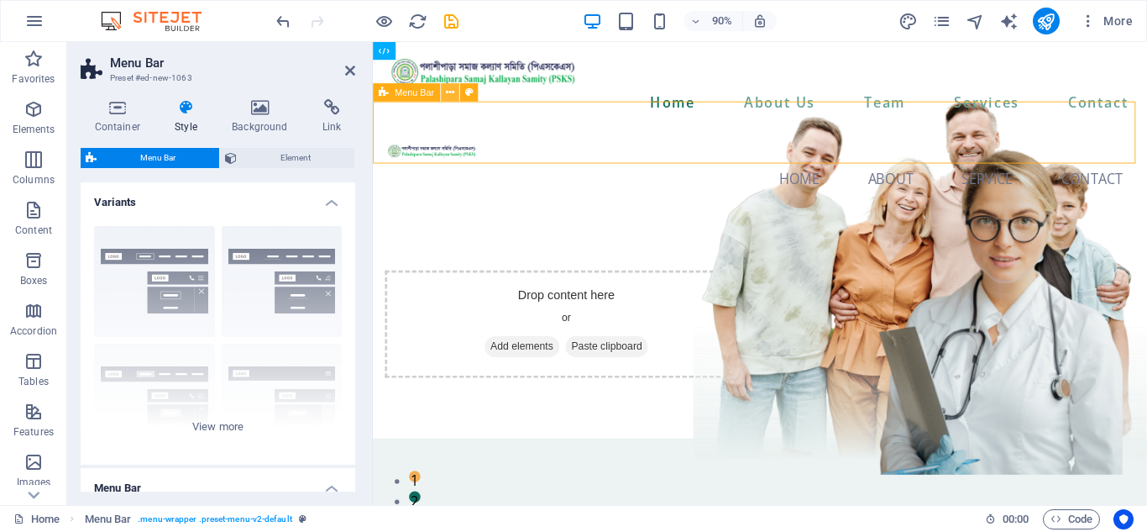
click at [448, 96] on icon at bounding box center [450, 93] width 8 height 16
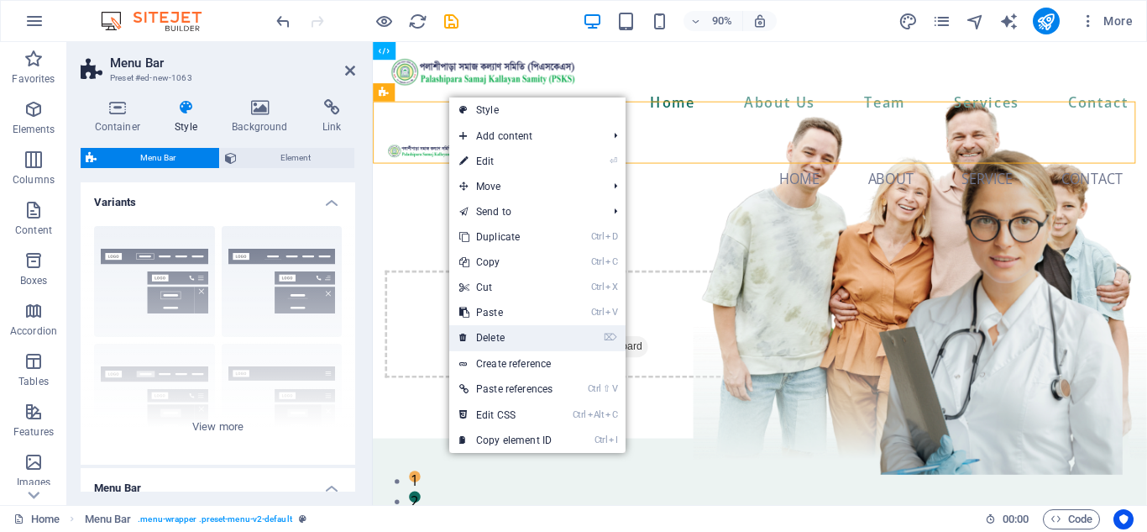
click at [513, 335] on link "⌦ Delete" at bounding box center [505, 337] width 113 height 25
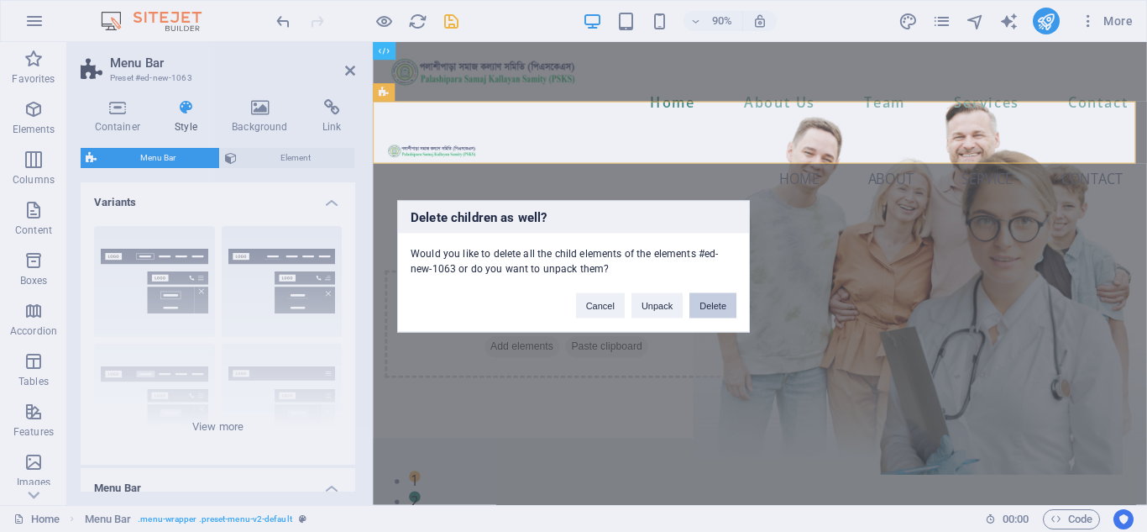
click at [720, 305] on button "Delete" at bounding box center [712, 304] width 47 height 25
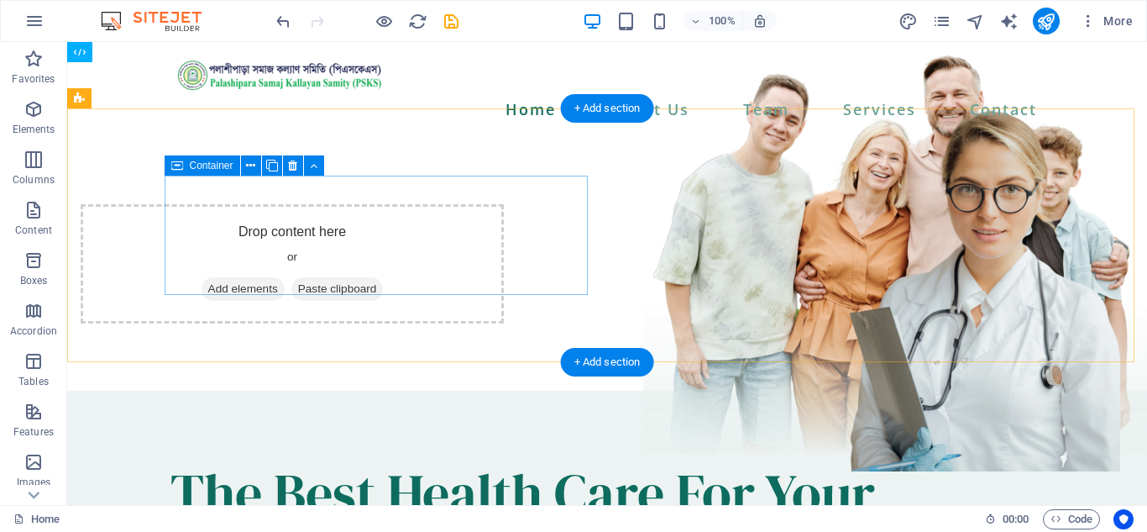
click at [285, 277] on span "Add elements" at bounding box center [243, 289] width 83 height 24
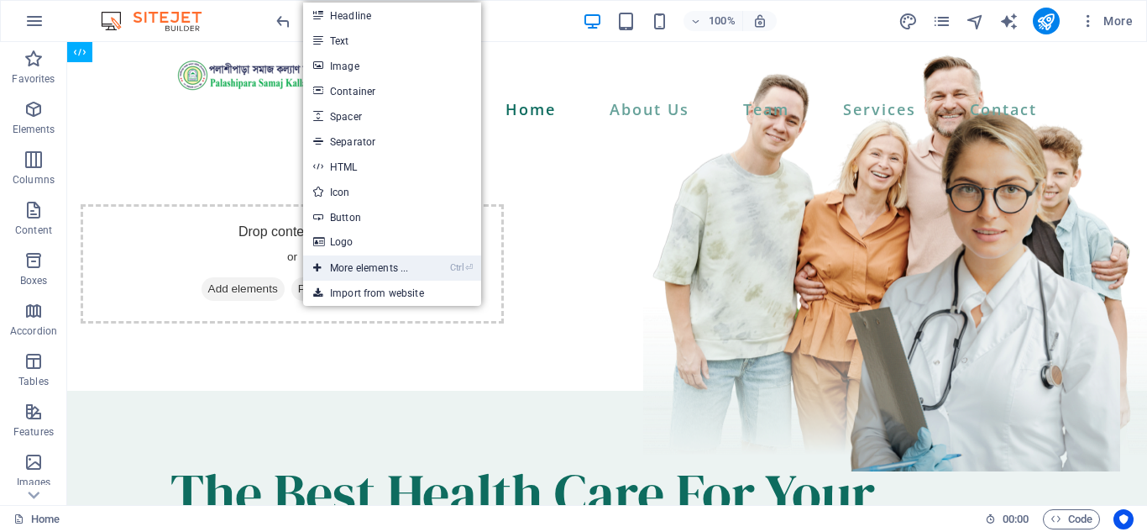
click at [344, 260] on link "Ctrl ⏎ More elements ..." at bounding box center [360, 267] width 115 height 25
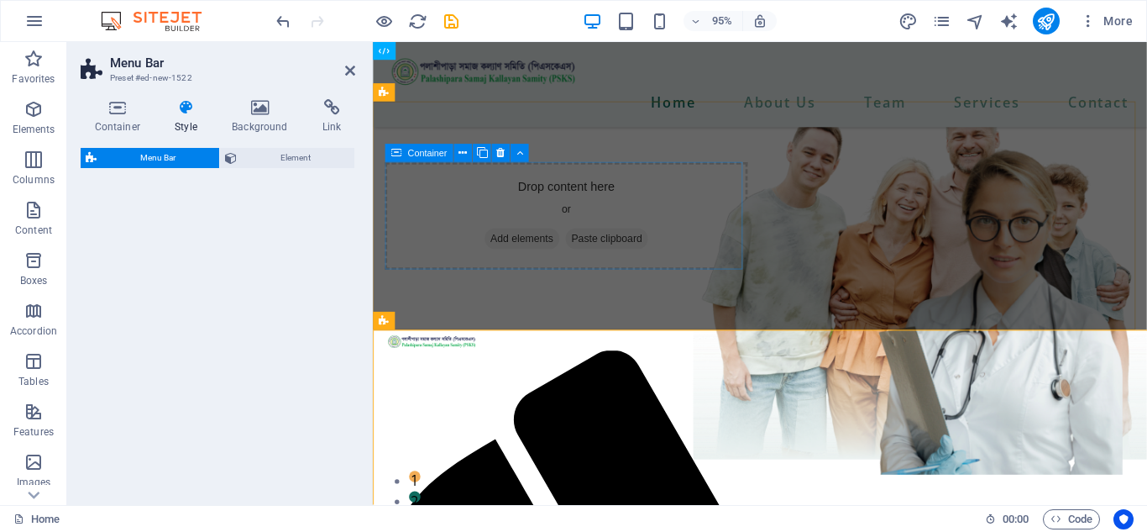
select select "rem"
select select "preset-menu-v2-border"
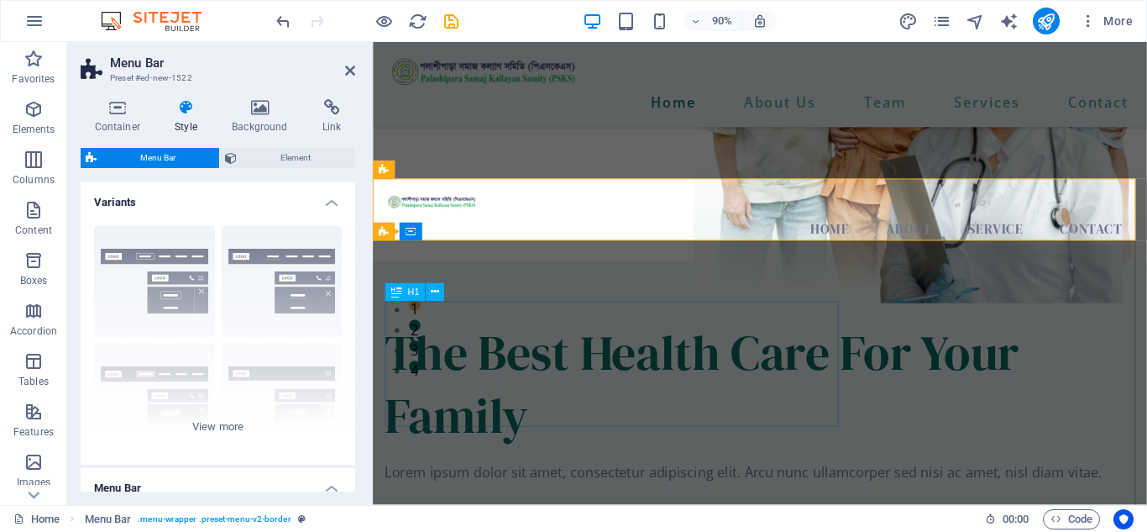
scroll to position [274, 0]
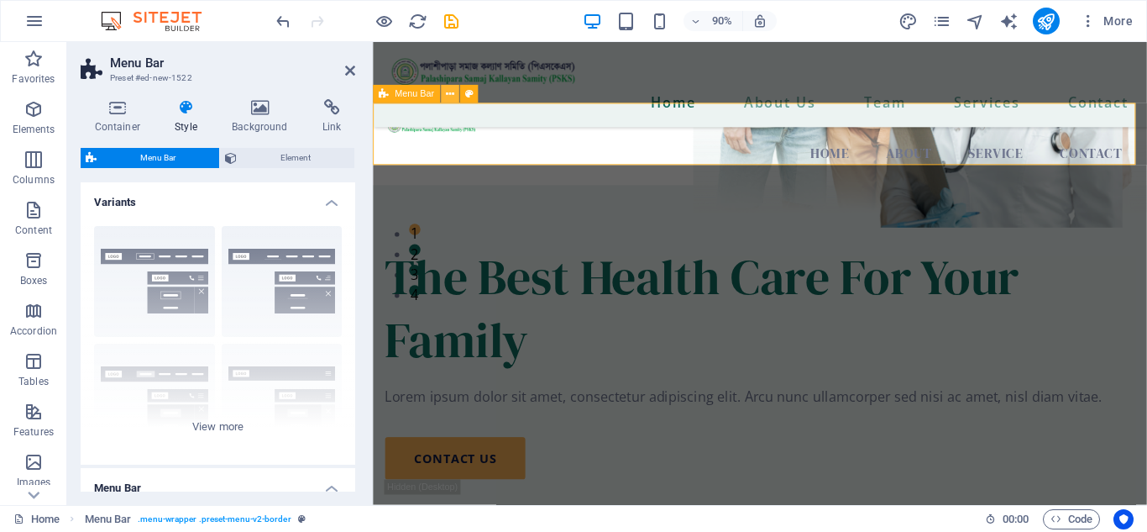
click at [457, 98] on button at bounding box center [450, 94] width 18 height 18
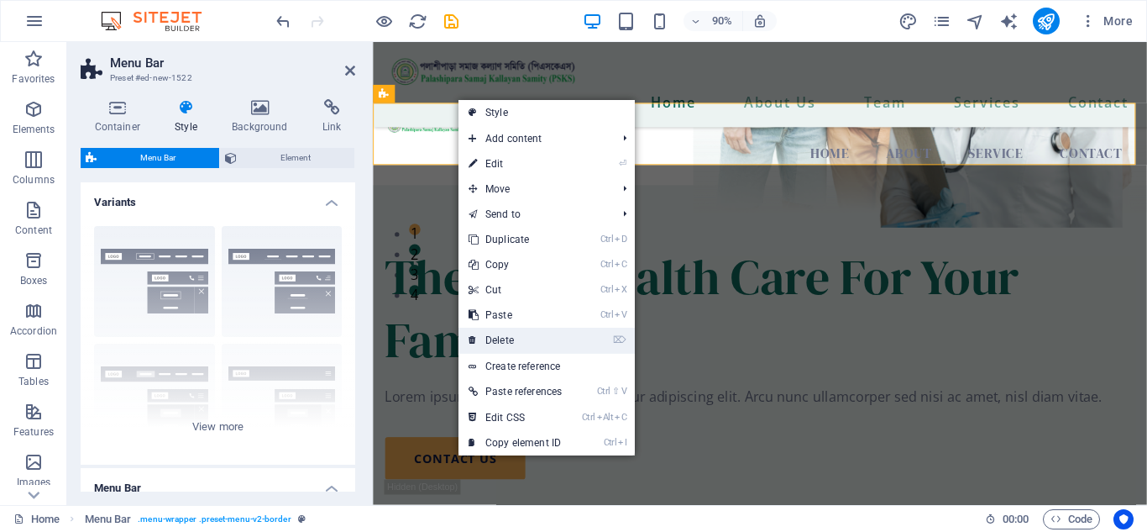
click at [550, 342] on link "⌦ Delete" at bounding box center [515, 340] width 113 height 25
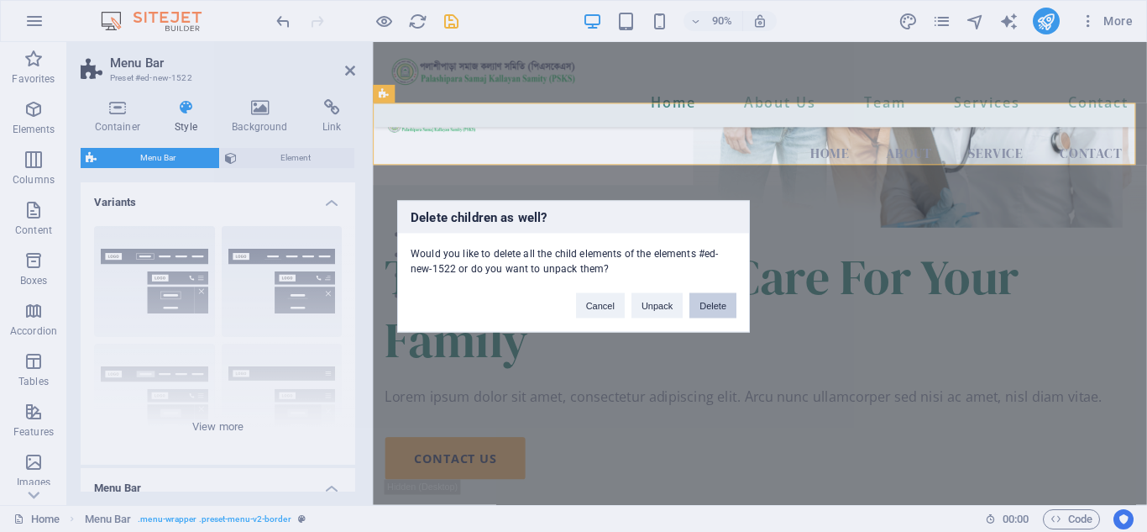
click at [730, 310] on button "Delete" at bounding box center [712, 304] width 47 height 25
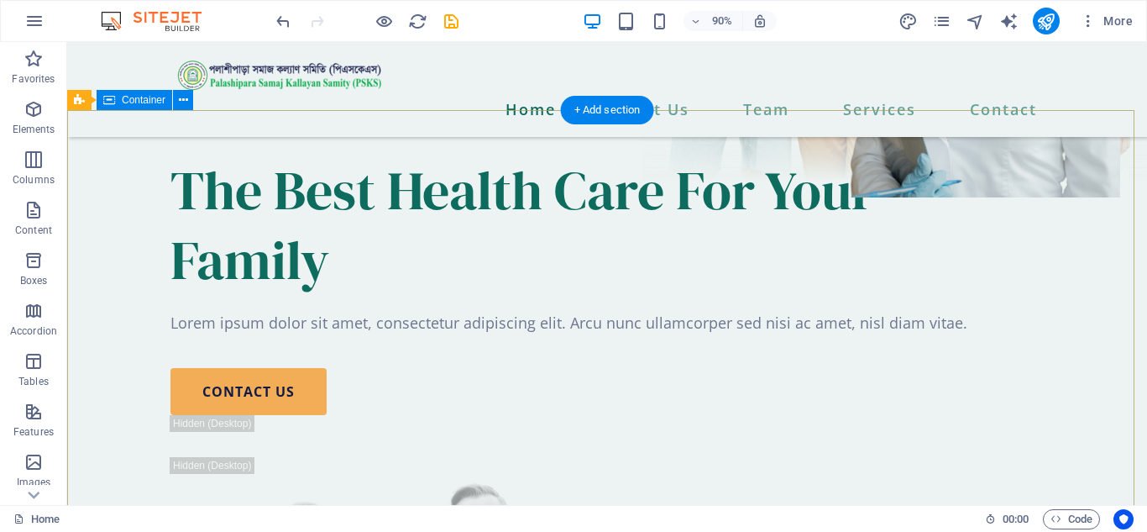
scroll to position [252, 0]
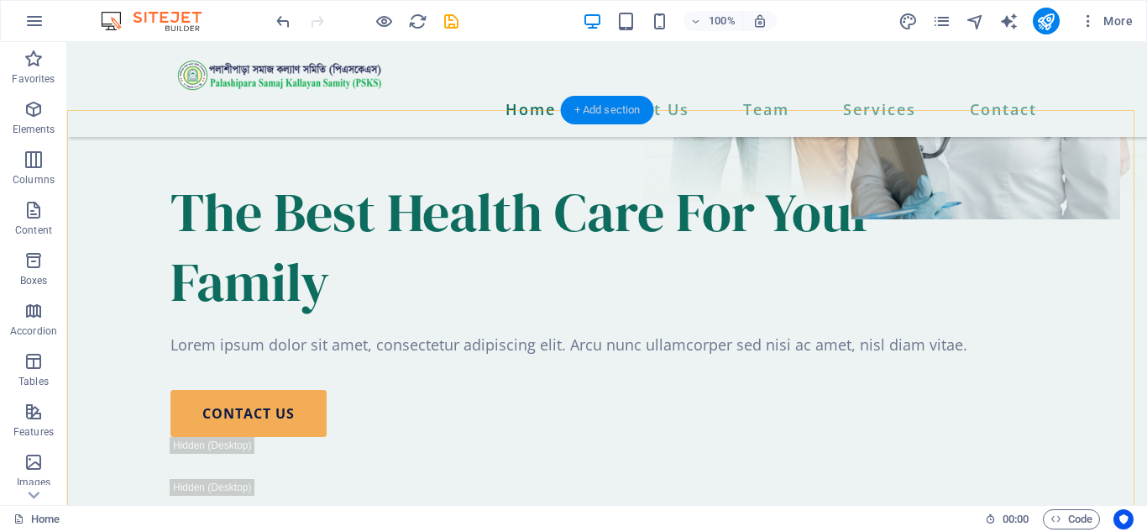
click at [616, 108] on div "+ Add section" at bounding box center [607, 110] width 93 height 29
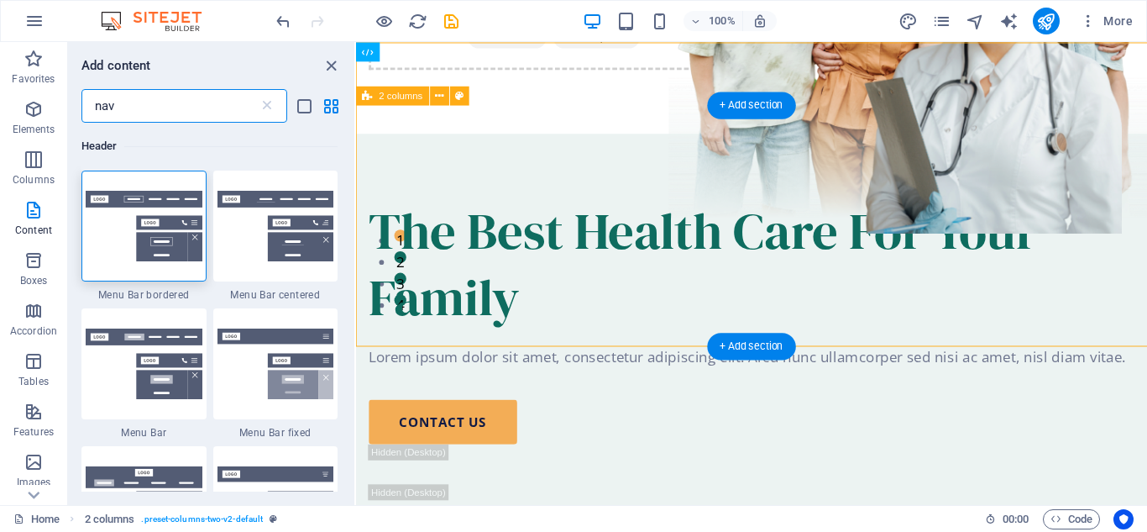
scroll to position [0, 0]
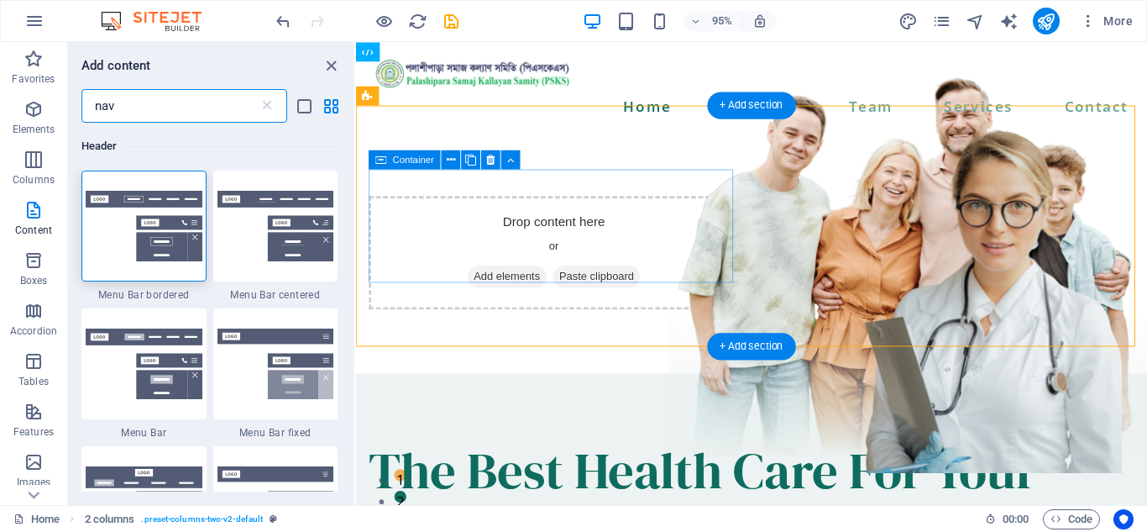
click at [521, 277] on span "Add elements" at bounding box center [515, 289] width 83 height 24
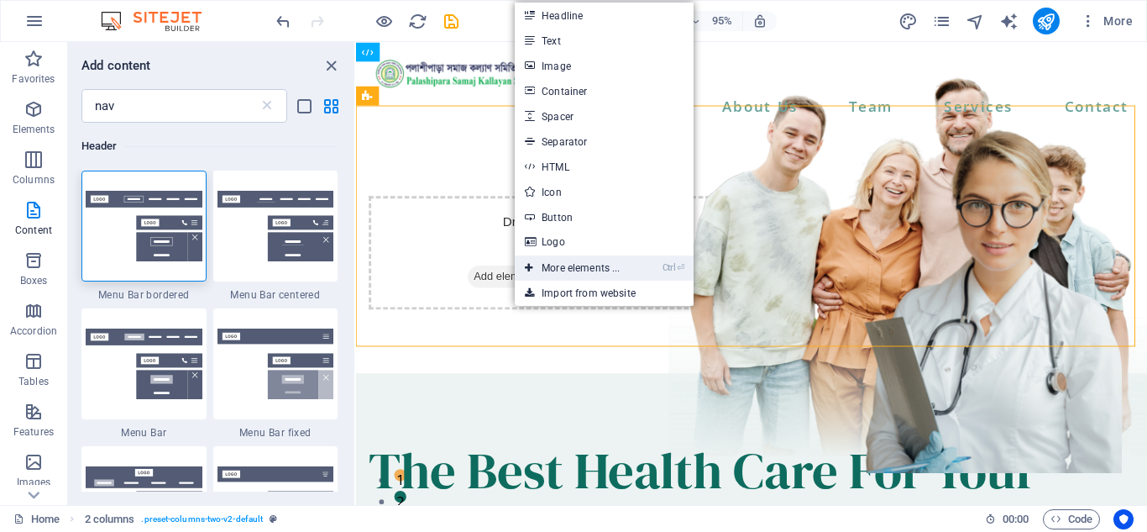
click at [569, 267] on link "Ctrl ⏎ More elements ..." at bounding box center [572, 267] width 115 height 25
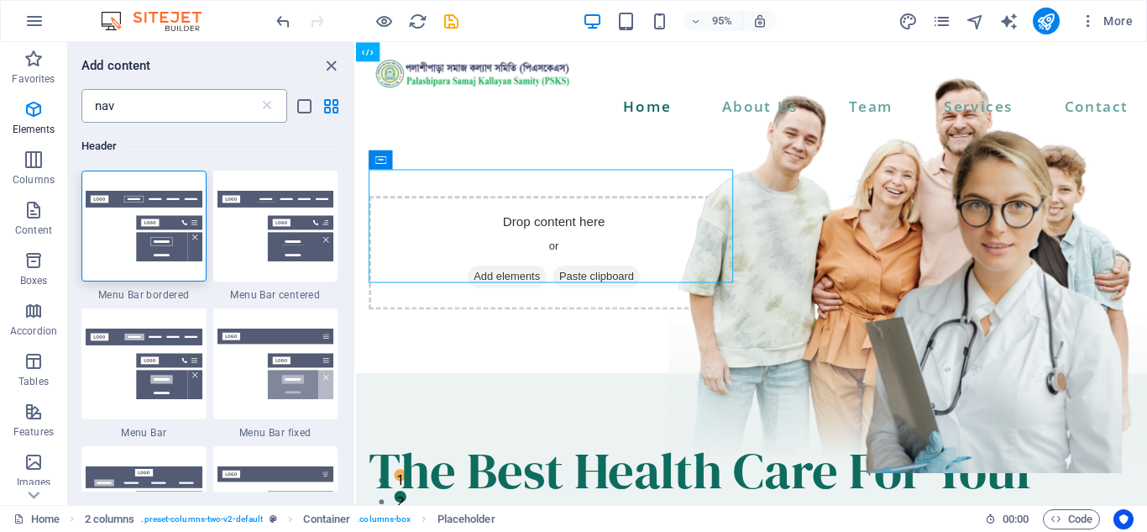
click at [196, 107] on input "nav" at bounding box center [169, 106] width 177 height 34
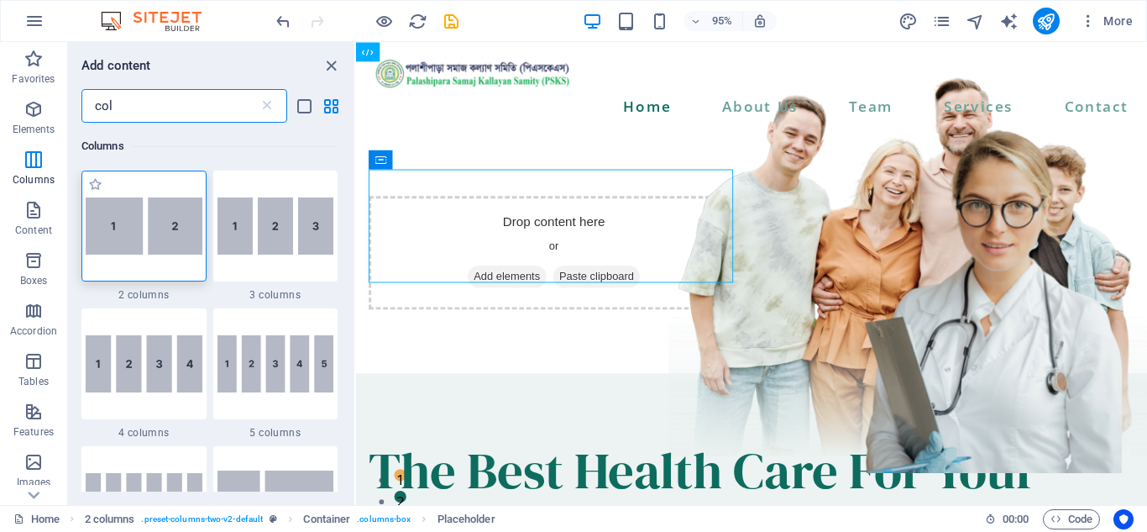
type input "col"
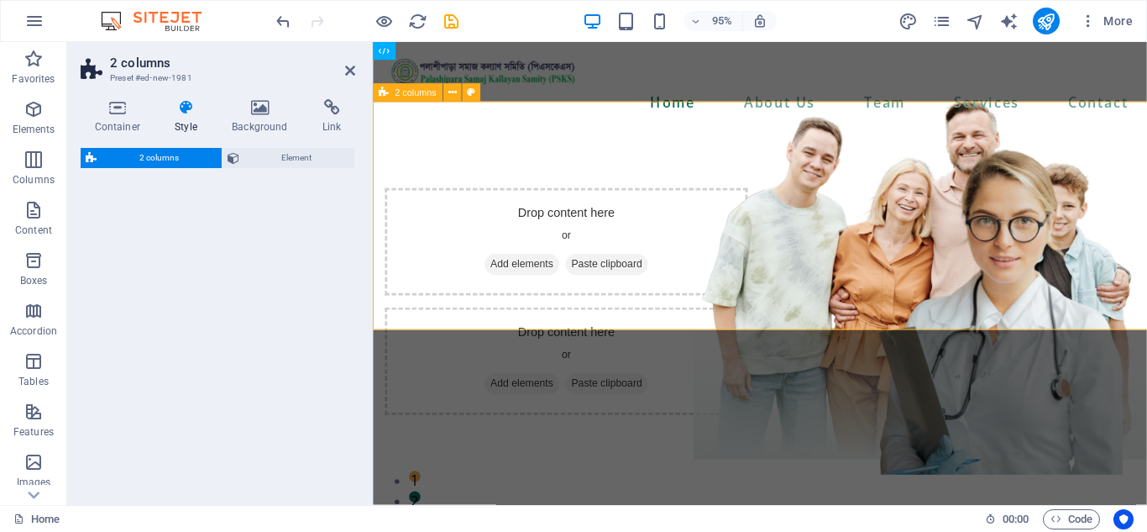
select select "rem"
select select "preset-columns-two-v2-default"
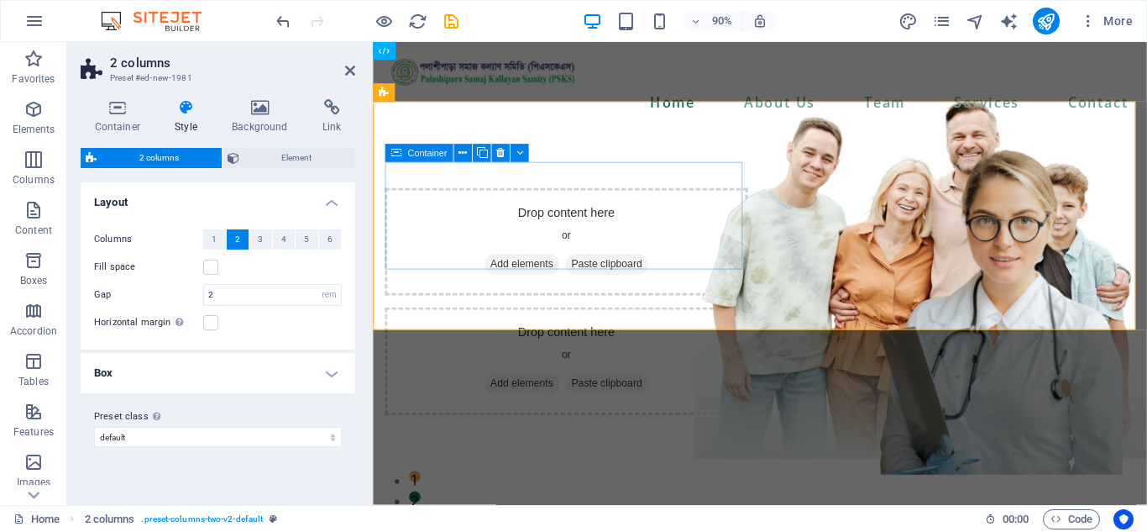
click at [532, 277] on span "Add elements" at bounding box center [538, 289] width 83 height 24
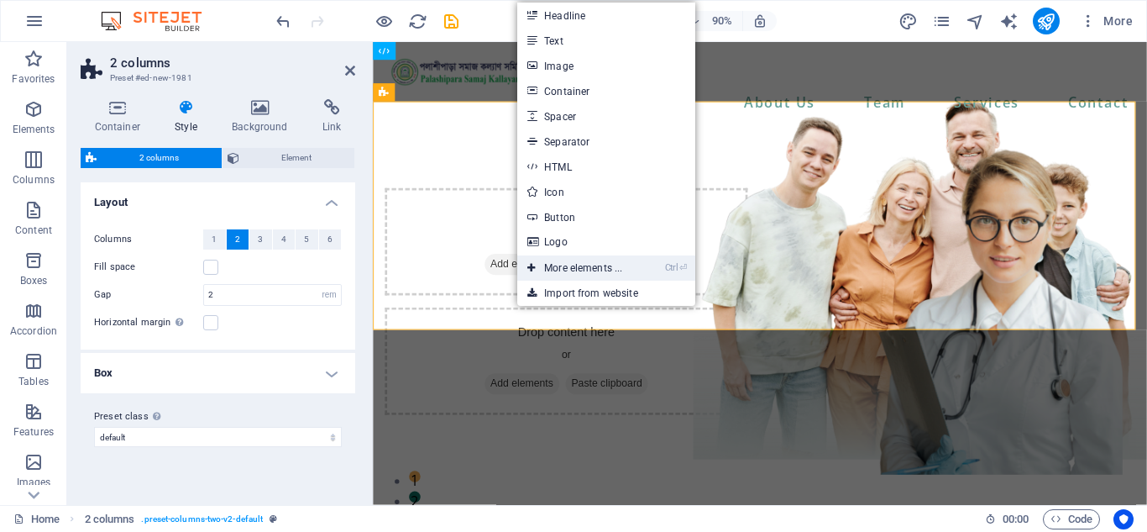
click at [574, 265] on link "Ctrl ⏎ More elements ..." at bounding box center [574, 267] width 115 height 25
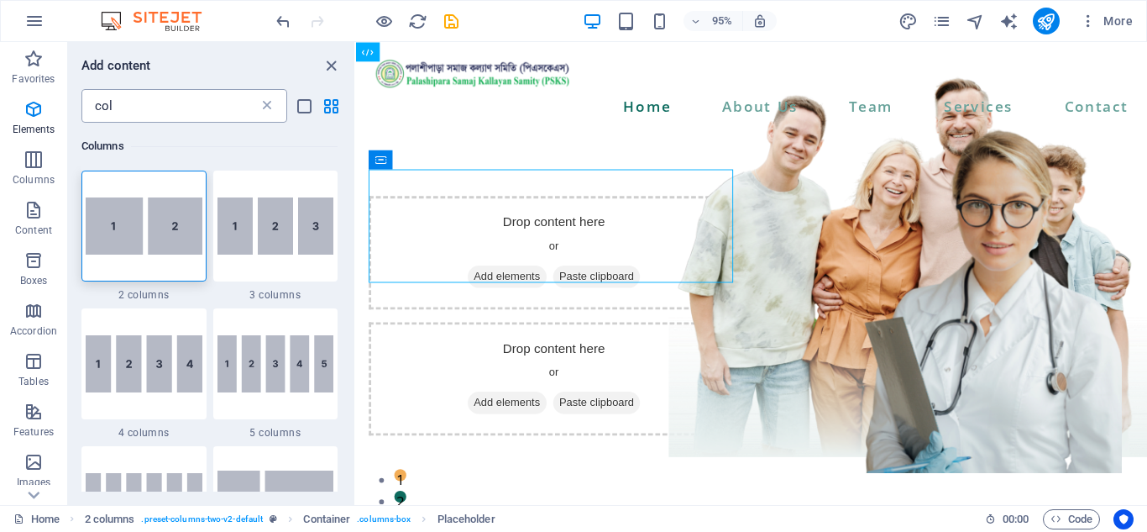
click at [265, 103] on icon at bounding box center [267, 105] width 17 height 17
click at [239, 105] on input "col" at bounding box center [169, 106] width 177 height 34
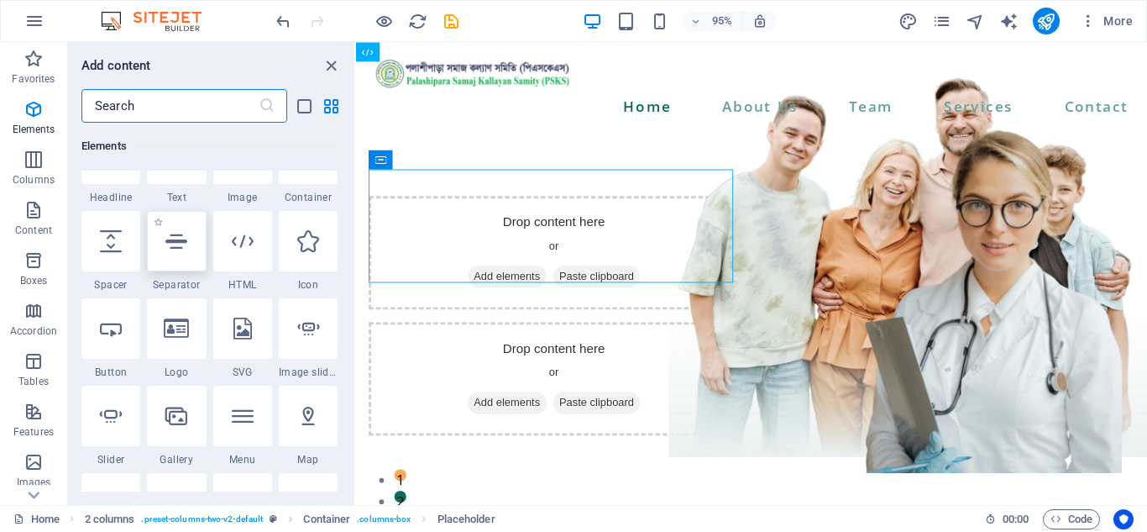
scroll to position [252, 0]
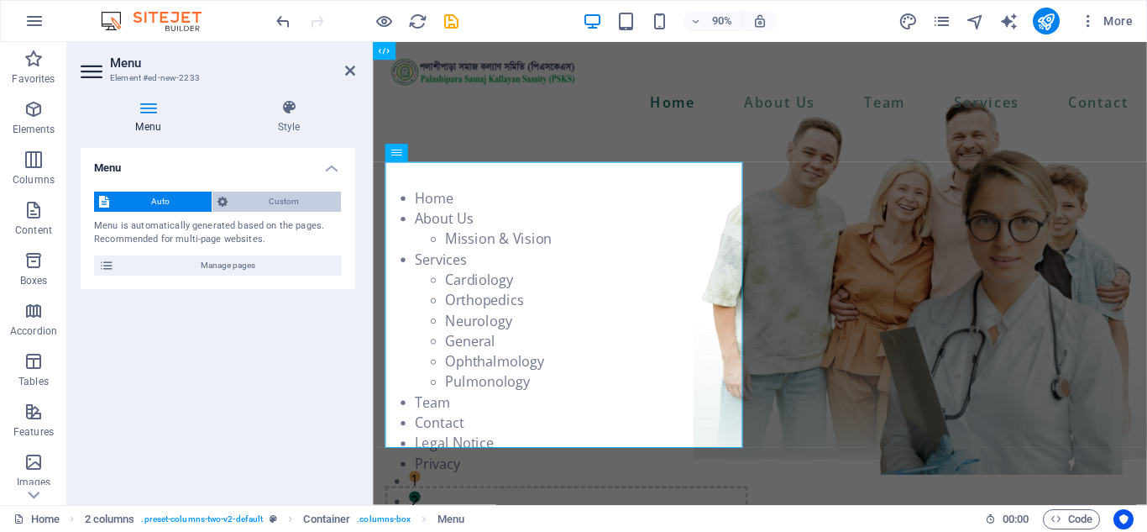
click at [280, 204] on span "Custom" at bounding box center [285, 201] width 104 height 20
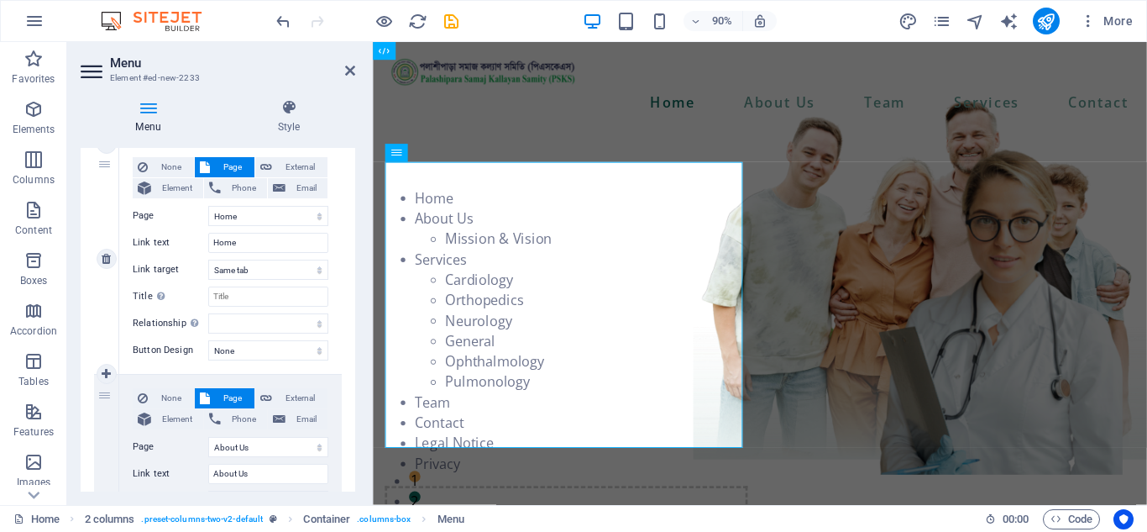
scroll to position [168, 0]
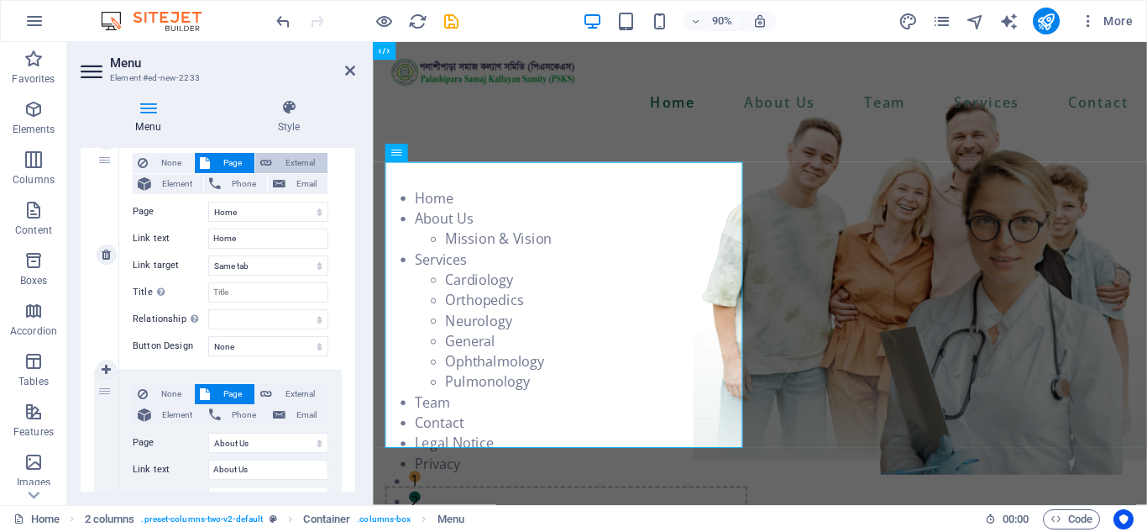
click at [286, 166] on span "External" at bounding box center [299, 163] width 45 height 20
select select "blank"
select select
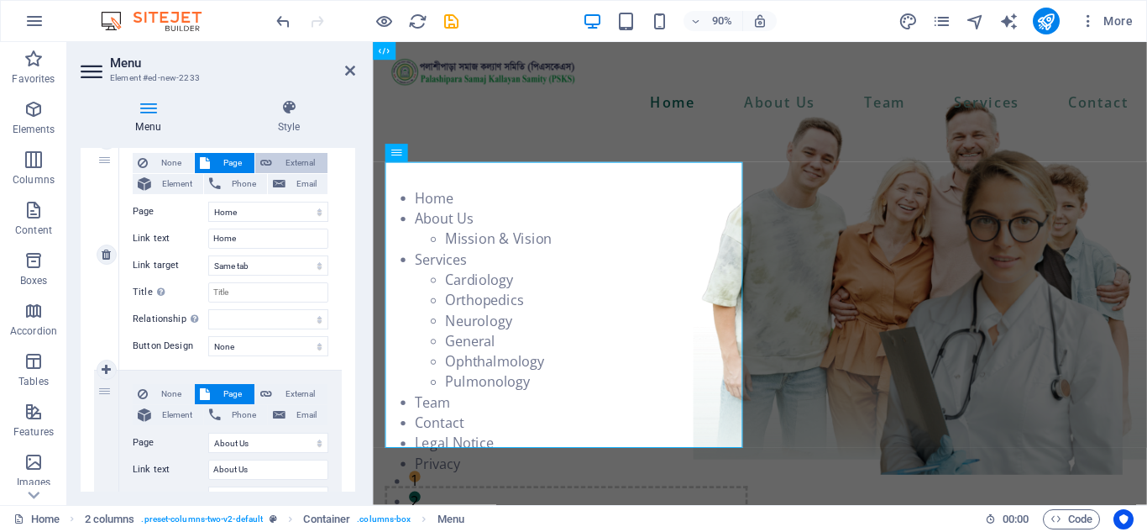
select select
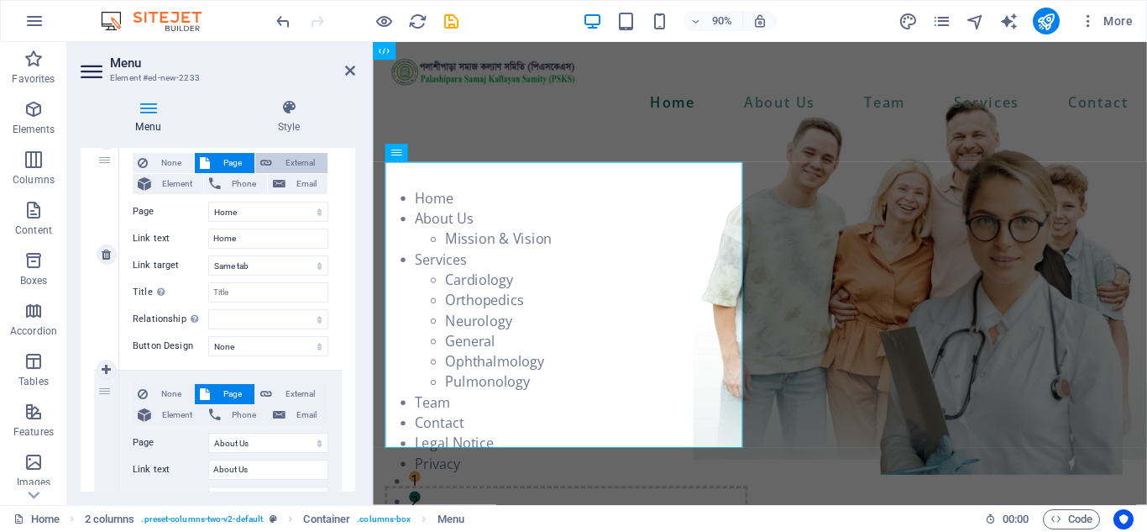
select select
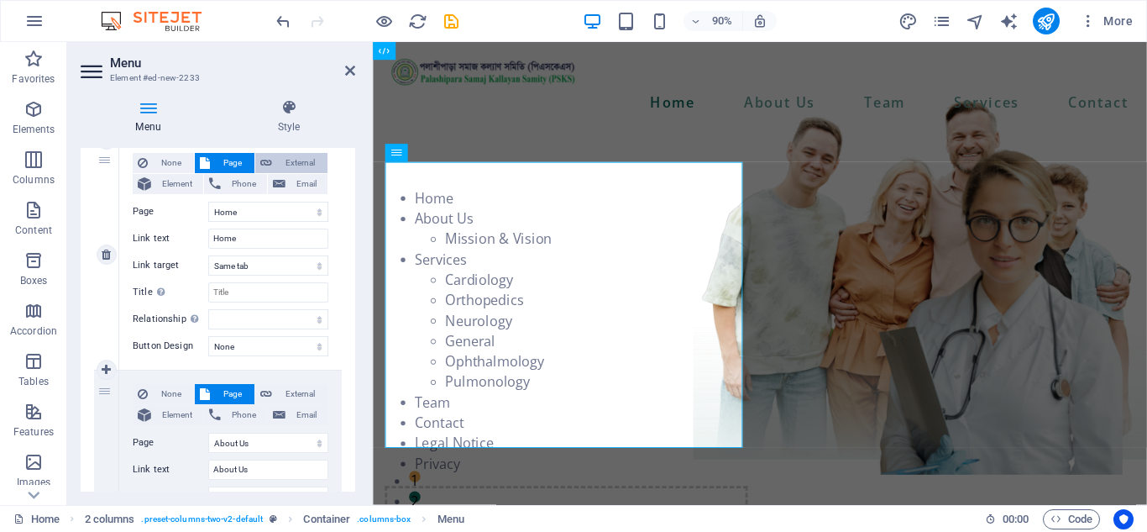
select select
click at [228, 158] on span "Page" at bounding box center [232, 163] width 34 height 20
select select
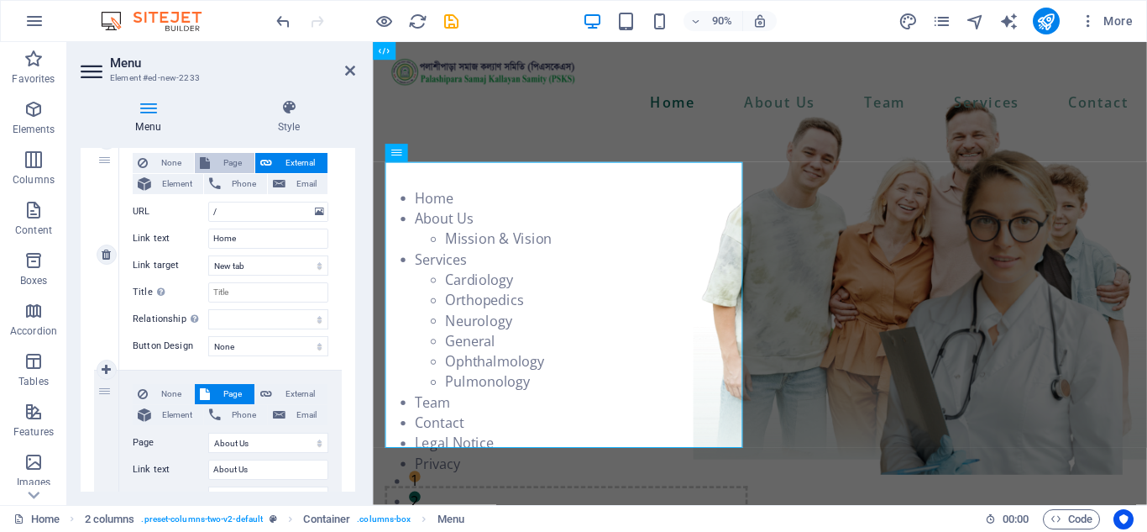
select select
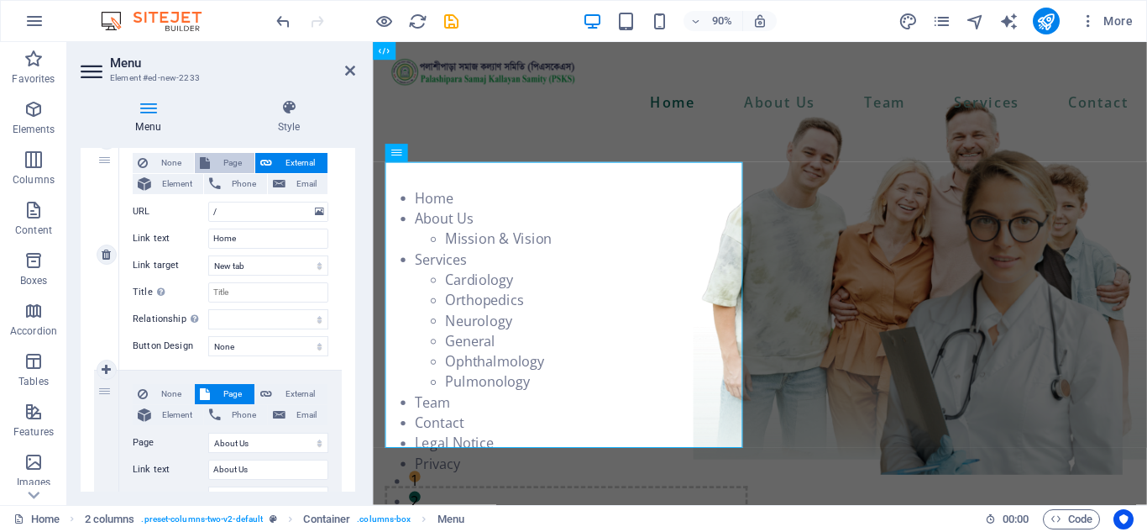
select select
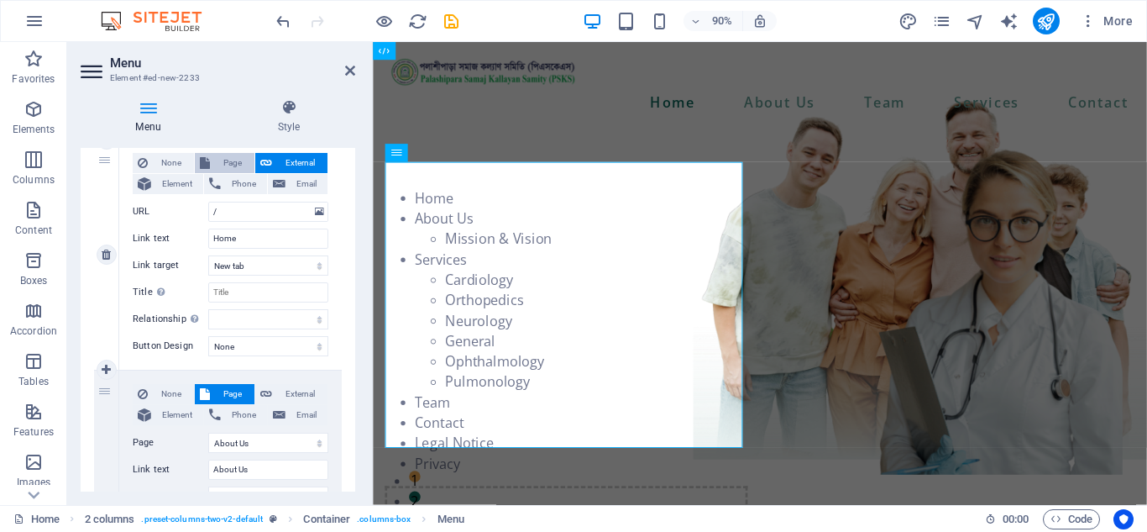
select select
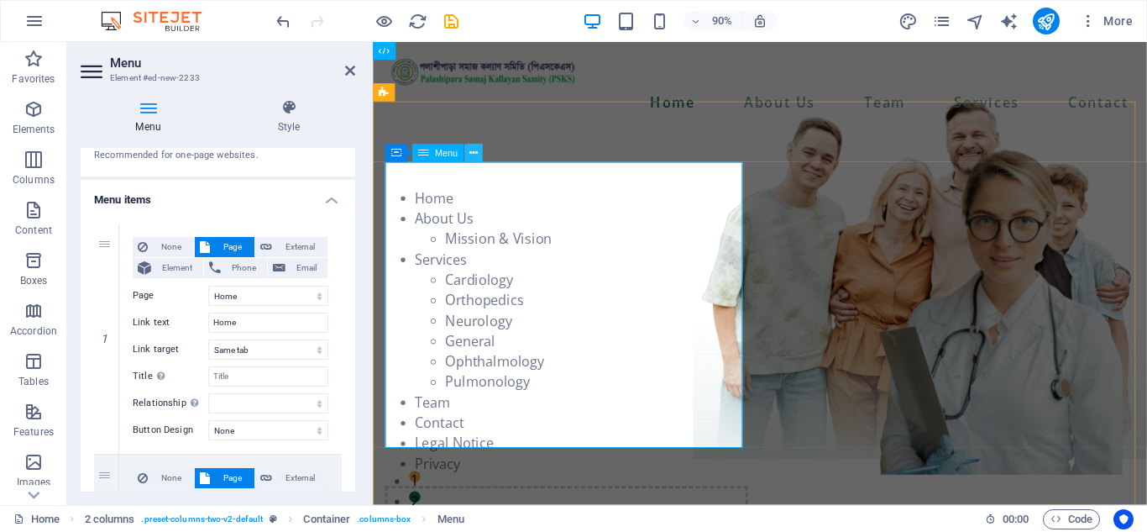
click at [471, 154] on icon at bounding box center [473, 153] width 8 height 16
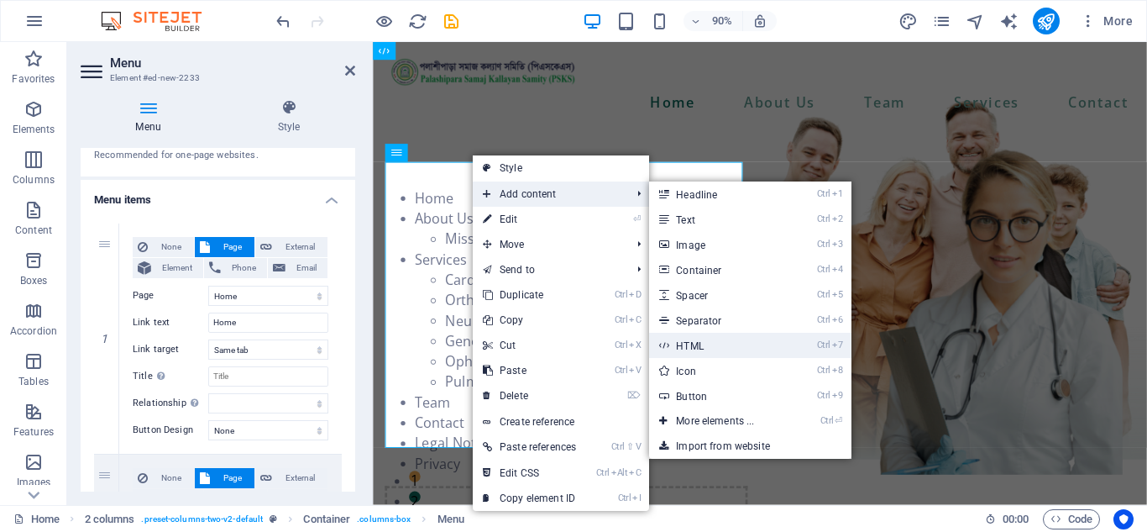
click at [704, 343] on link "Ctrl 7 HTML" at bounding box center [718, 345] width 139 height 25
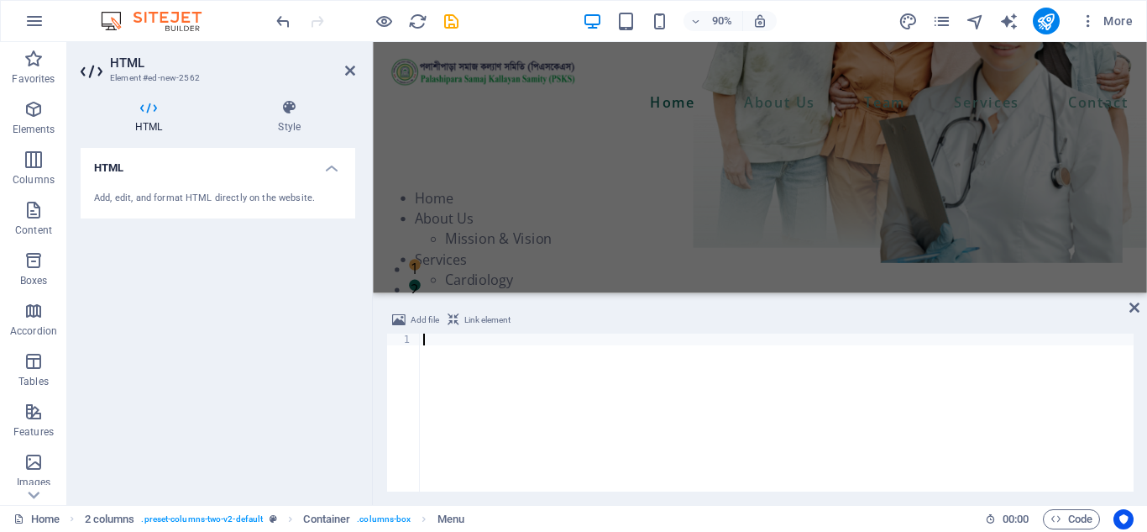
scroll to position [312, 0]
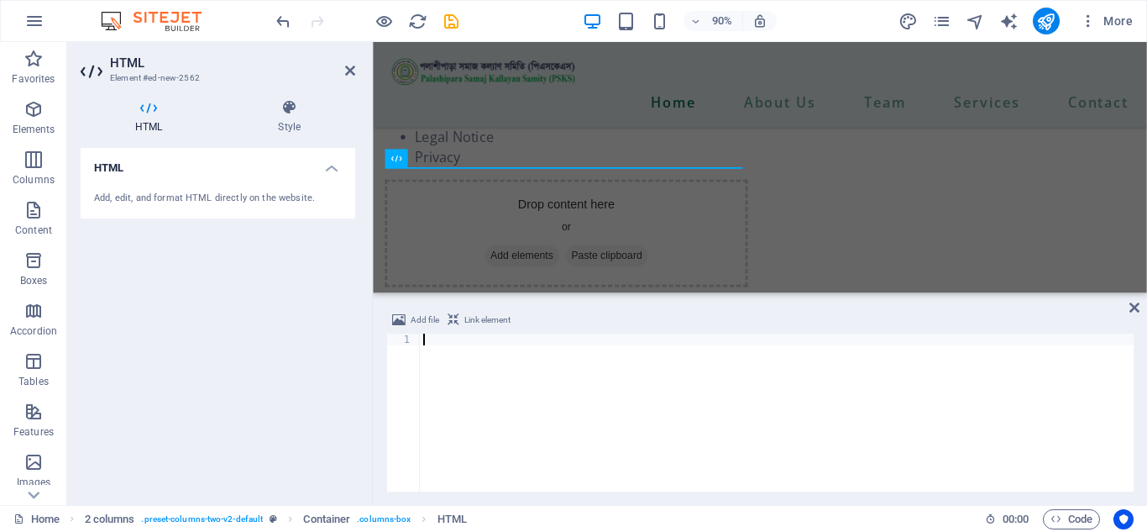
type textarea "</script>"
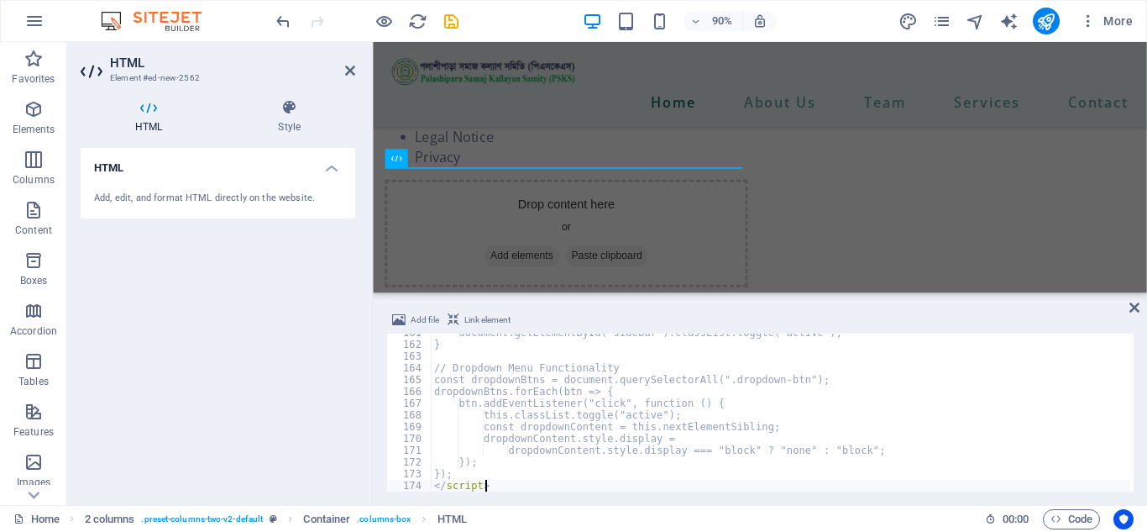
scroll to position [1888, 0]
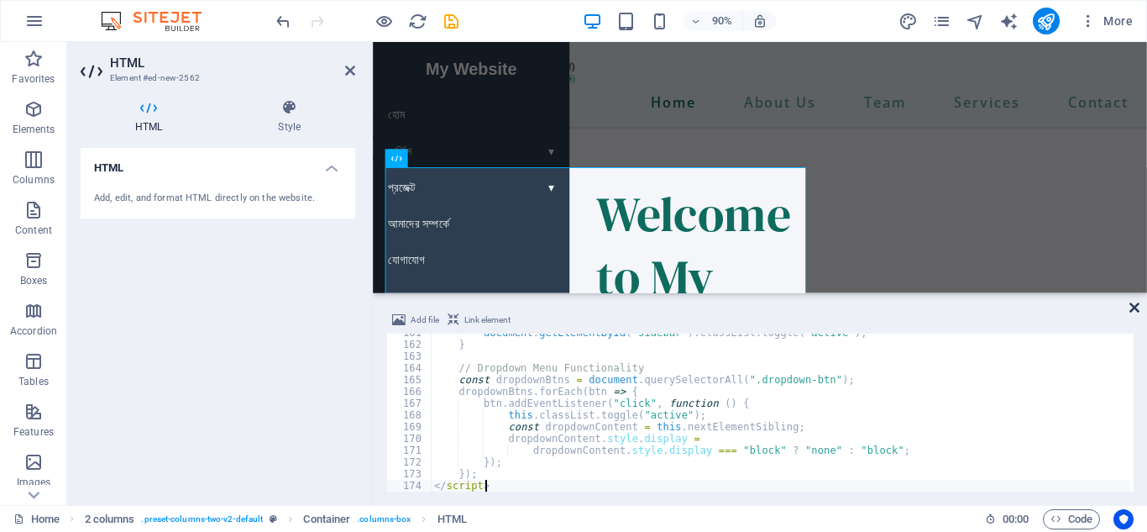
click at [1133, 309] on icon at bounding box center [1134, 307] width 10 height 13
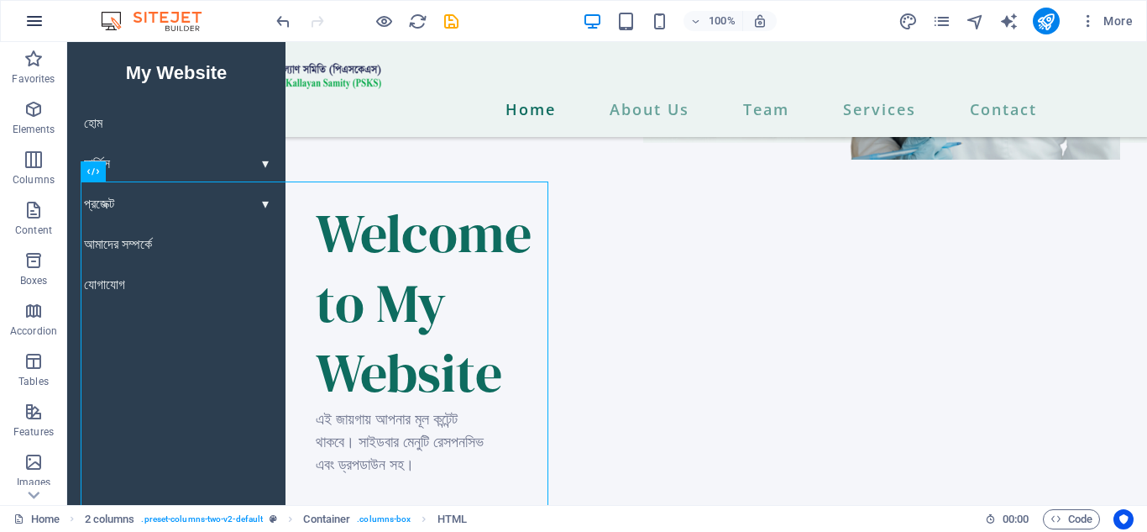
click at [29, 13] on icon "button" at bounding box center [34, 21] width 20 height 20
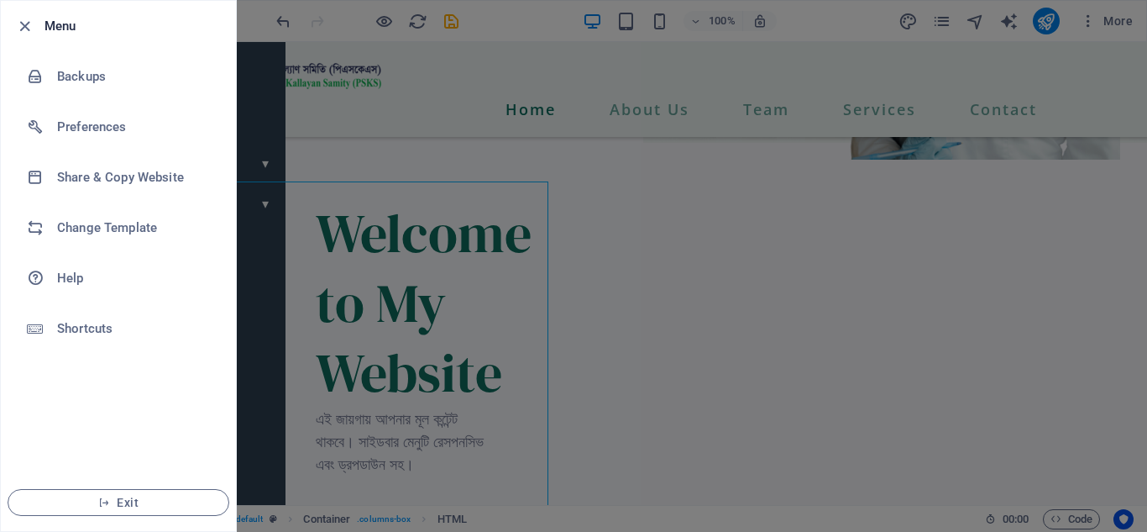
click at [29, 13] on li "Menu" at bounding box center [118, 26] width 235 height 50
click at [19, 28] on icon "button" at bounding box center [24, 26] width 19 height 19
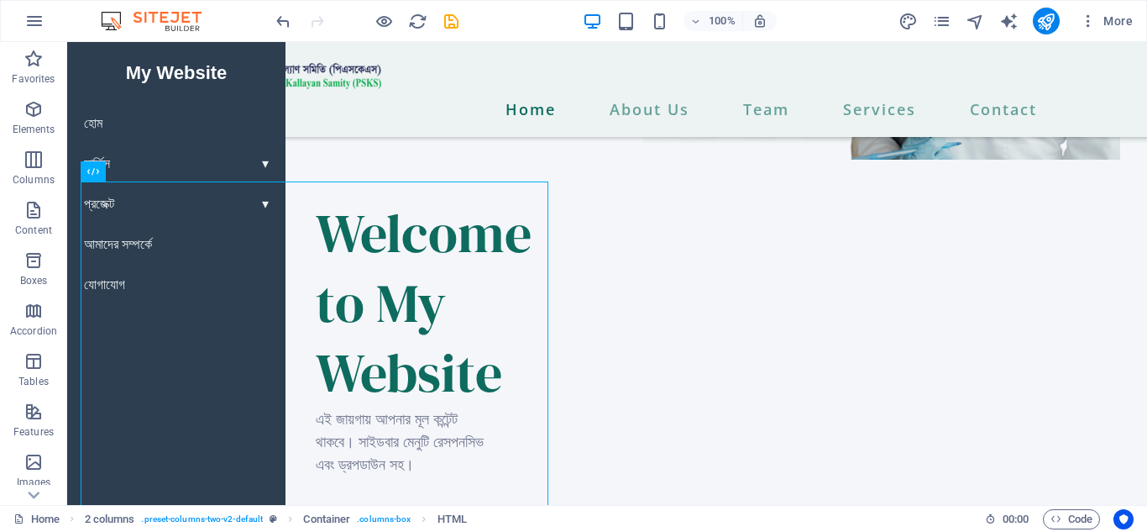
click at [19, 28] on button "button" at bounding box center [34, 21] width 40 height 40
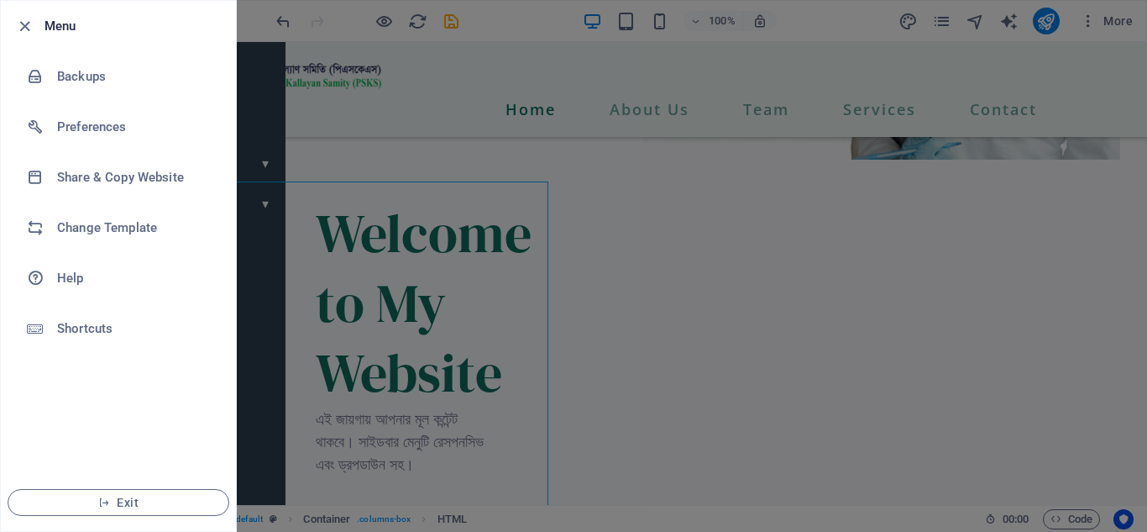
click at [19, 28] on icon "button" at bounding box center [24, 26] width 19 height 19
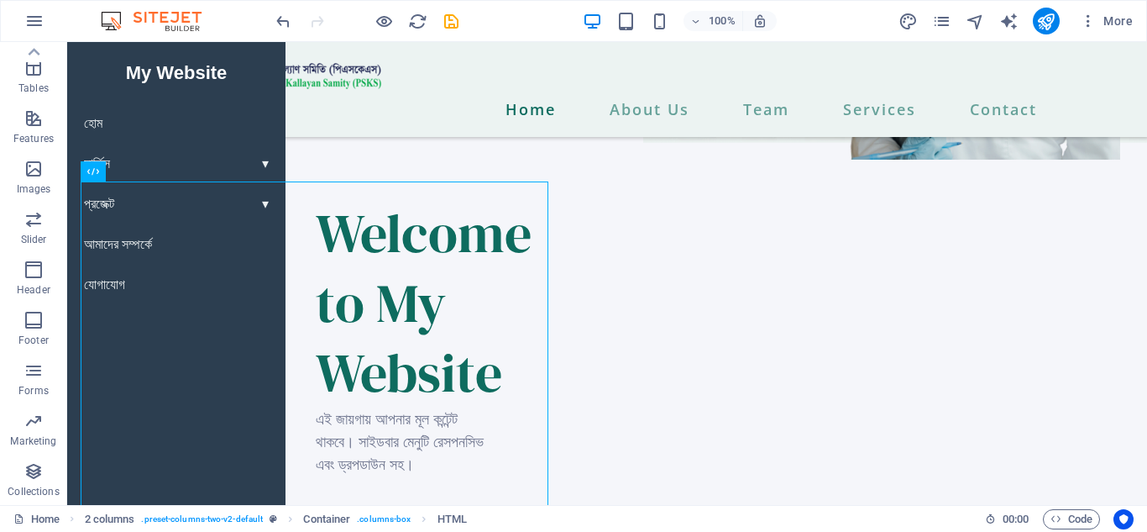
scroll to position [0, 0]
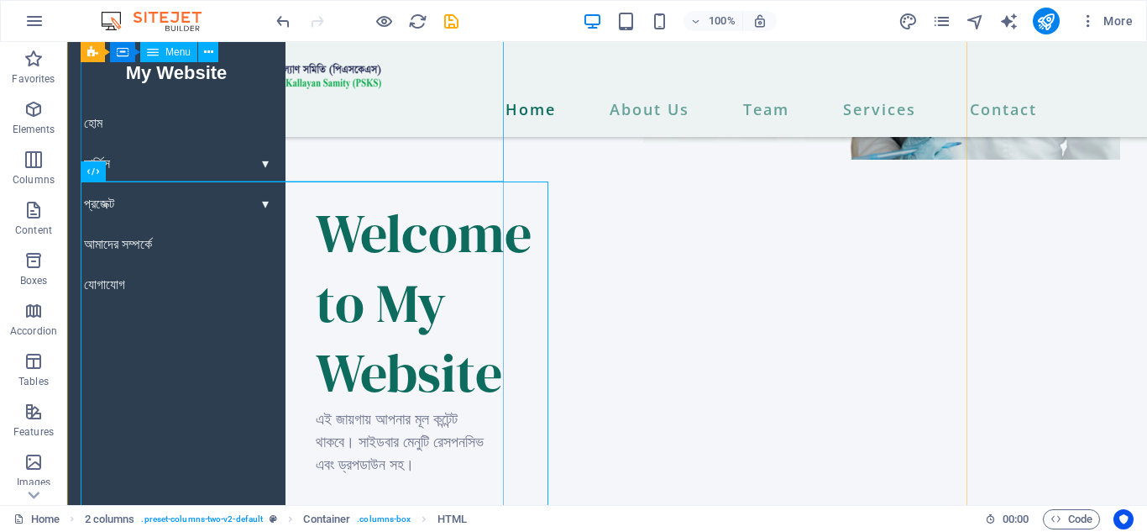
click at [257, 166] on nav "Home About Us Mission & Vision Services Cardiology Orthopedics Neurology Genera…" at bounding box center [292, 22] width 423 height 317
click at [208, 210] on div "☰ Menu My Website [GEOGRAPHIC_DATA] সার্ভিস ওয়েব ডিজাইন ডেভেলপমেন্ট SEO অপ্টিমা…" at bounding box center [292, 348] width 423 height 335
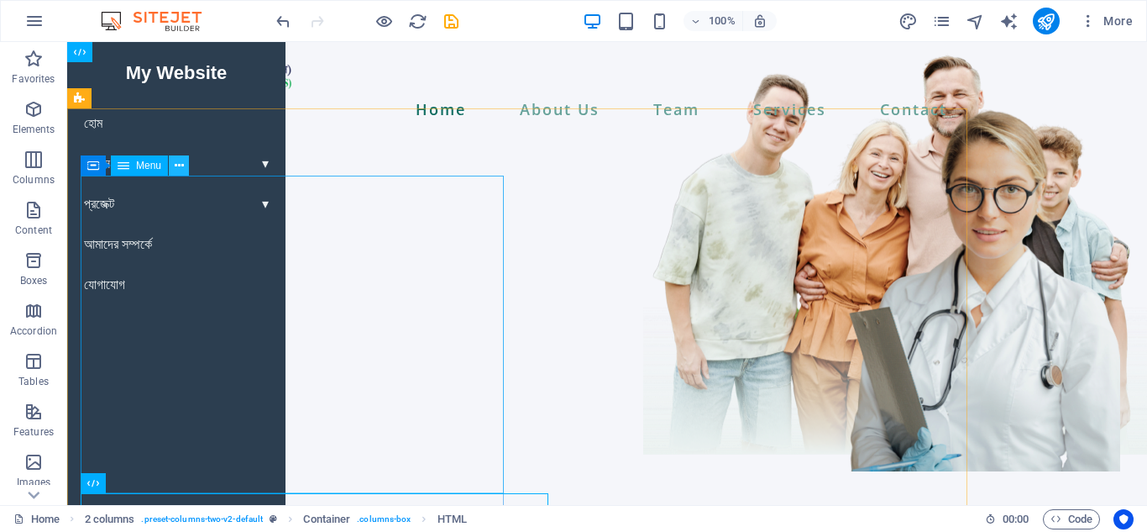
click at [180, 167] on icon at bounding box center [179, 166] width 9 height 18
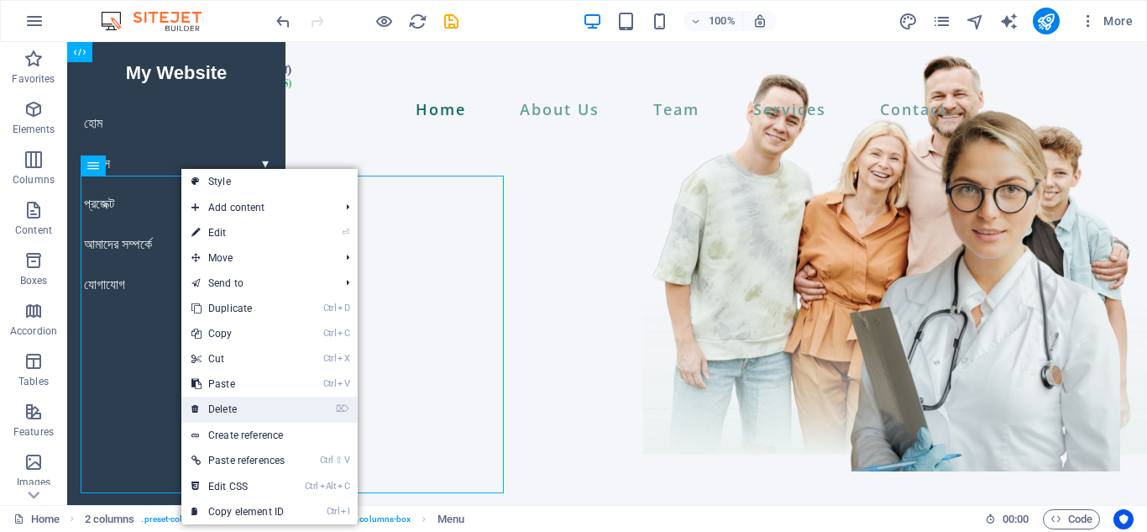
click at [270, 411] on link "⌦ Delete" at bounding box center [237, 408] width 113 height 25
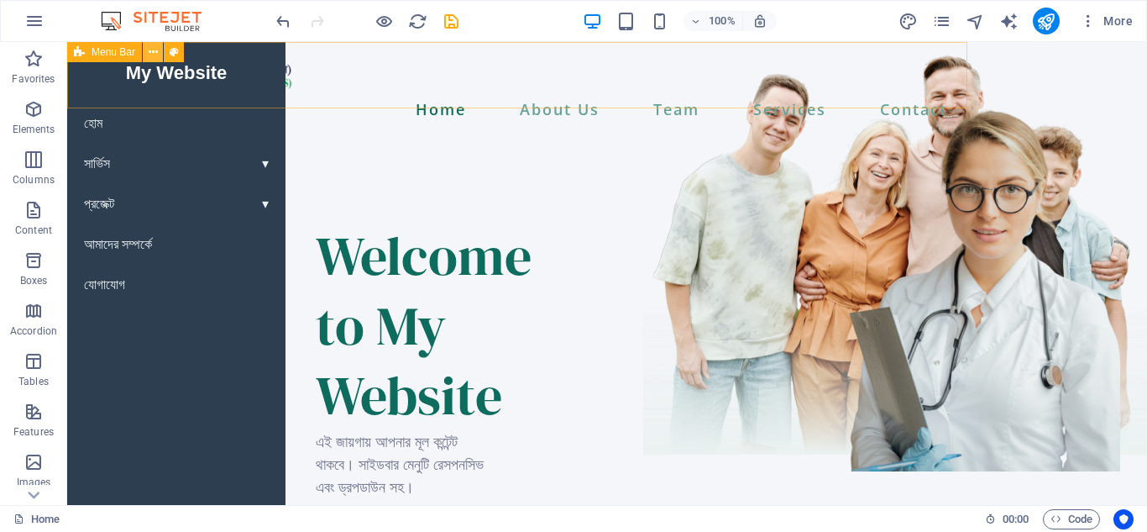
click at [158, 53] on button at bounding box center [153, 52] width 20 height 20
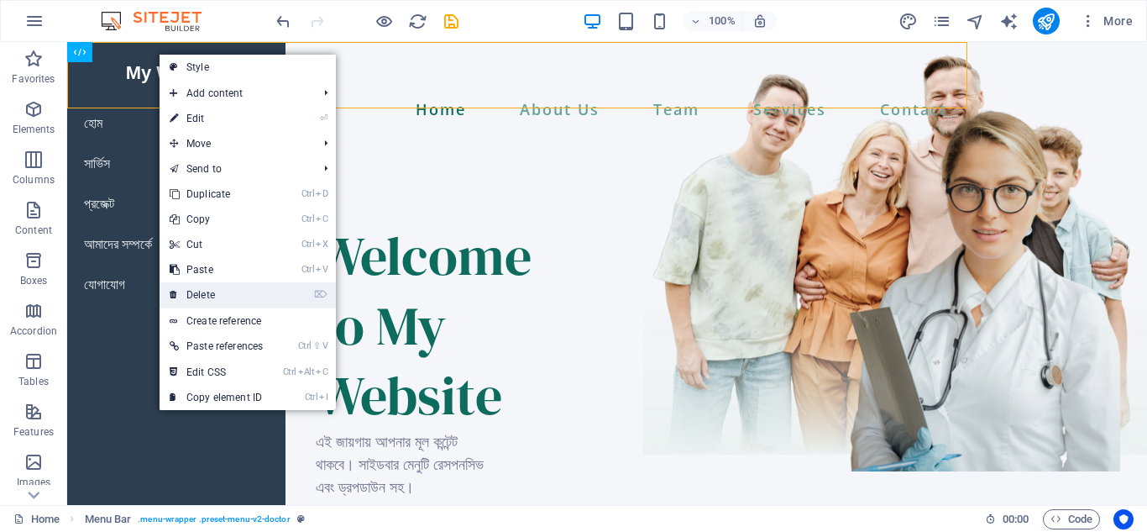
click at [219, 292] on link "⌦ Delete" at bounding box center [216, 294] width 113 height 25
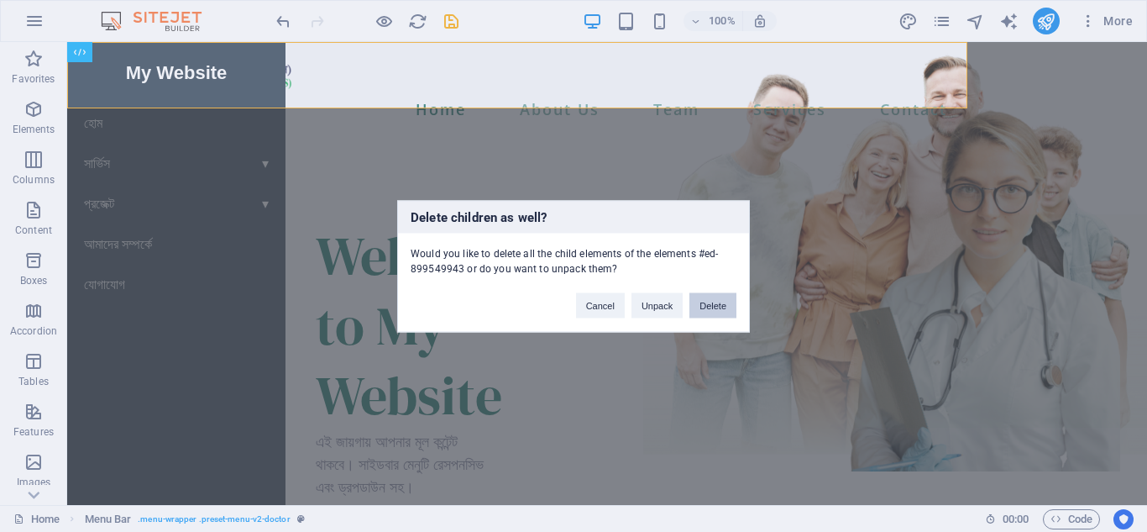
click at [725, 310] on button "Delete" at bounding box center [712, 304] width 47 height 25
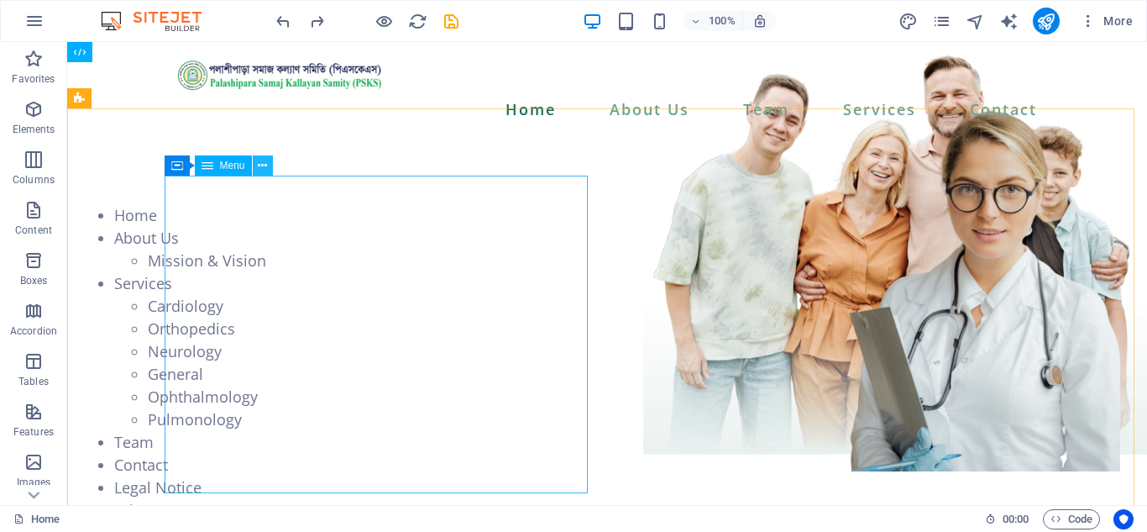
click at [257, 161] on button at bounding box center [263, 165] width 20 height 20
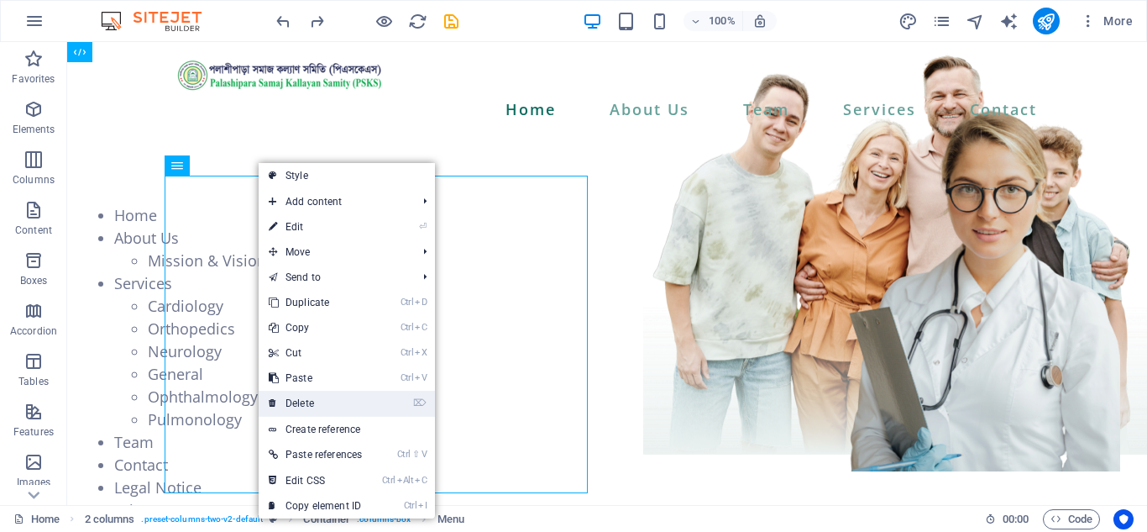
click at [324, 403] on link "⌦ Delete" at bounding box center [315, 402] width 113 height 25
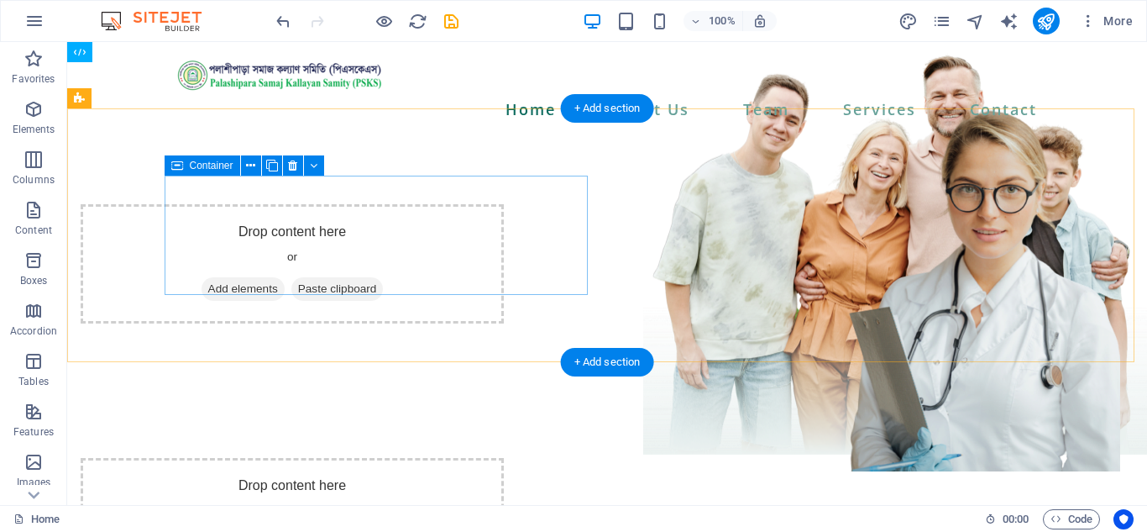
click at [335, 204] on div at bounding box center [292, 204] width 423 height 0
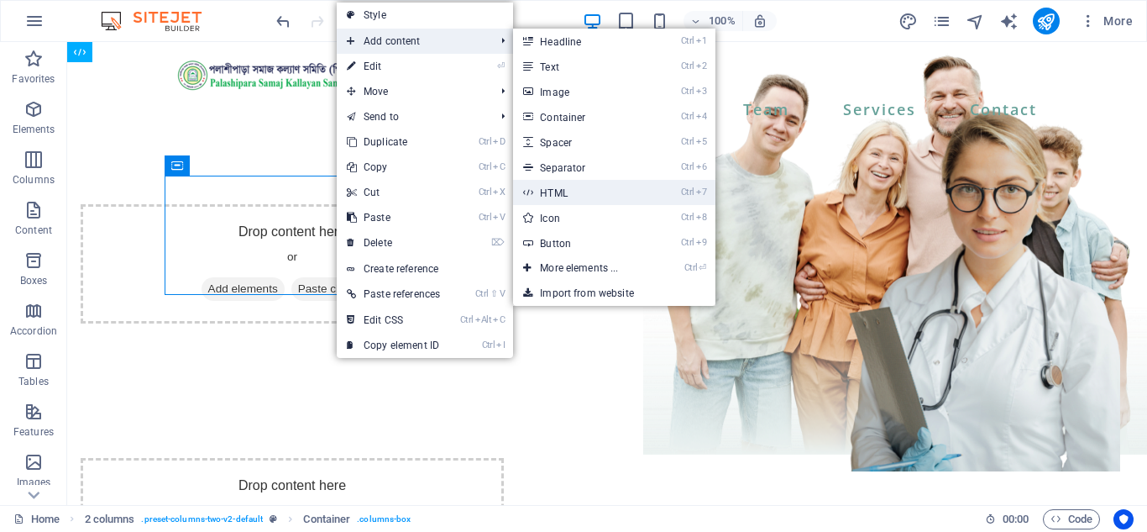
click at [579, 194] on link "Ctrl 7 HTML" at bounding box center [582, 192] width 139 height 25
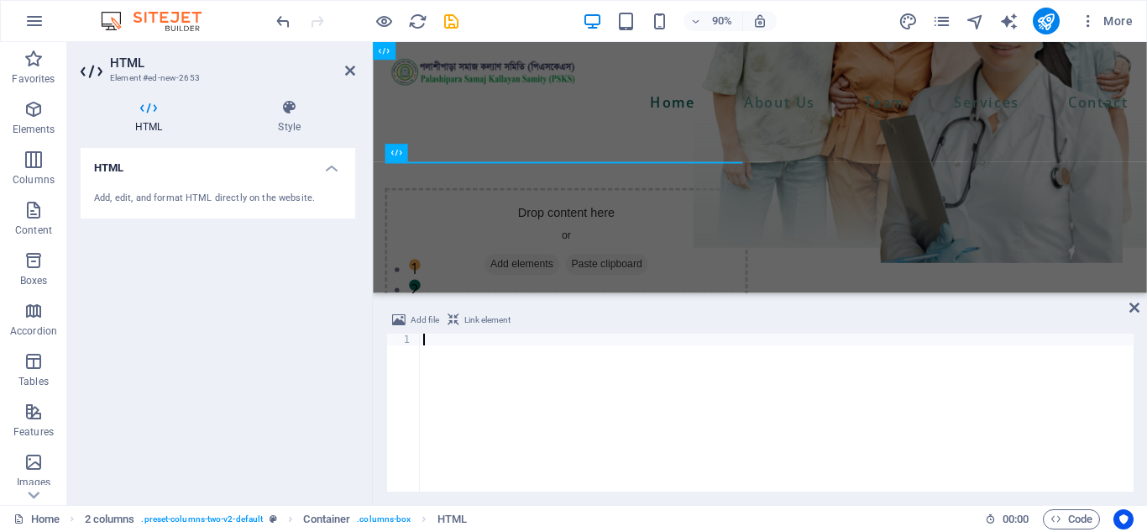
type textarea "</script>"
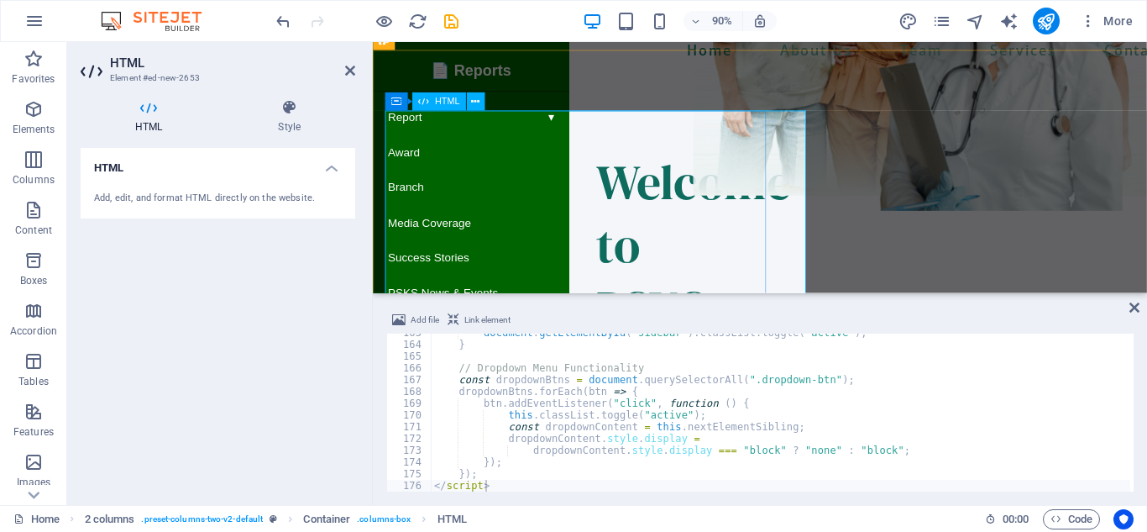
scroll to position [84, 0]
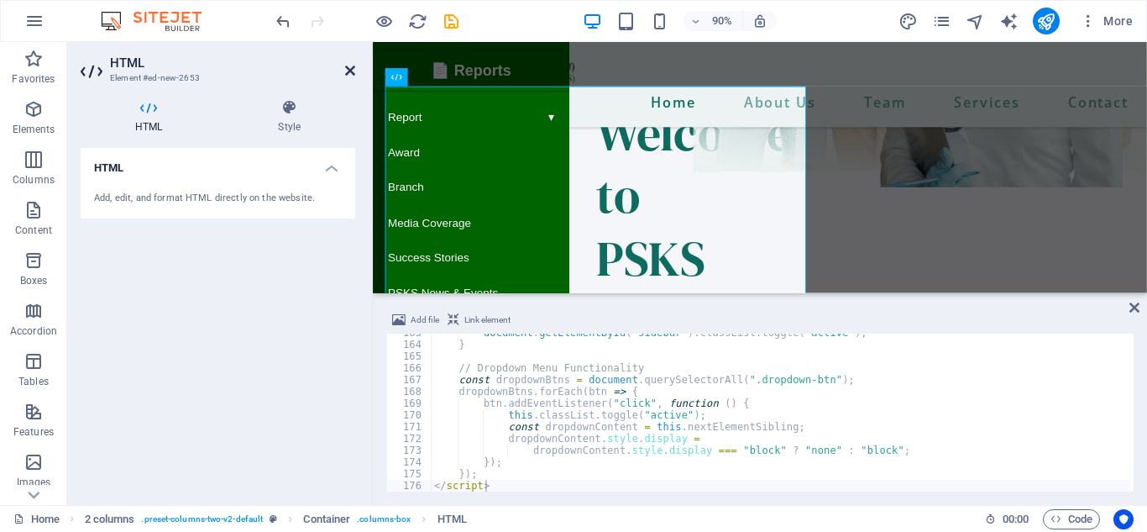
click at [349, 70] on icon at bounding box center [350, 70] width 10 height 13
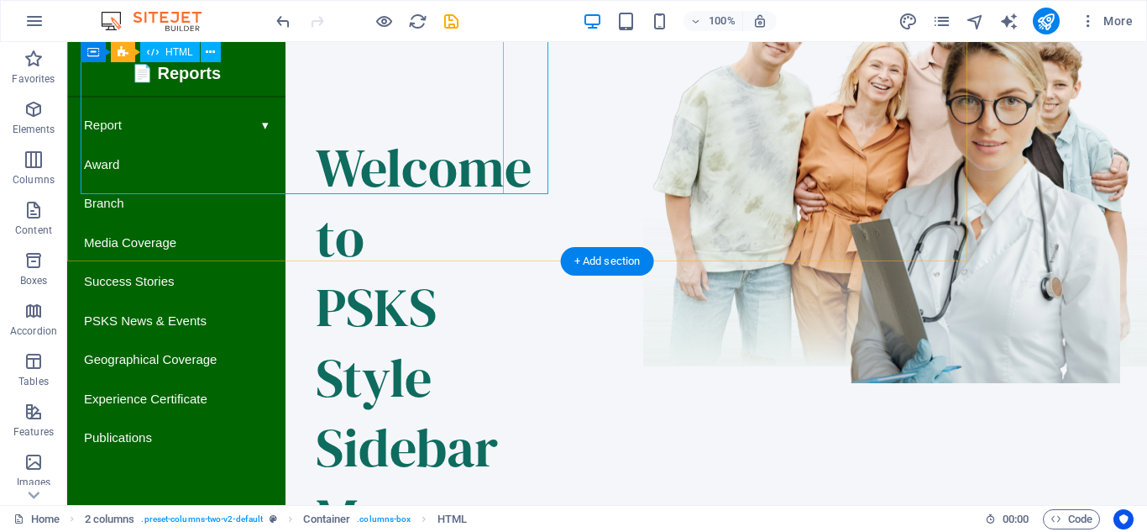
scroll to position [0, 0]
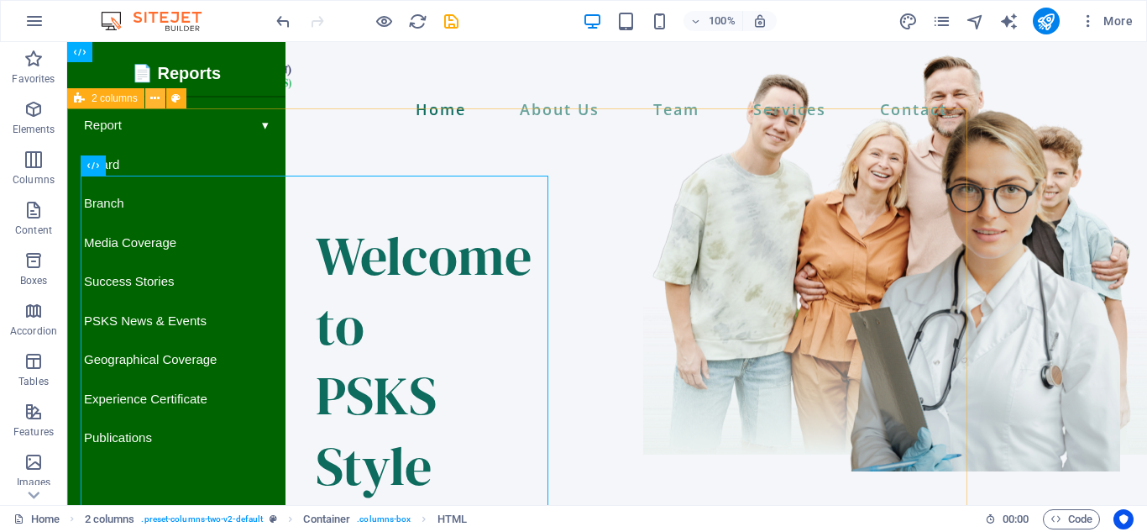
click at [160, 98] on button at bounding box center [155, 98] width 20 height 20
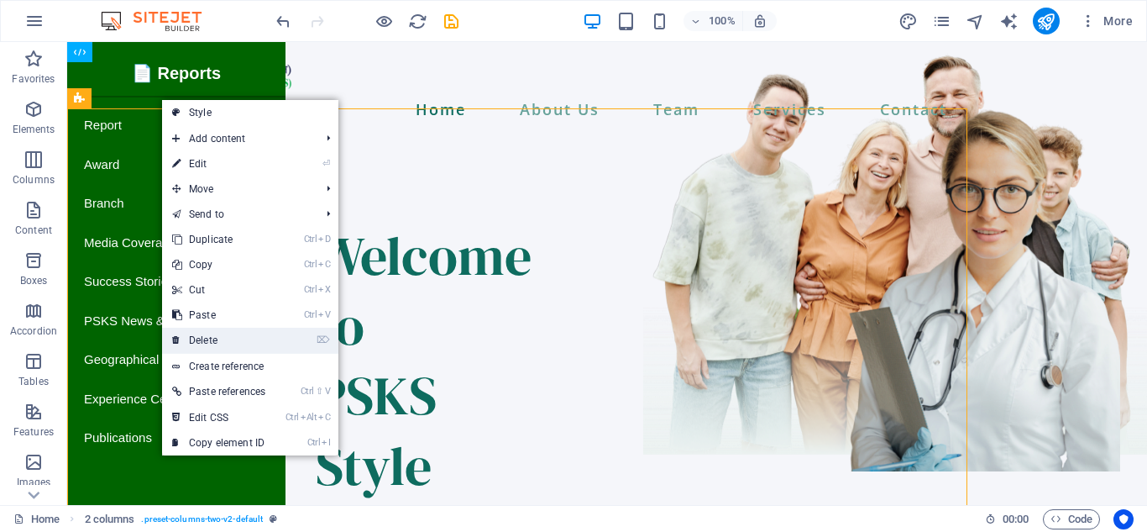
click at [249, 343] on link "⌦ Delete" at bounding box center [218, 340] width 113 height 25
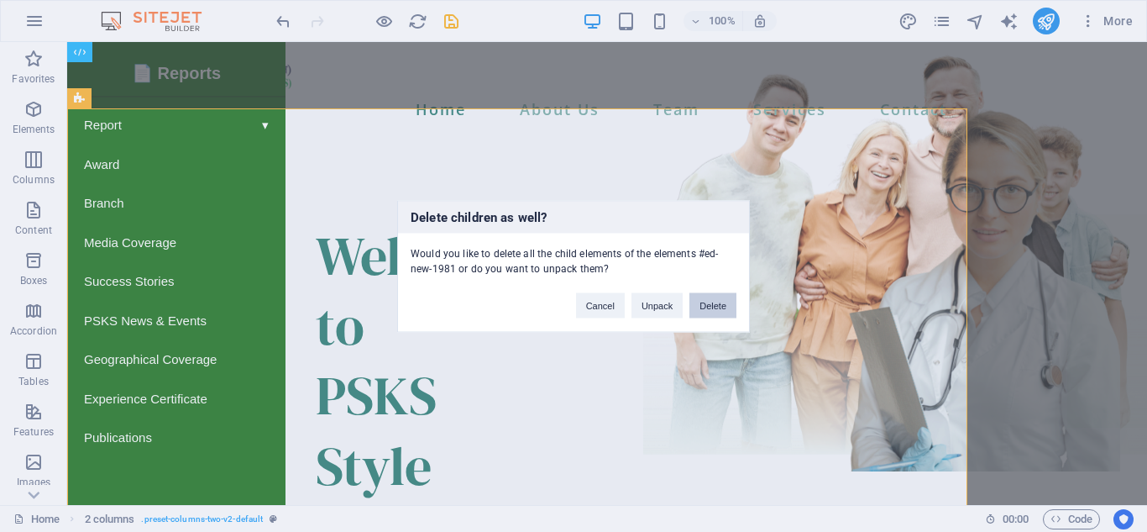
click at [707, 306] on button "Delete" at bounding box center [712, 304] width 47 height 25
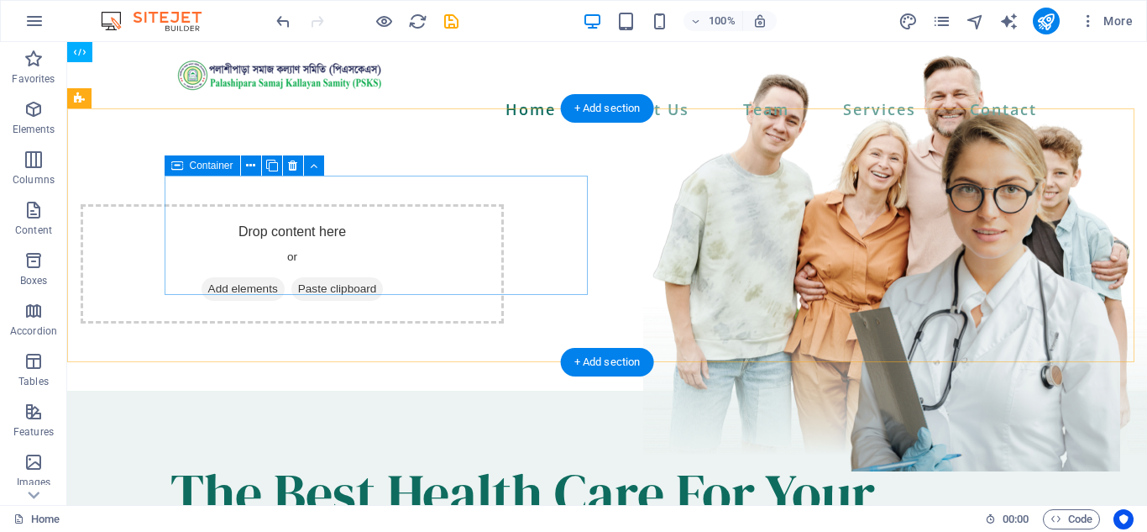
click at [285, 277] on span "Add elements" at bounding box center [243, 289] width 83 height 24
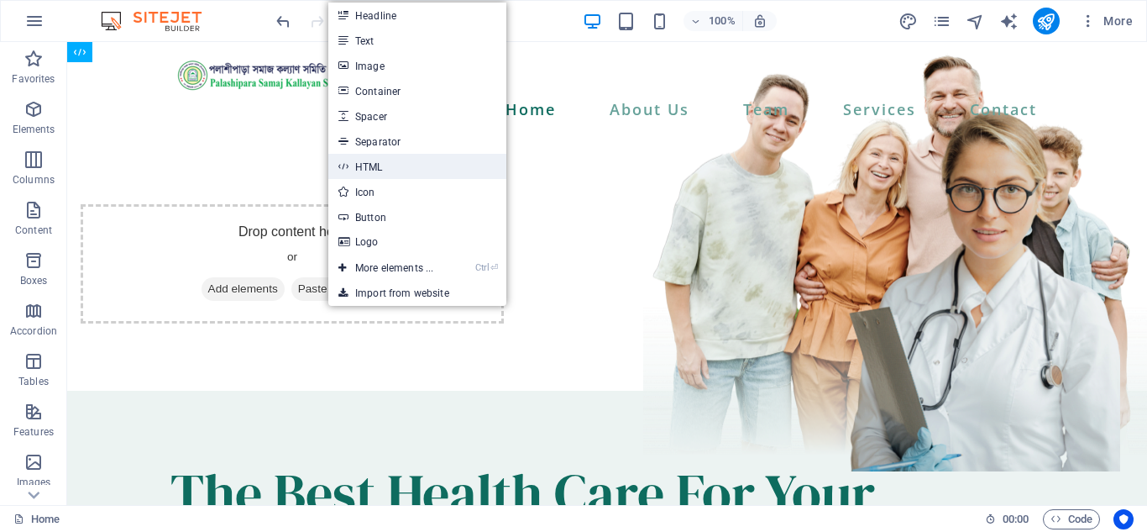
click at [396, 165] on link "HTML" at bounding box center [417, 166] width 178 height 25
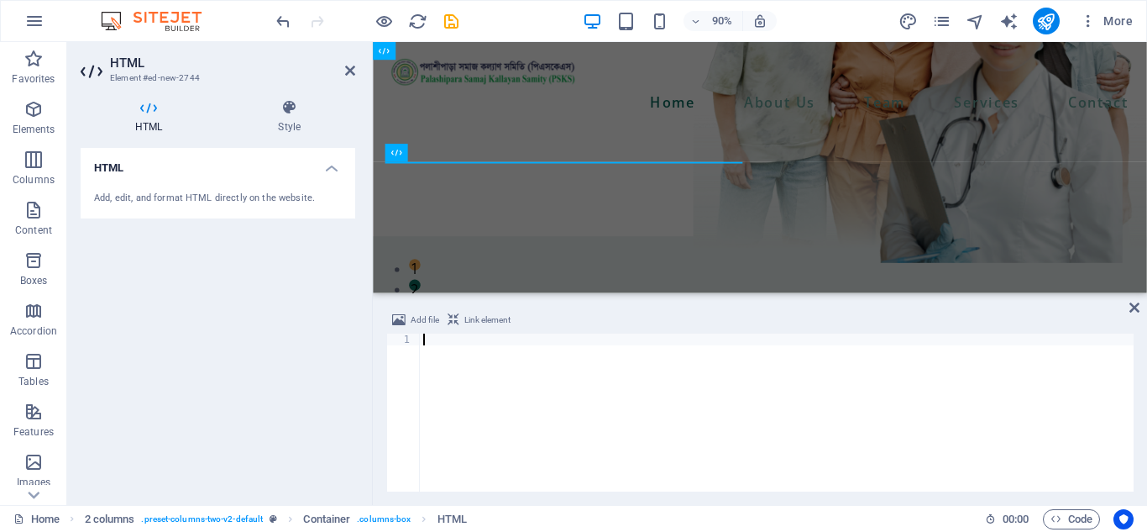
type textarea "</script>"
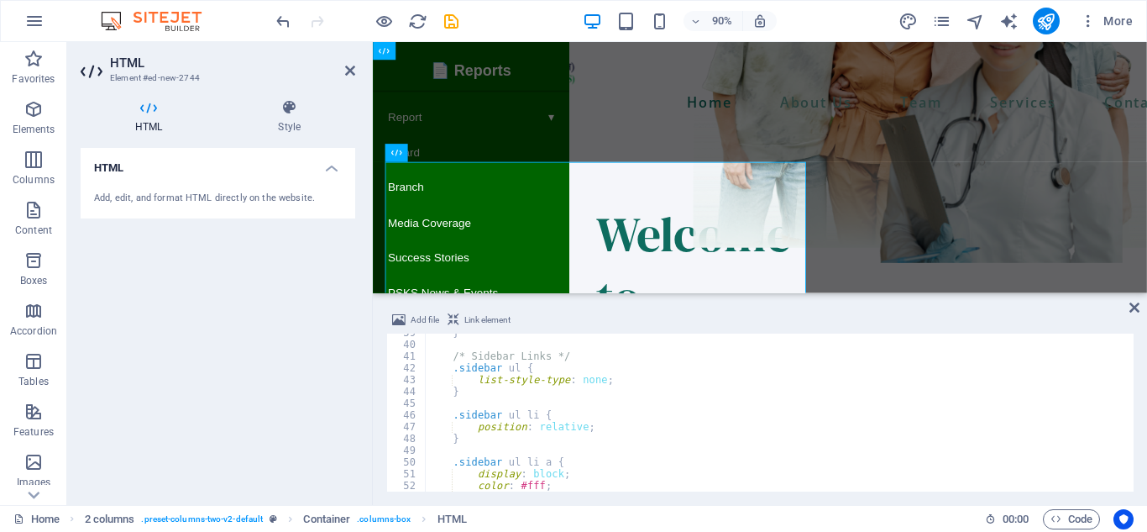
scroll to position [554, 0]
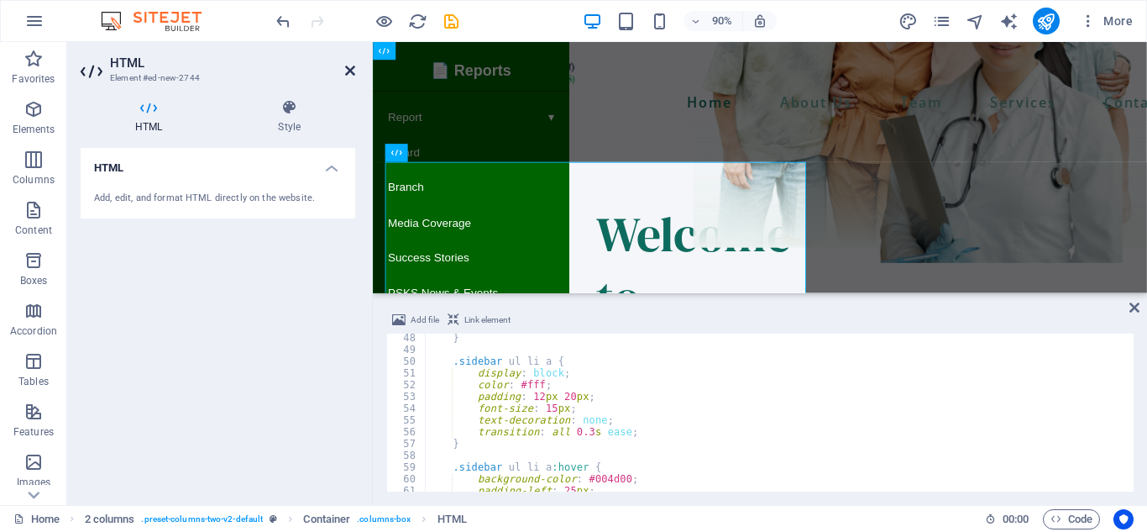
click at [348, 66] on icon at bounding box center [350, 70] width 10 height 13
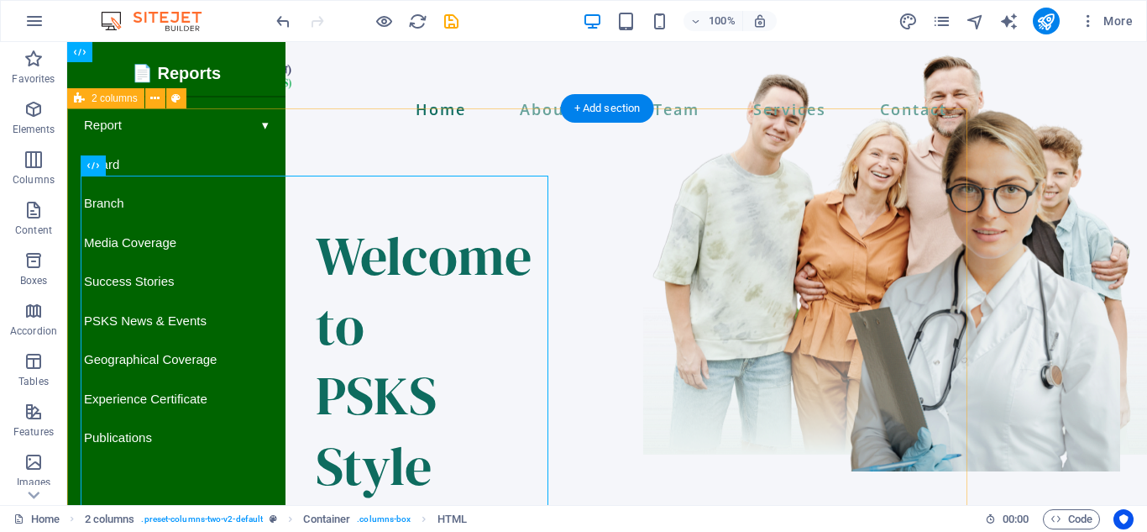
click at [110, 137] on div "☰ Menu 📄 Reports Report Annual Report Monthly Report Survey Report Award Branch…" at bounding box center [517, 465] width 900 height 656
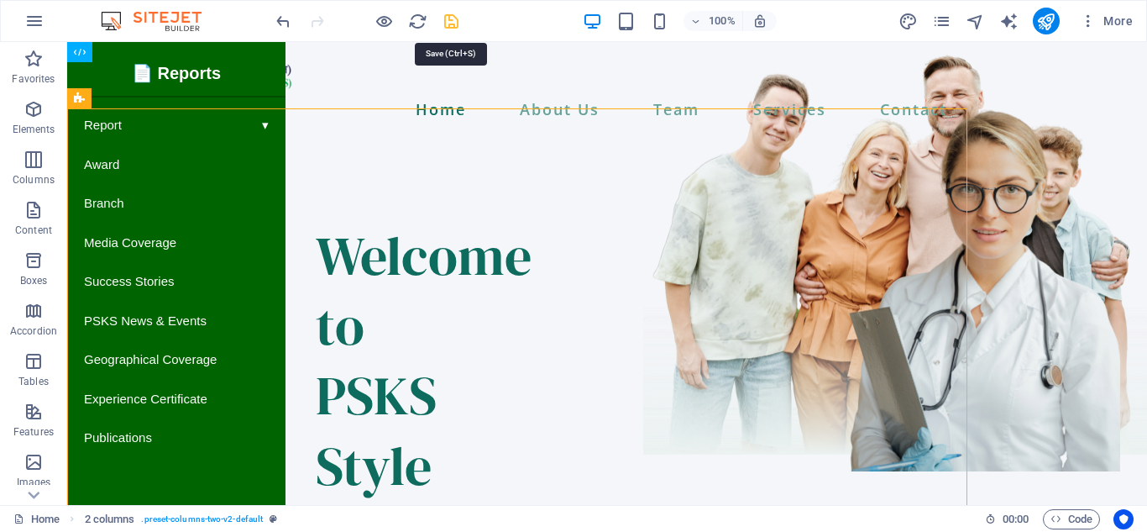
click at [451, 25] on icon "save" at bounding box center [451, 21] width 19 height 19
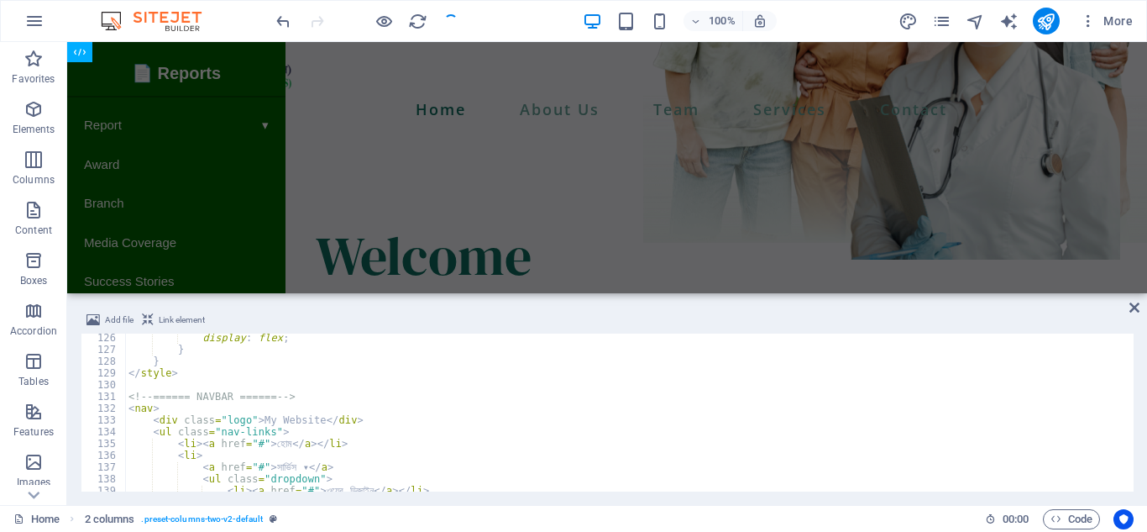
scroll to position [1471, 0]
click at [1135, 310] on icon at bounding box center [1134, 307] width 10 height 13
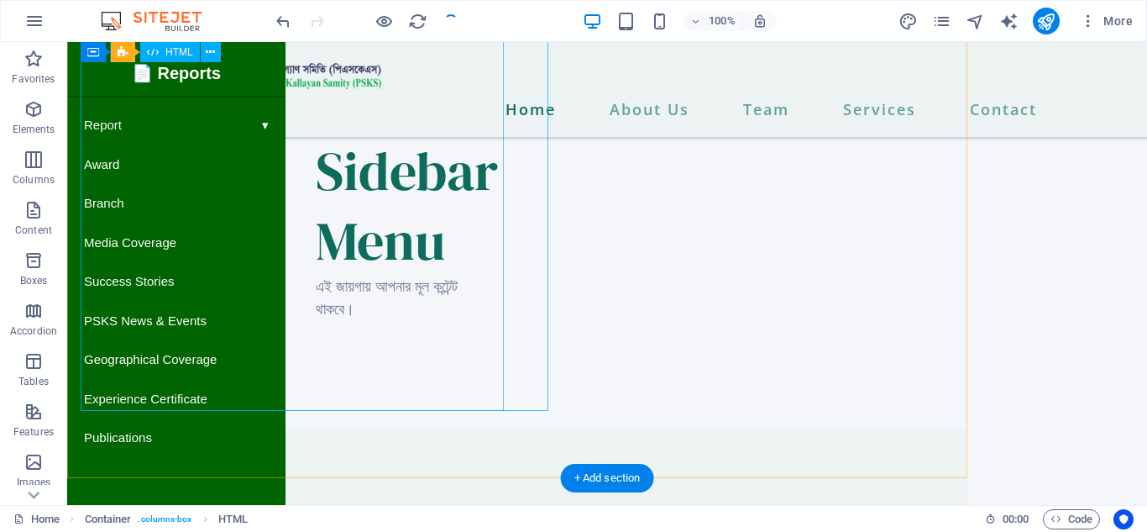
scroll to position [0, 0]
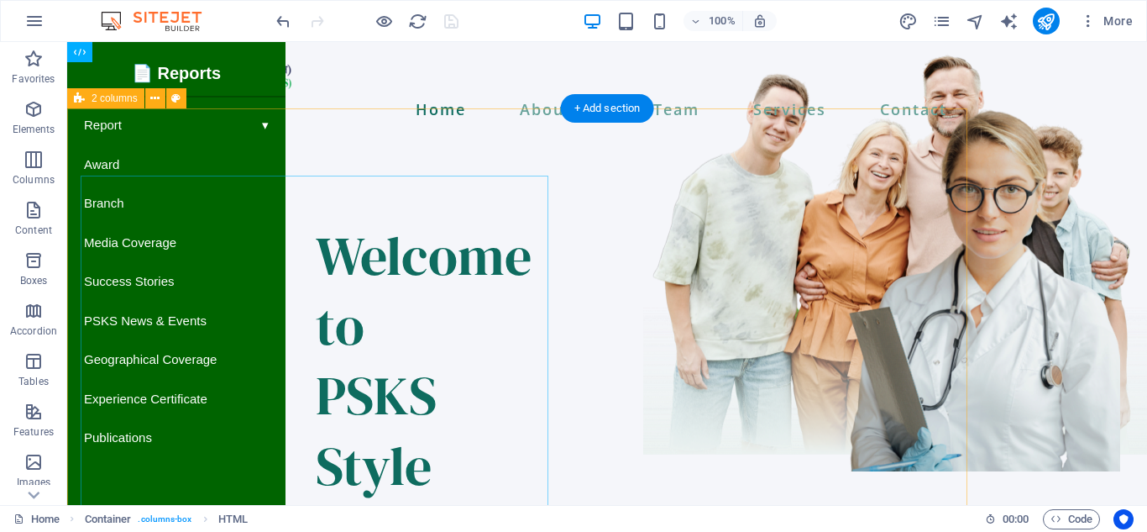
click at [263, 137] on div "☰ Menu 📄 Reports Report Annual Report Monthly Report Survey Report Award Branch…" at bounding box center [517, 465] width 900 height 656
click at [164, 101] on button at bounding box center [155, 98] width 20 height 20
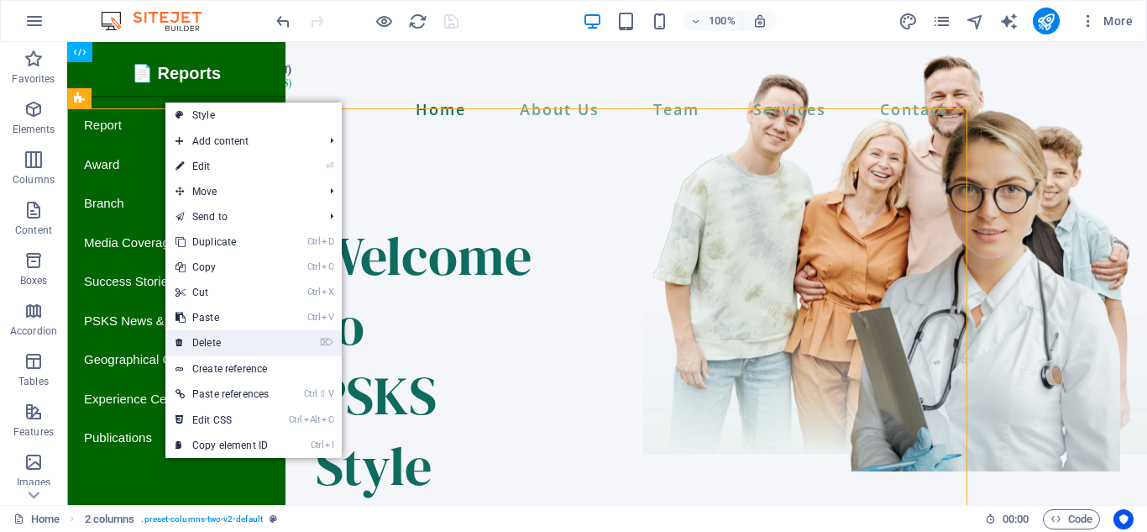
click at [241, 348] on link "⌦ Delete" at bounding box center [221, 342] width 113 height 25
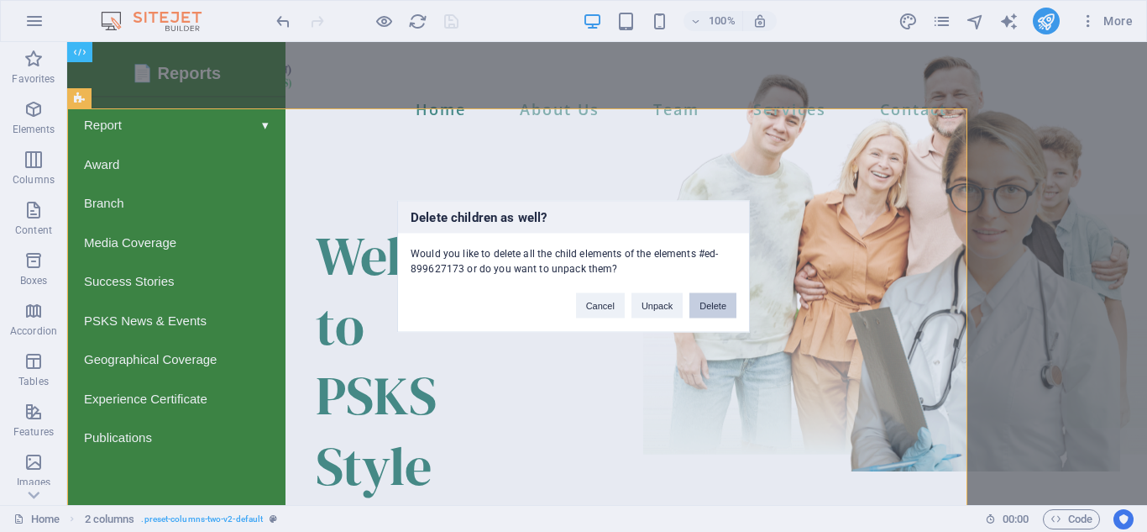
click at [706, 301] on button "Delete" at bounding box center [712, 304] width 47 height 25
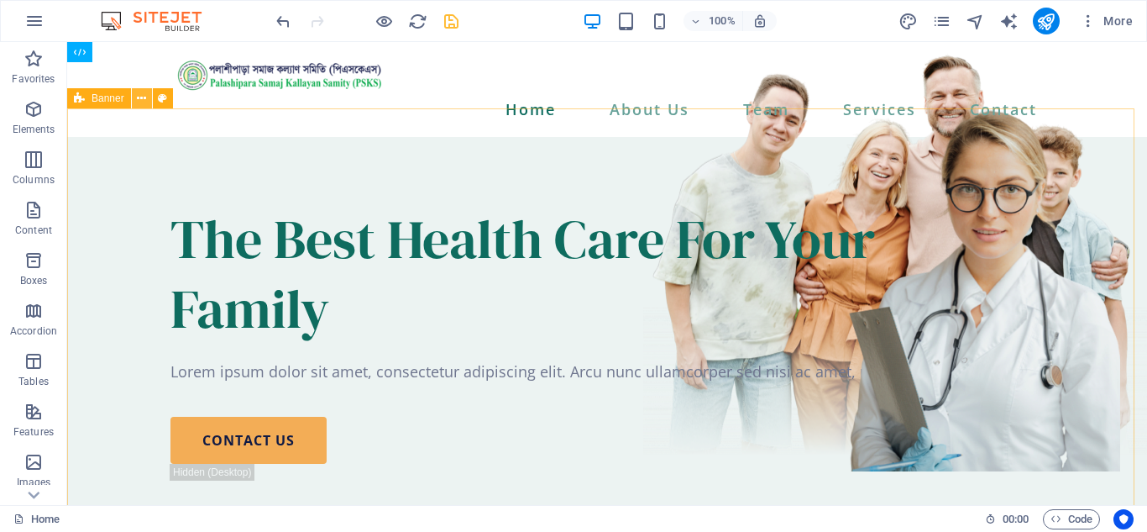
click at [141, 98] on icon at bounding box center [141, 99] width 9 height 18
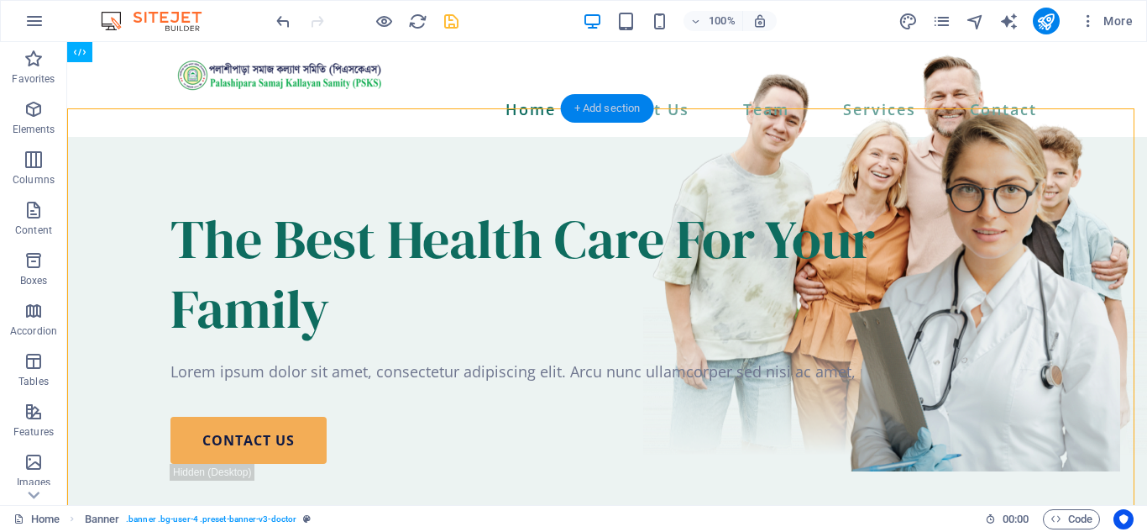
click at [610, 107] on div "+ Add section" at bounding box center [607, 108] width 93 height 29
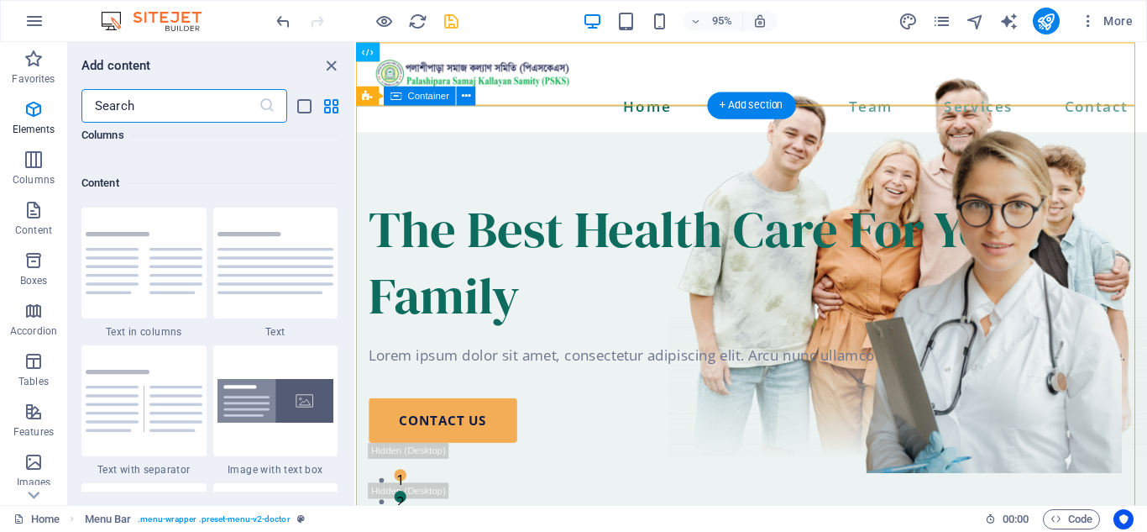
scroll to position [2938, 0]
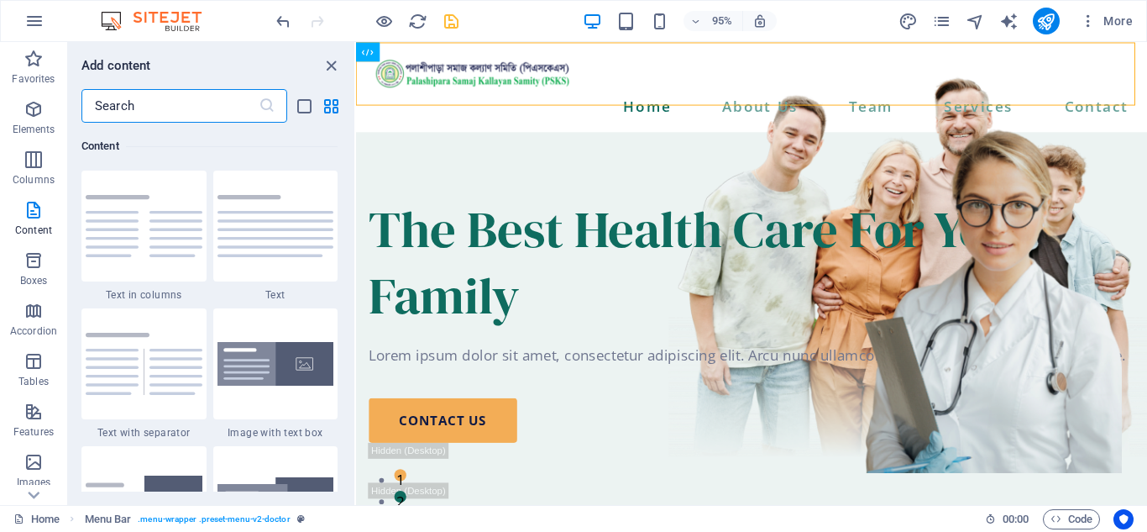
click at [175, 107] on input "text" at bounding box center [169, 106] width 177 height 34
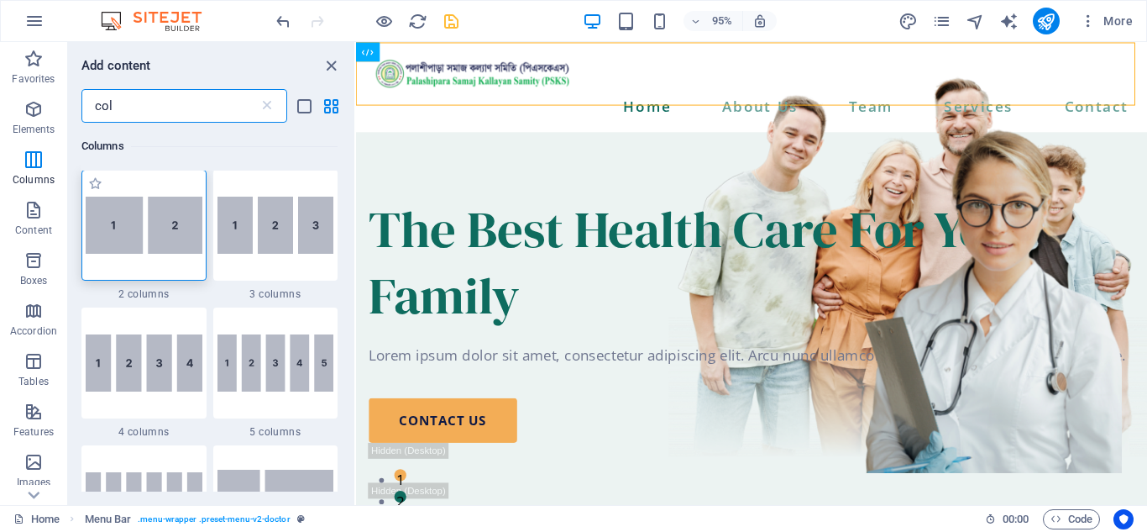
scroll to position [0, 0]
type input "col"
click at [165, 238] on img at bounding box center [144, 225] width 117 height 57
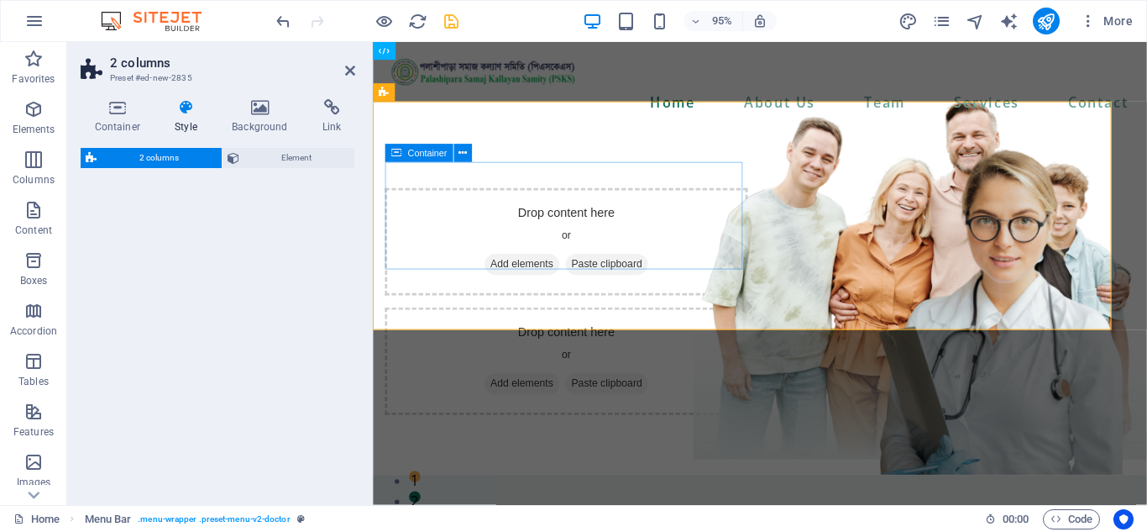
select select "rem"
select select "preset-columns-two-v2-default"
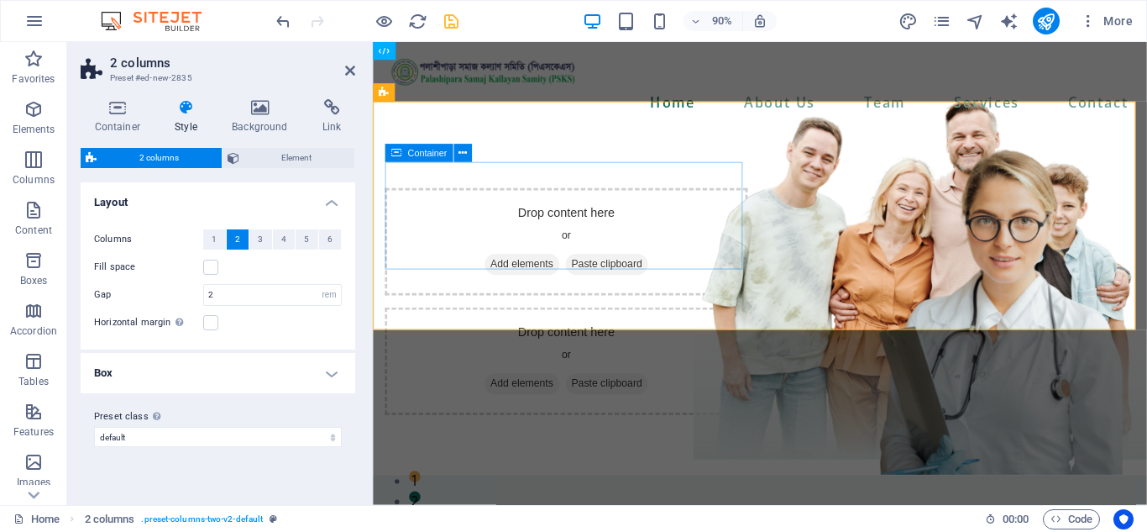
click at [519, 277] on span "Add elements" at bounding box center [538, 289] width 83 height 24
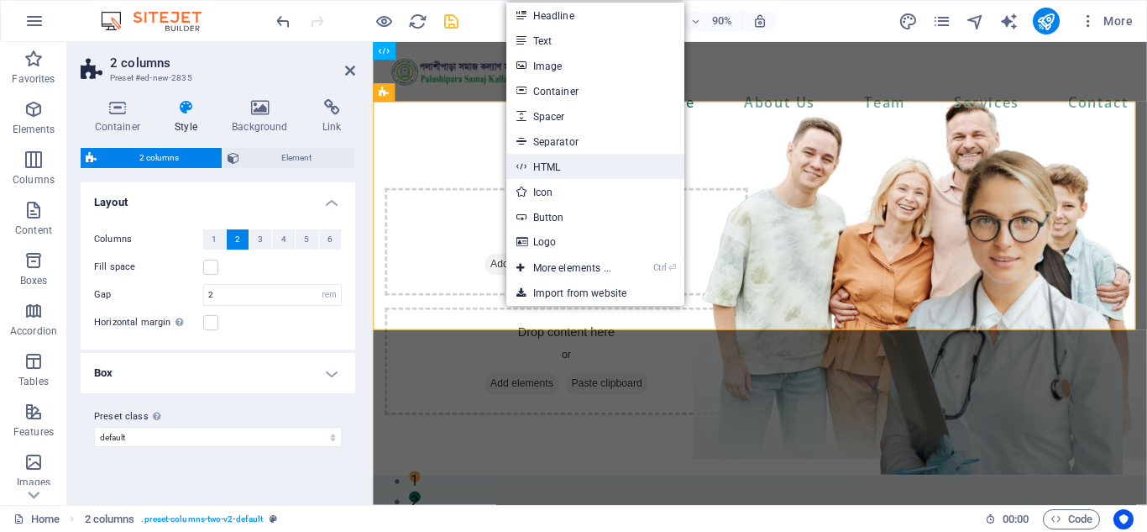
click at [563, 170] on link "HTML" at bounding box center [595, 166] width 178 height 25
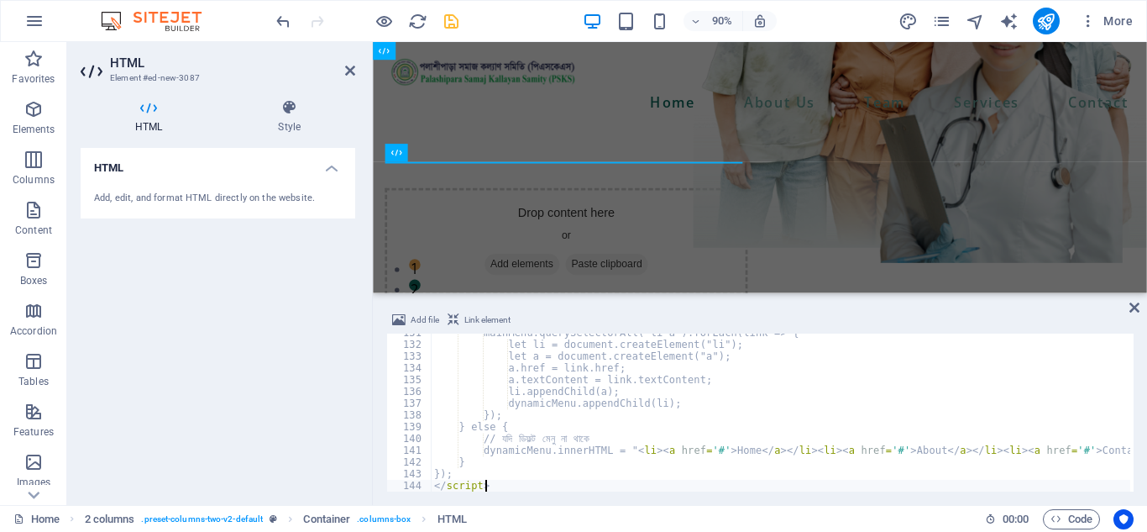
type textarea "</script>"
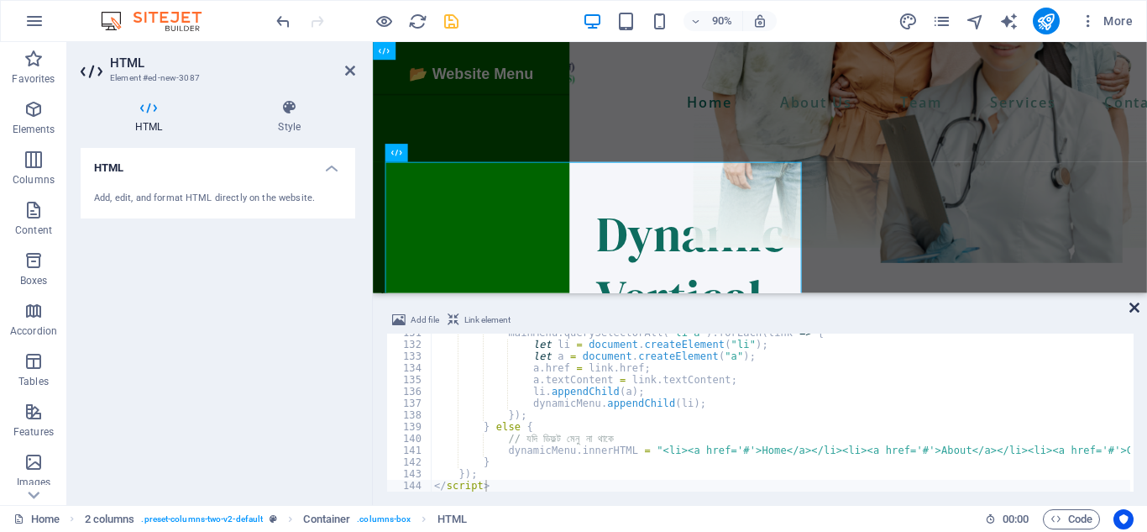
click at [1134, 306] on icon at bounding box center [1134, 307] width 10 height 13
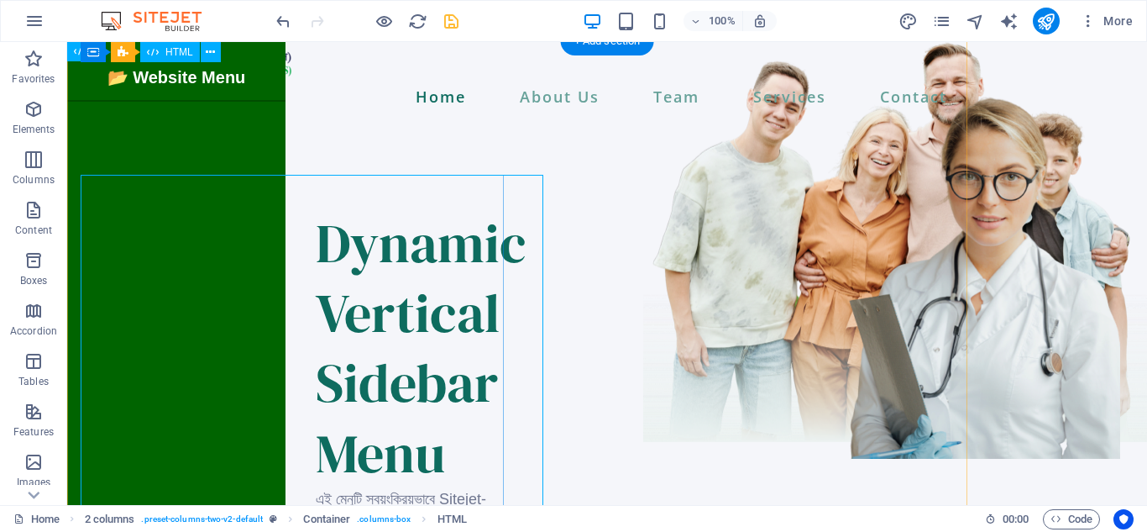
scroll to position [0, 0]
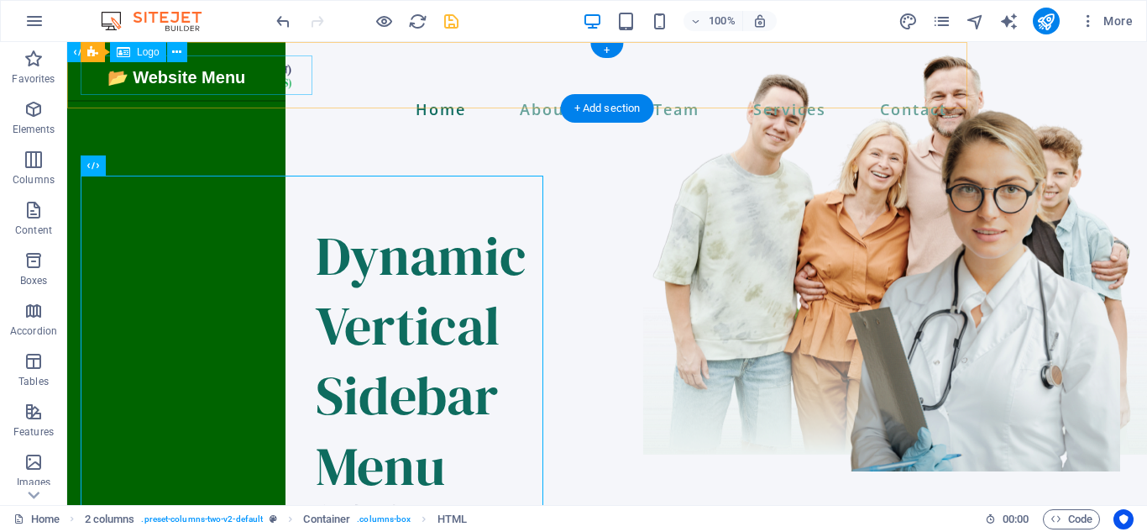
click at [195, 76] on div at bounding box center [517, 74] width 873 height 39
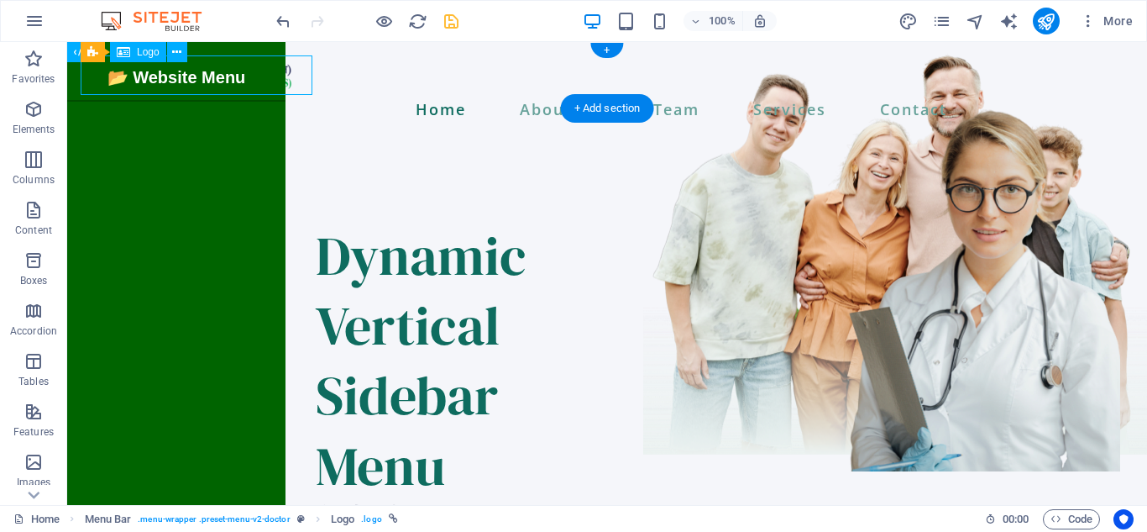
click at [195, 76] on div at bounding box center [517, 74] width 873 height 39
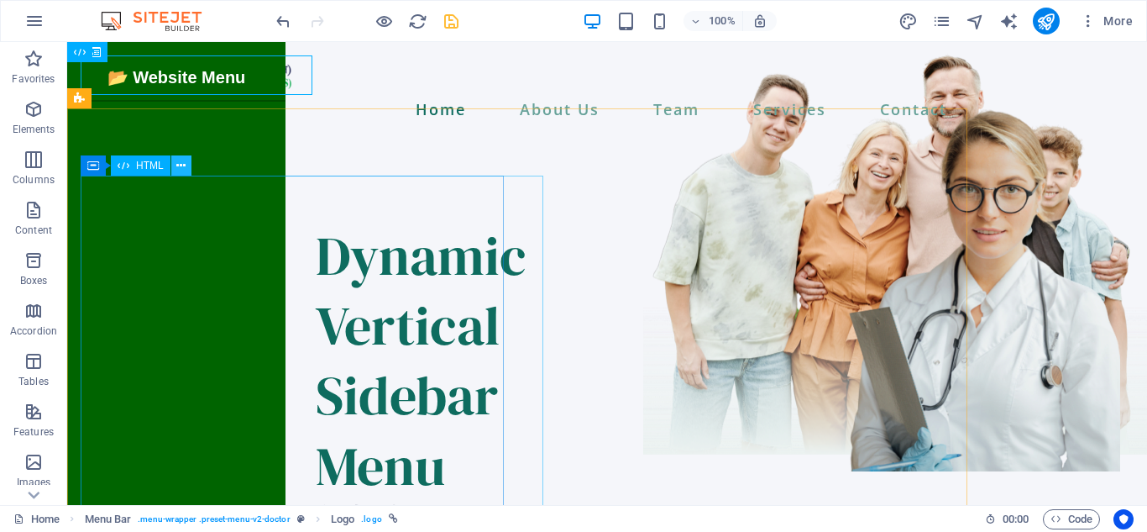
click at [185, 165] on icon at bounding box center [180, 166] width 9 height 18
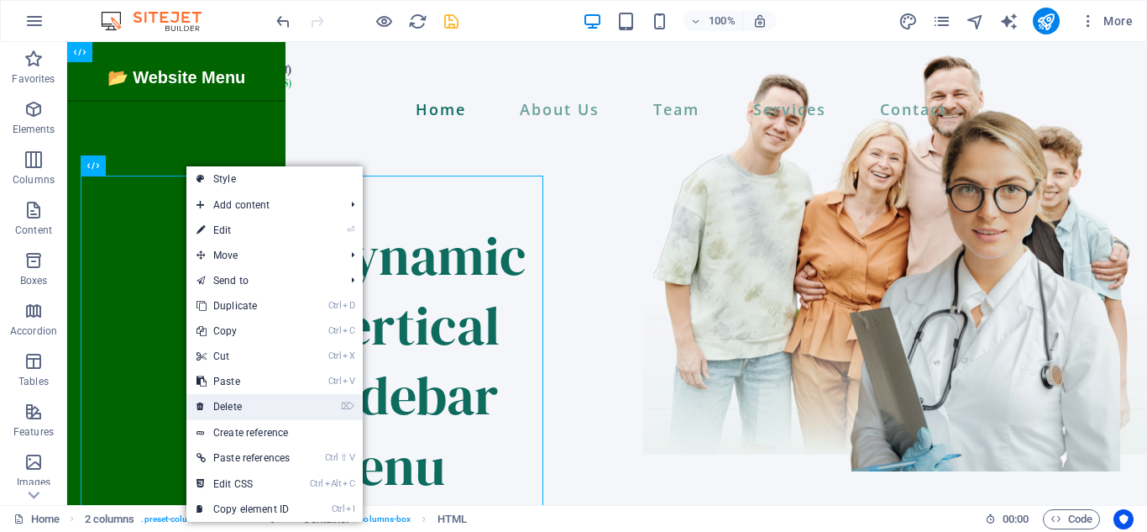
click at [280, 407] on link "⌦ Delete" at bounding box center [242, 406] width 113 height 25
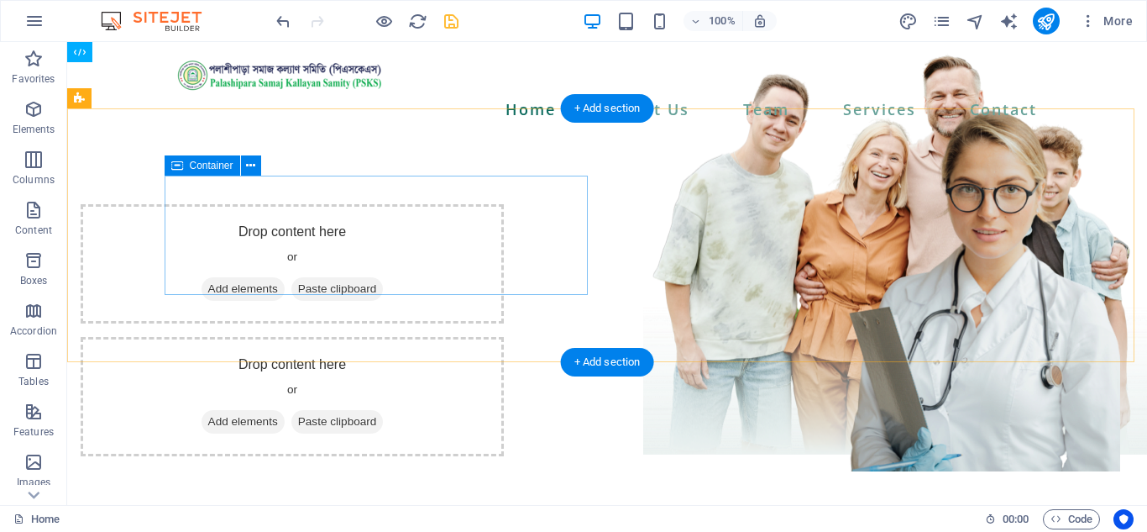
click at [285, 277] on span "Add elements" at bounding box center [243, 289] width 83 height 24
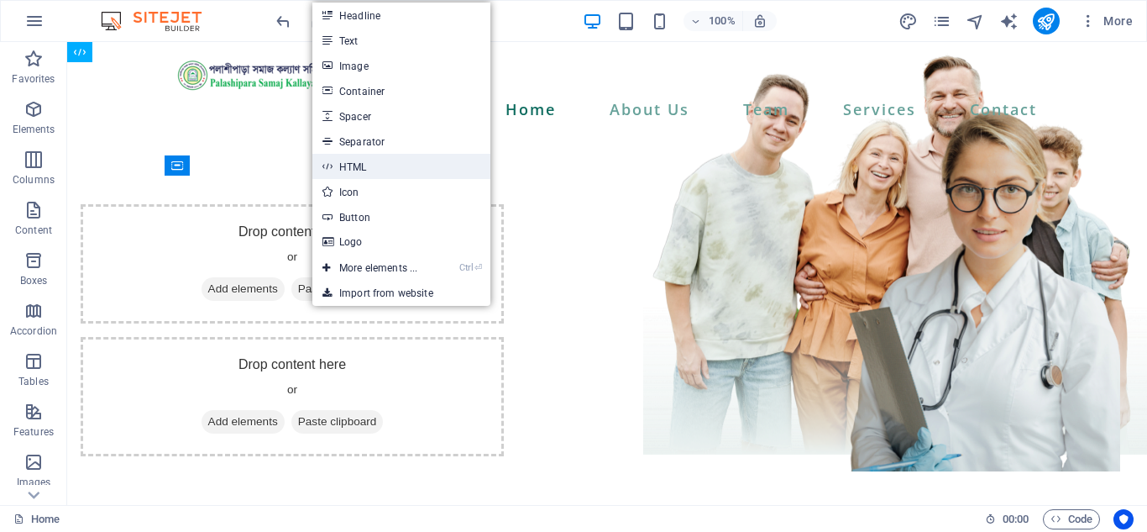
click at [382, 158] on link "HTML" at bounding box center [401, 166] width 178 height 25
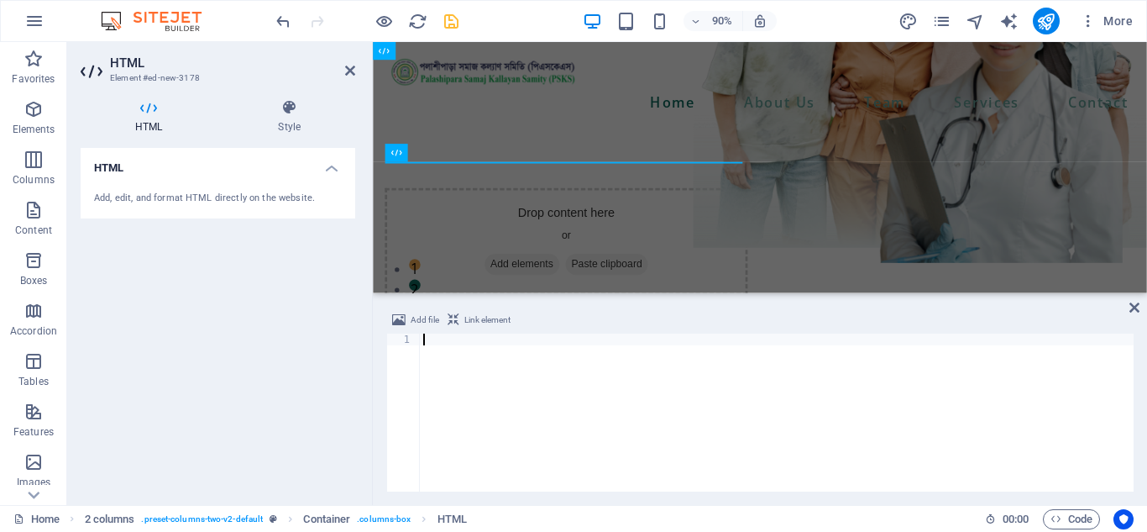
type textarea "</script>"
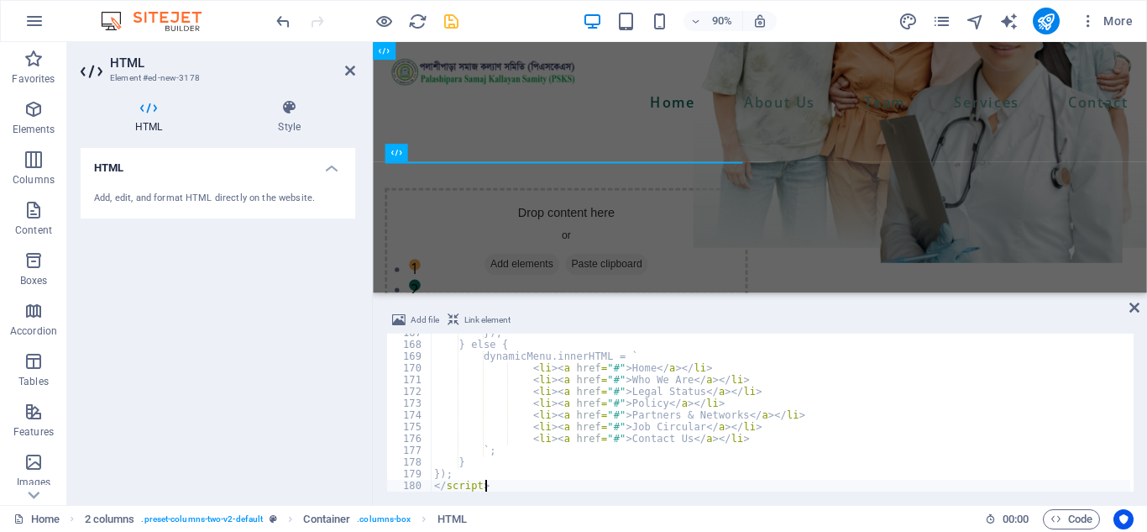
scroll to position [1958, 0]
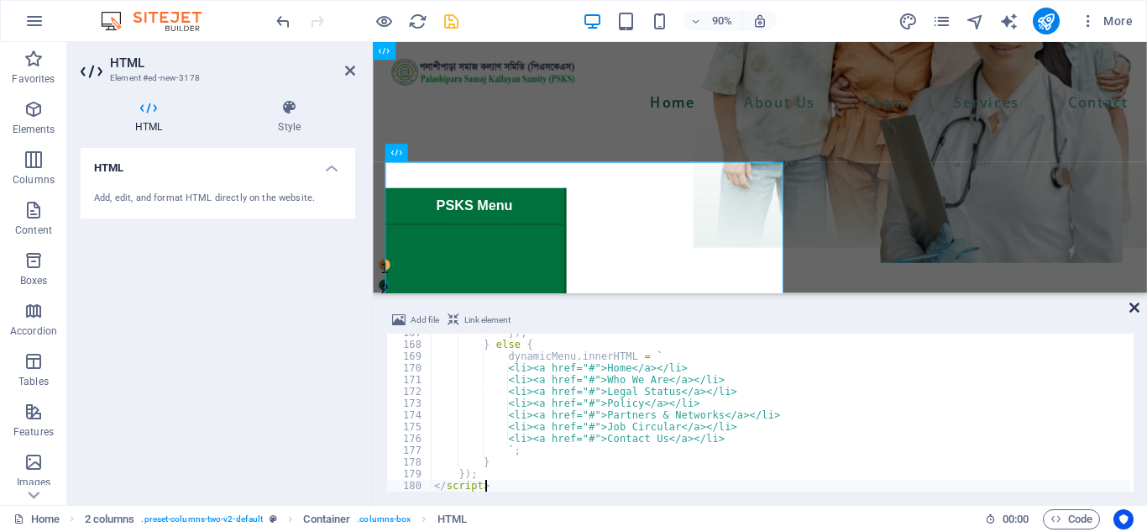
click at [1135, 307] on icon at bounding box center [1134, 307] width 10 height 13
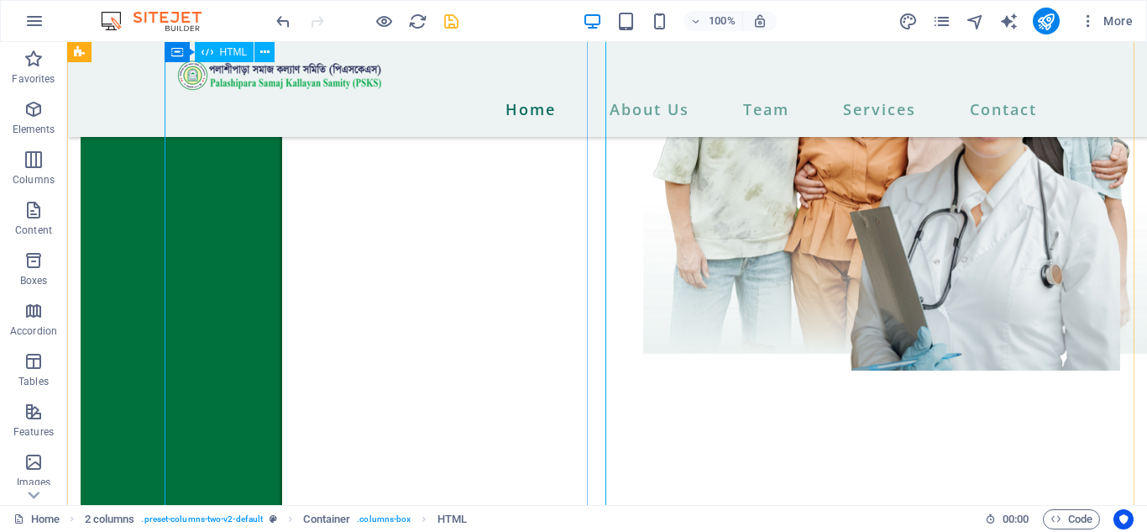
scroll to position [0, 0]
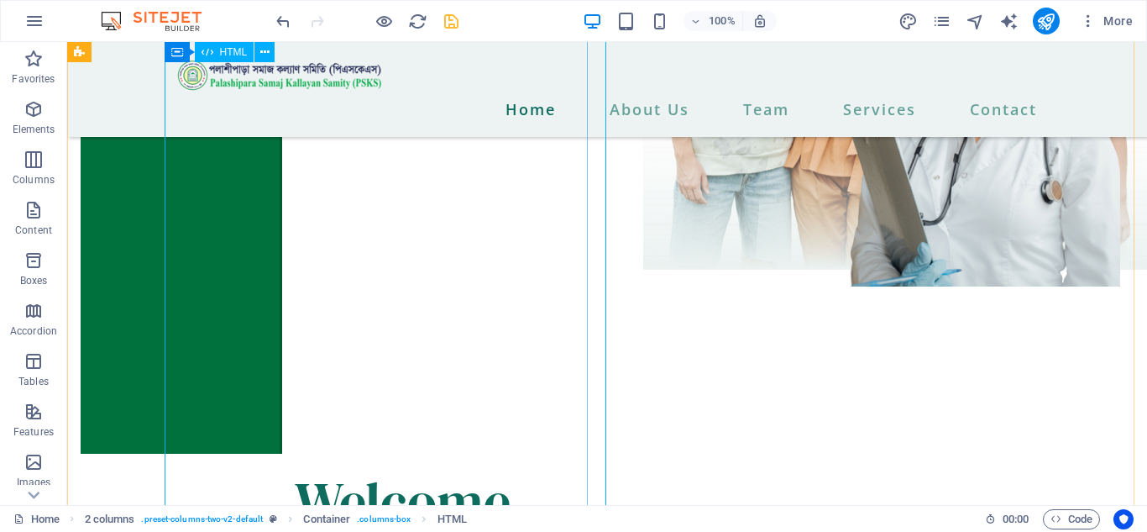
scroll to position [168, 0]
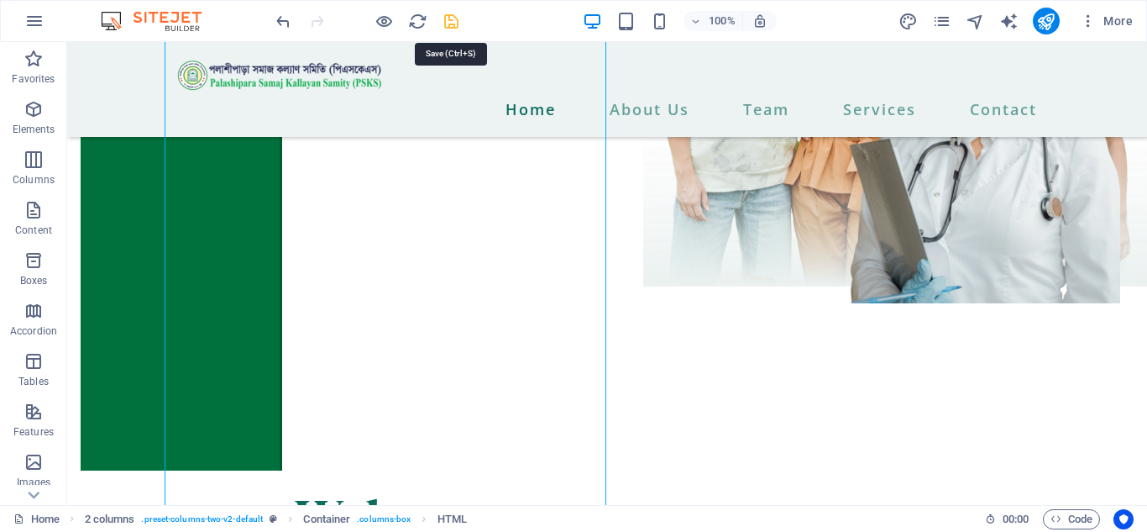
click at [443, 21] on icon "save" at bounding box center [451, 21] width 19 height 19
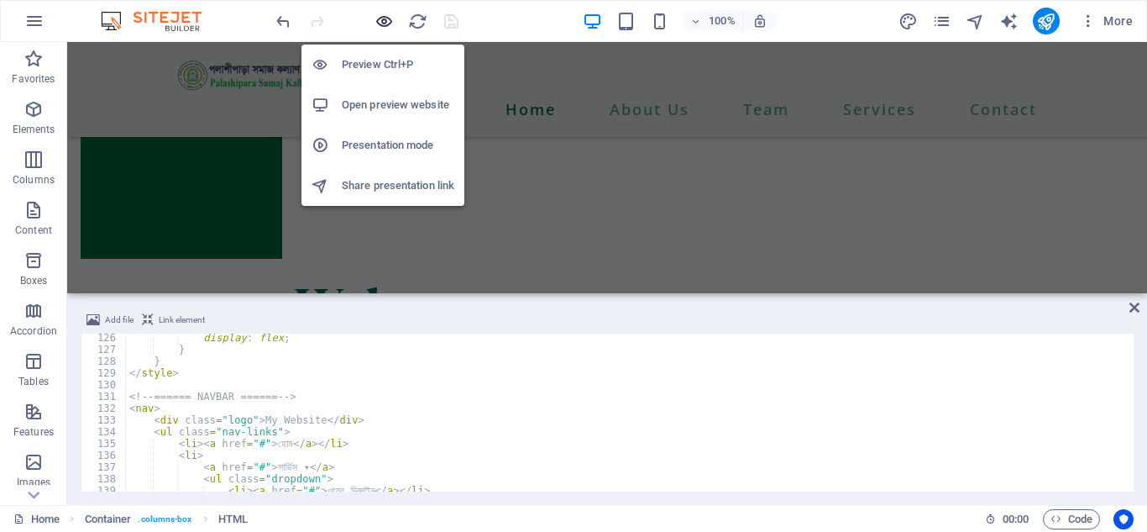
click at [386, 21] on icon "button" at bounding box center [384, 21] width 19 height 19
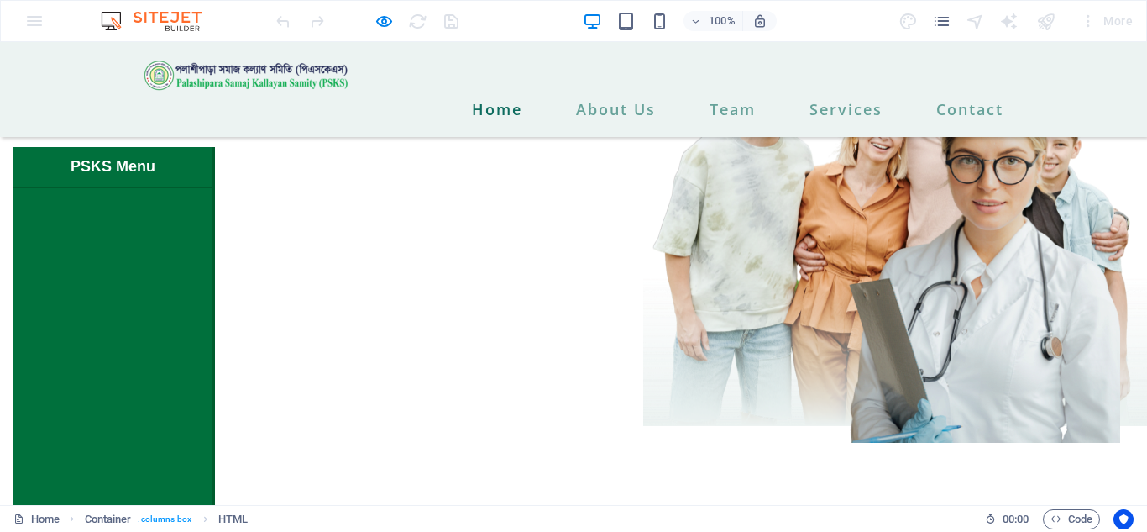
scroll to position [0, 0]
